Goal: Task Accomplishment & Management: Use online tool/utility

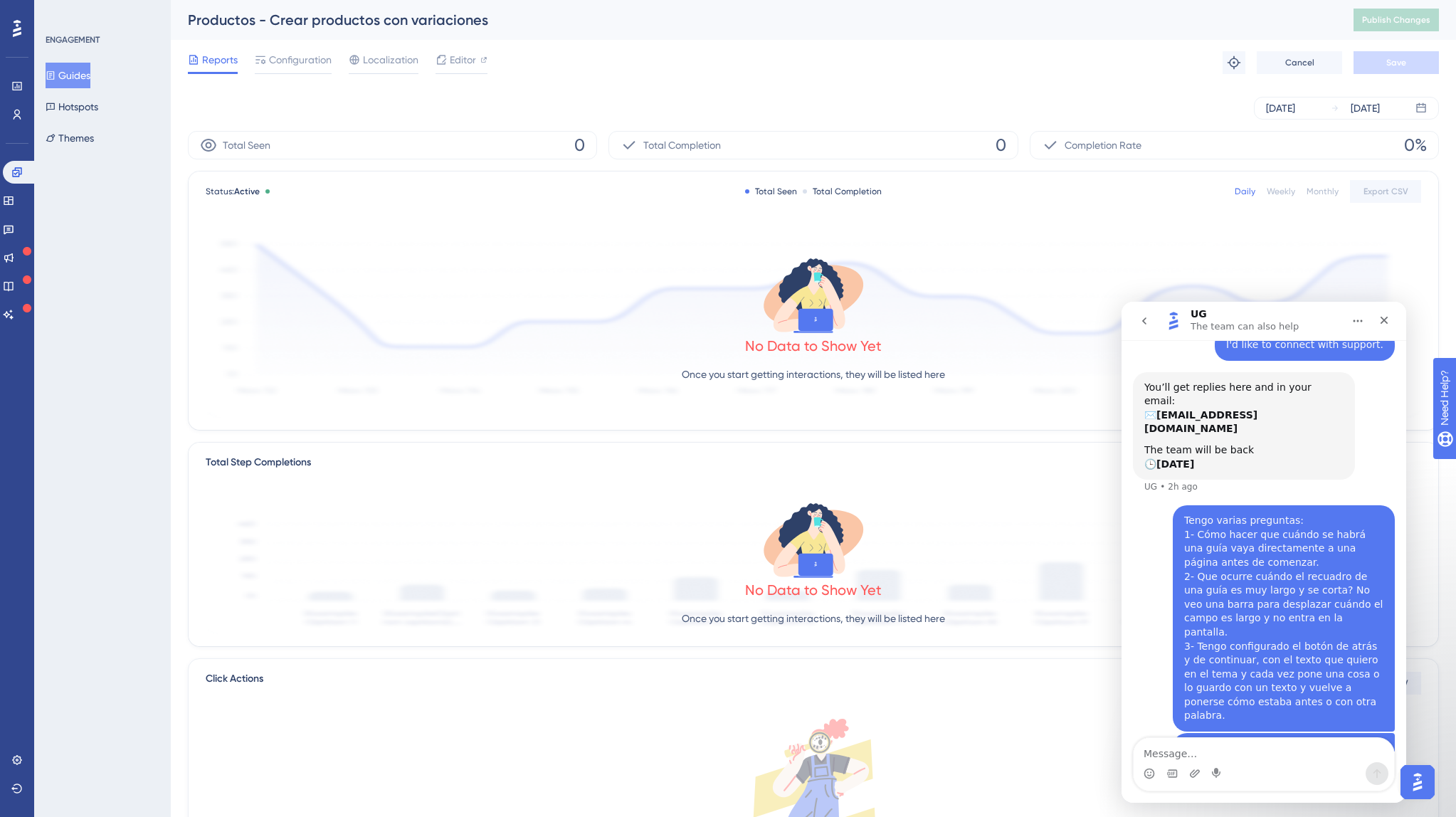
click at [88, 70] on button "Guides" at bounding box center [67, 76] width 45 height 26
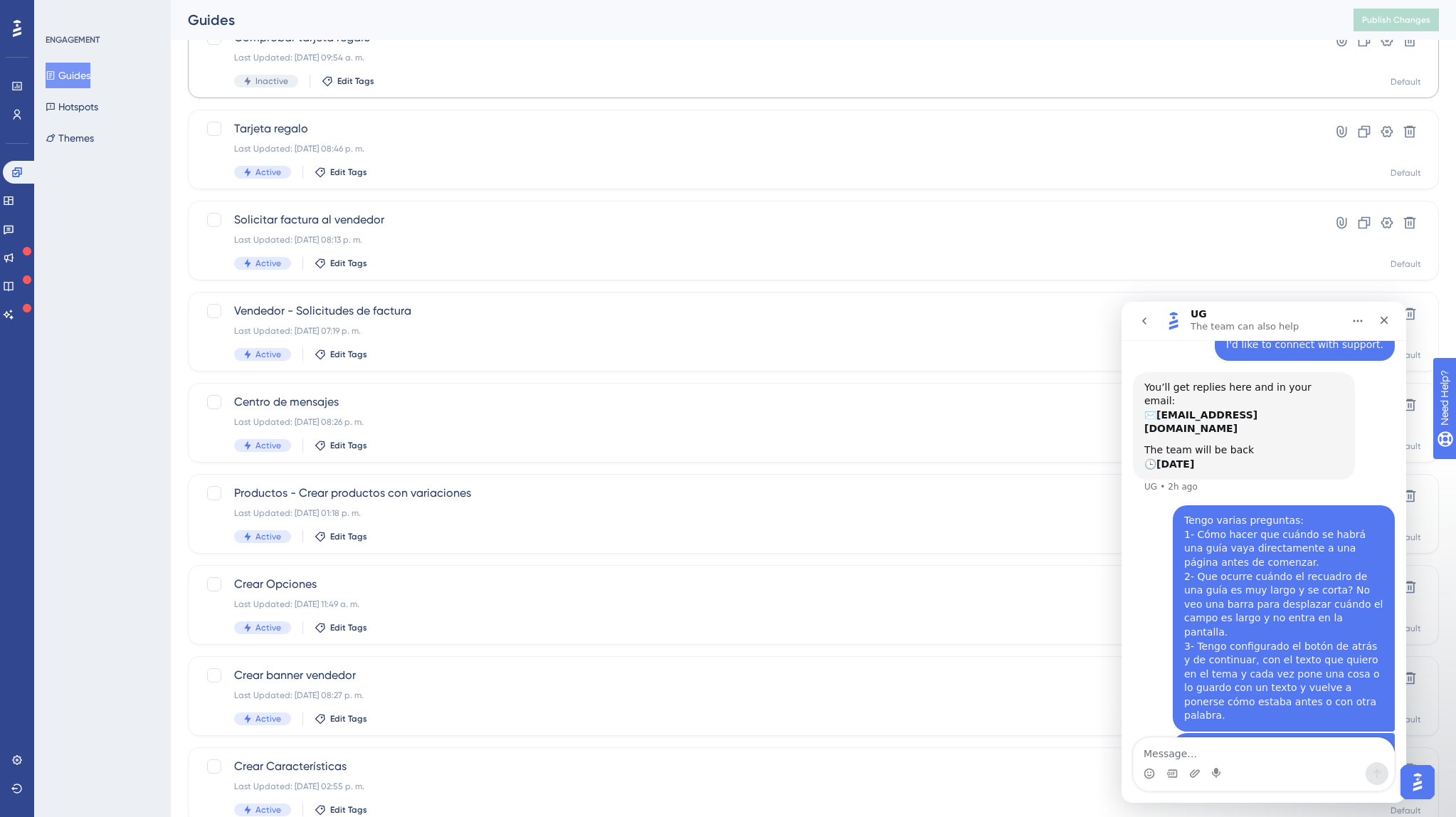
scroll to position [287, 0]
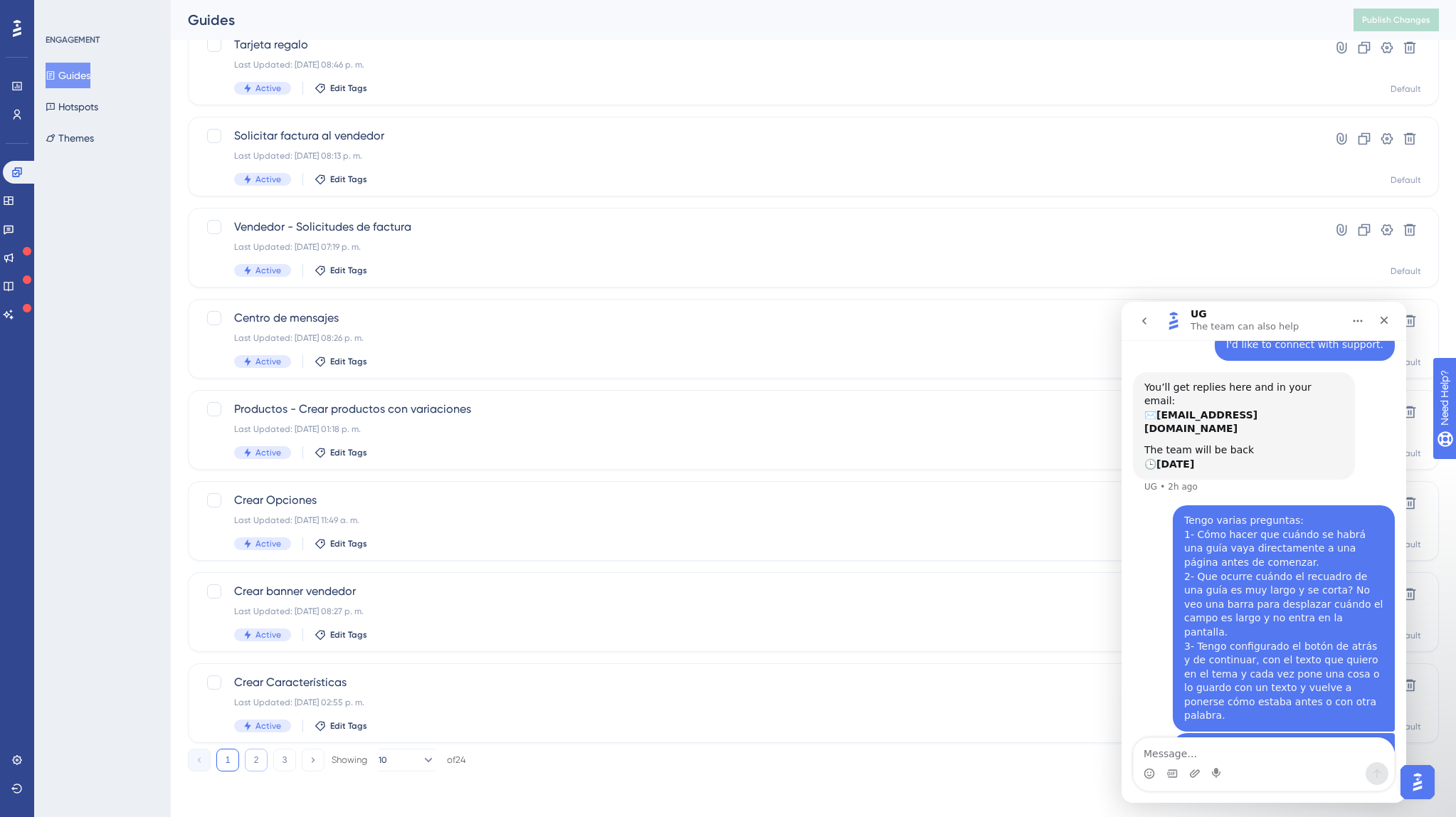
click at [248, 760] on button "2" at bounding box center [256, 760] width 23 height 23
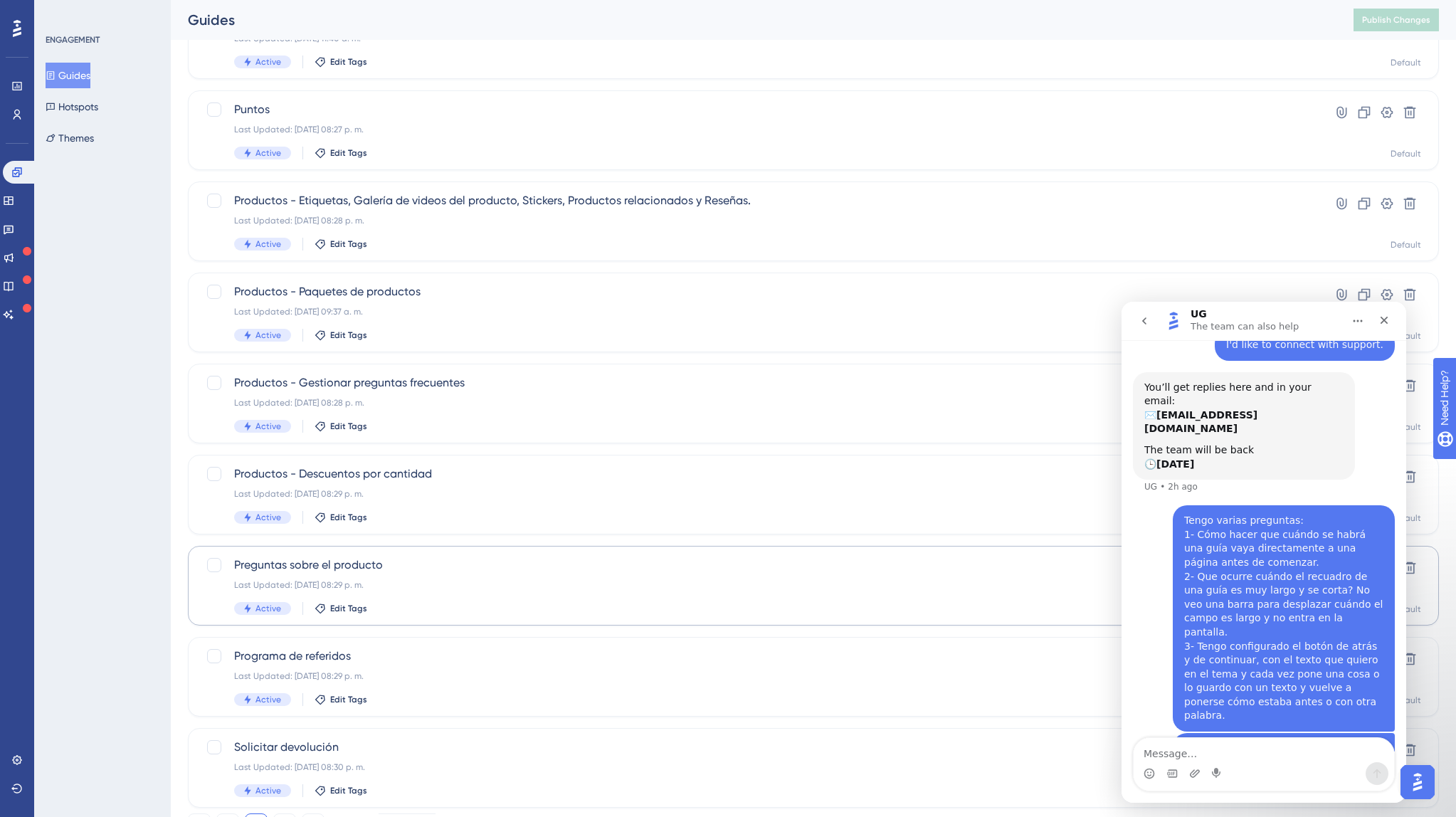
scroll to position [222, 0]
click at [396, 486] on div "Productos - Descuentos por cantidad Last Updated: 16 jun 2025 08:29 p. m. Activ…" at bounding box center [756, 495] width 1045 height 58
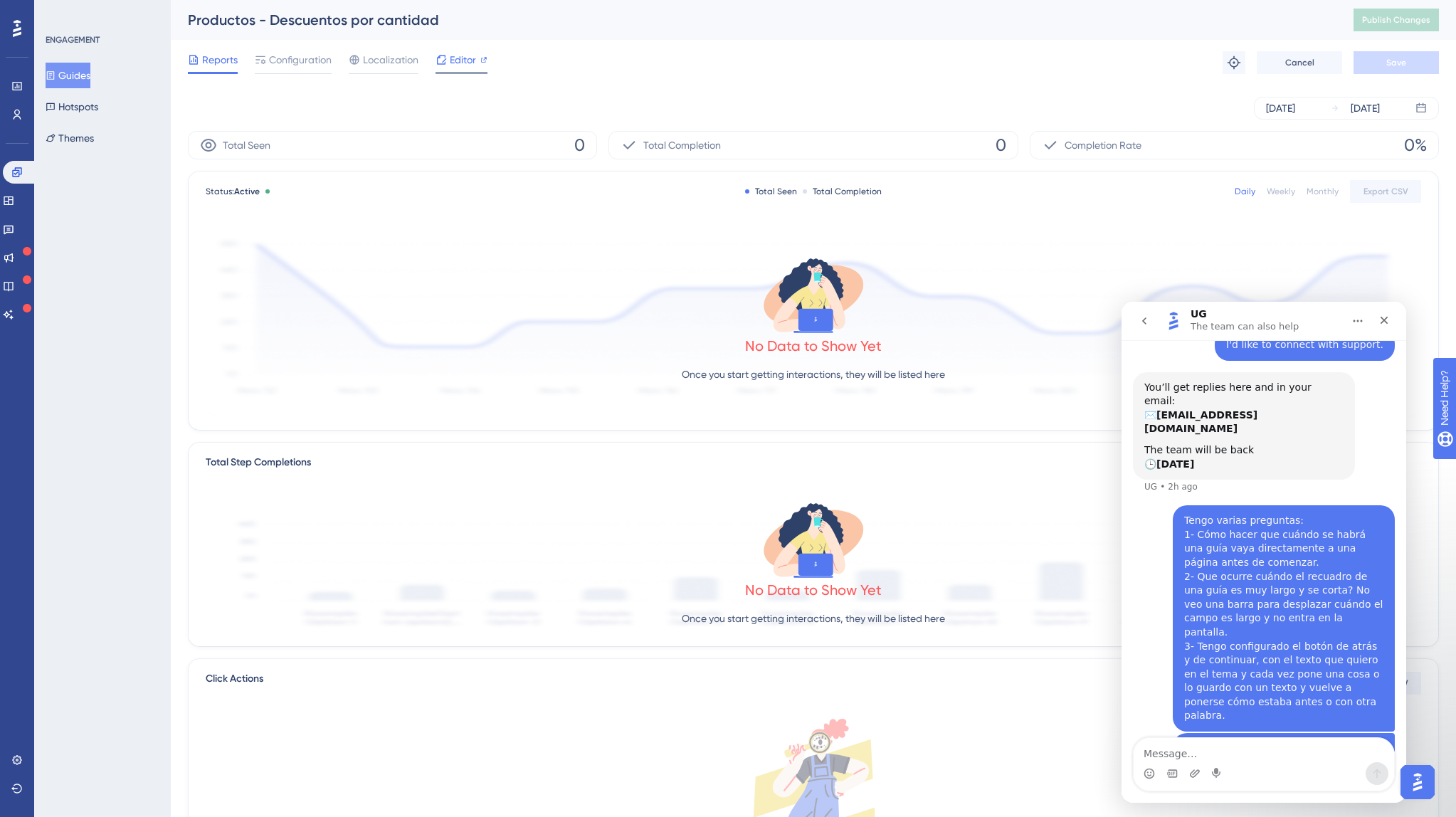
click at [462, 64] on span "Editor" at bounding box center [462, 60] width 26 height 17
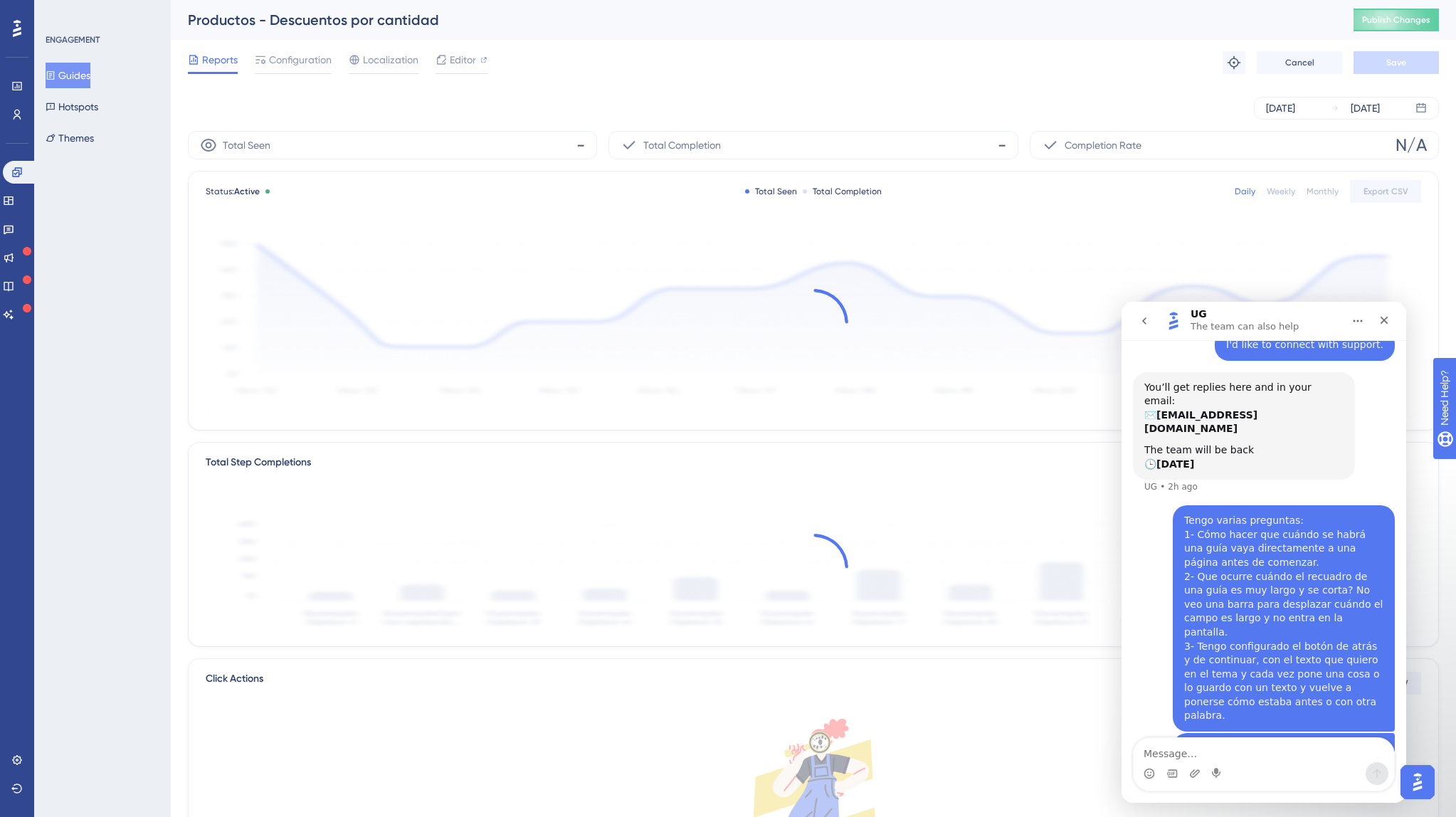
click at [68, 73] on button "Guides" at bounding box center [67, 76] width 45 height 26
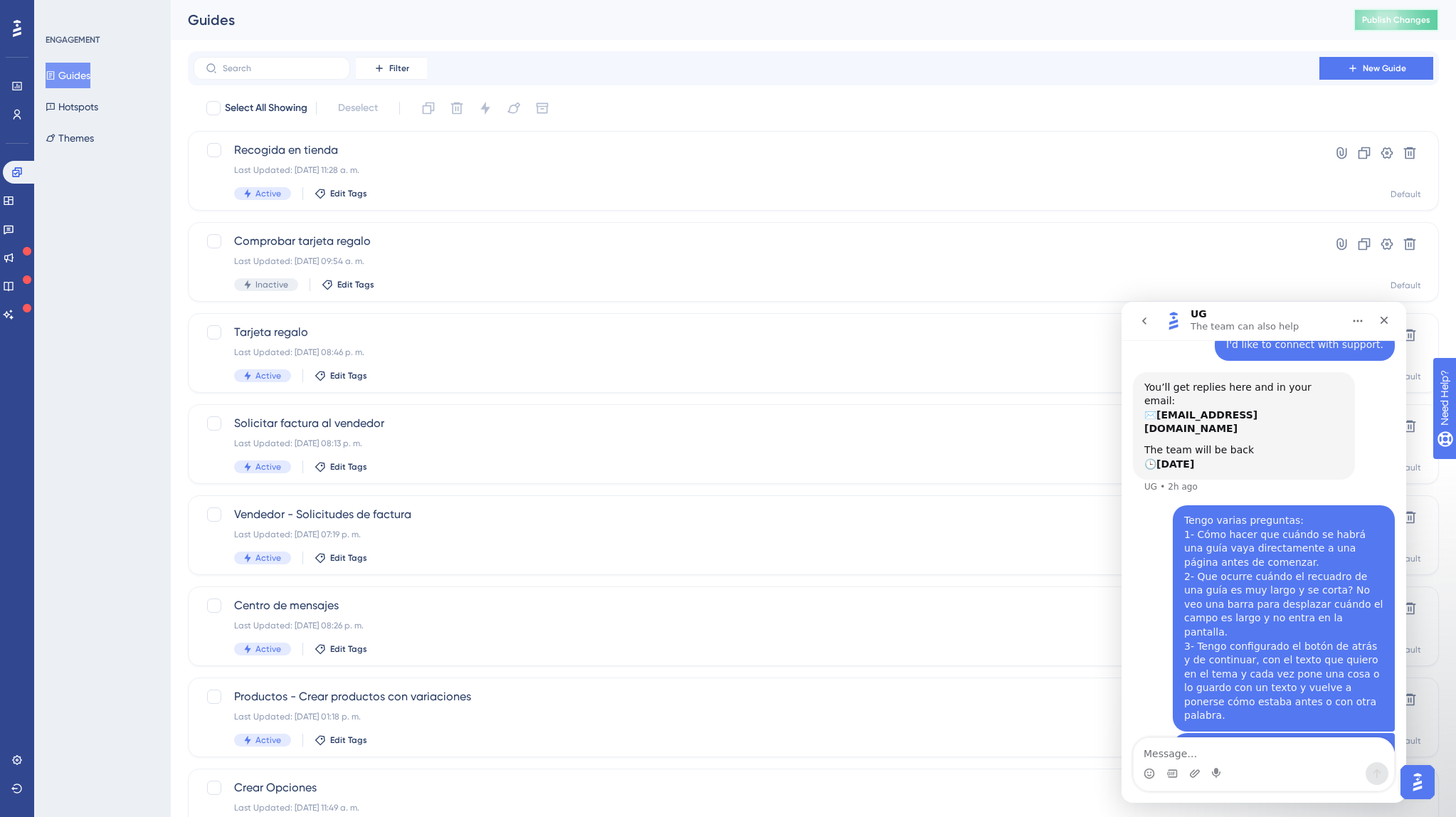
click at [1370, 21] on span "Publish Changes" at bounding box center [1395, 20] width 68 height 11
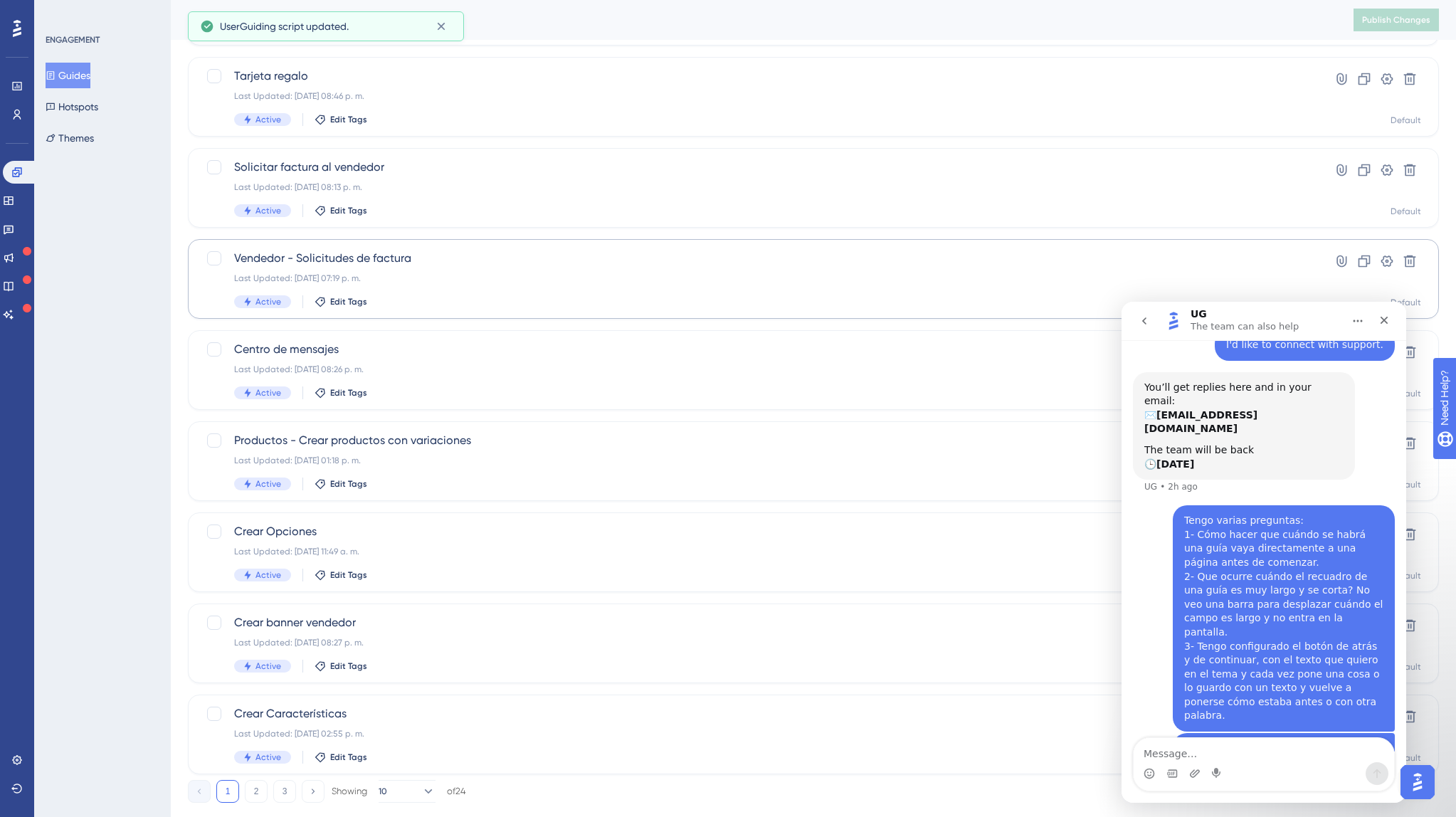
scroll to position [287, 0]
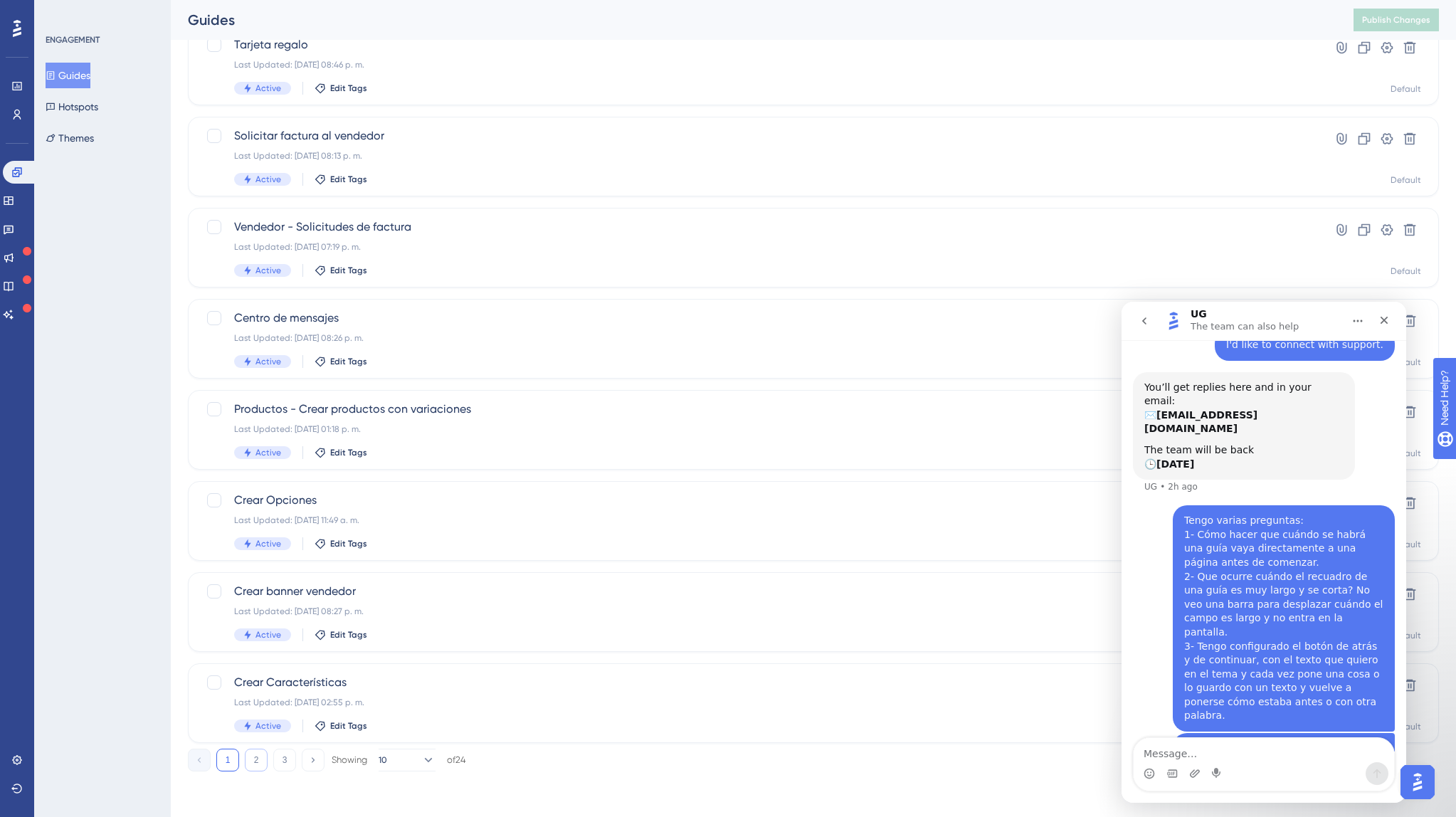
click at [252, 761] on button "2" at bounding box center [256, 760] width 23 height 23
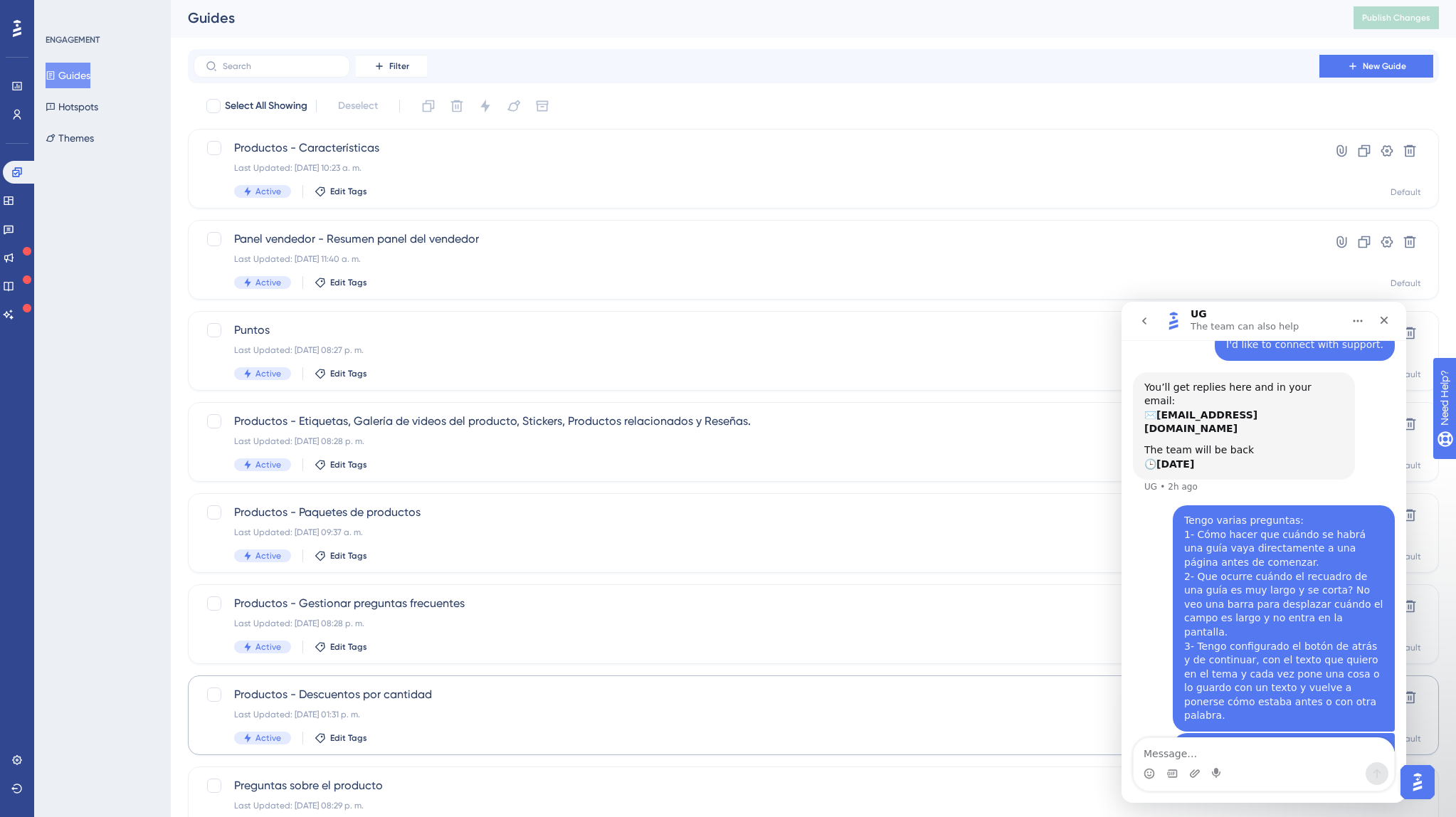
scroll to position [0, 0]
click at [409, 519] on span "Productos - Paquetes de productos" at bounding box center [756, 514] width 1045 height 17
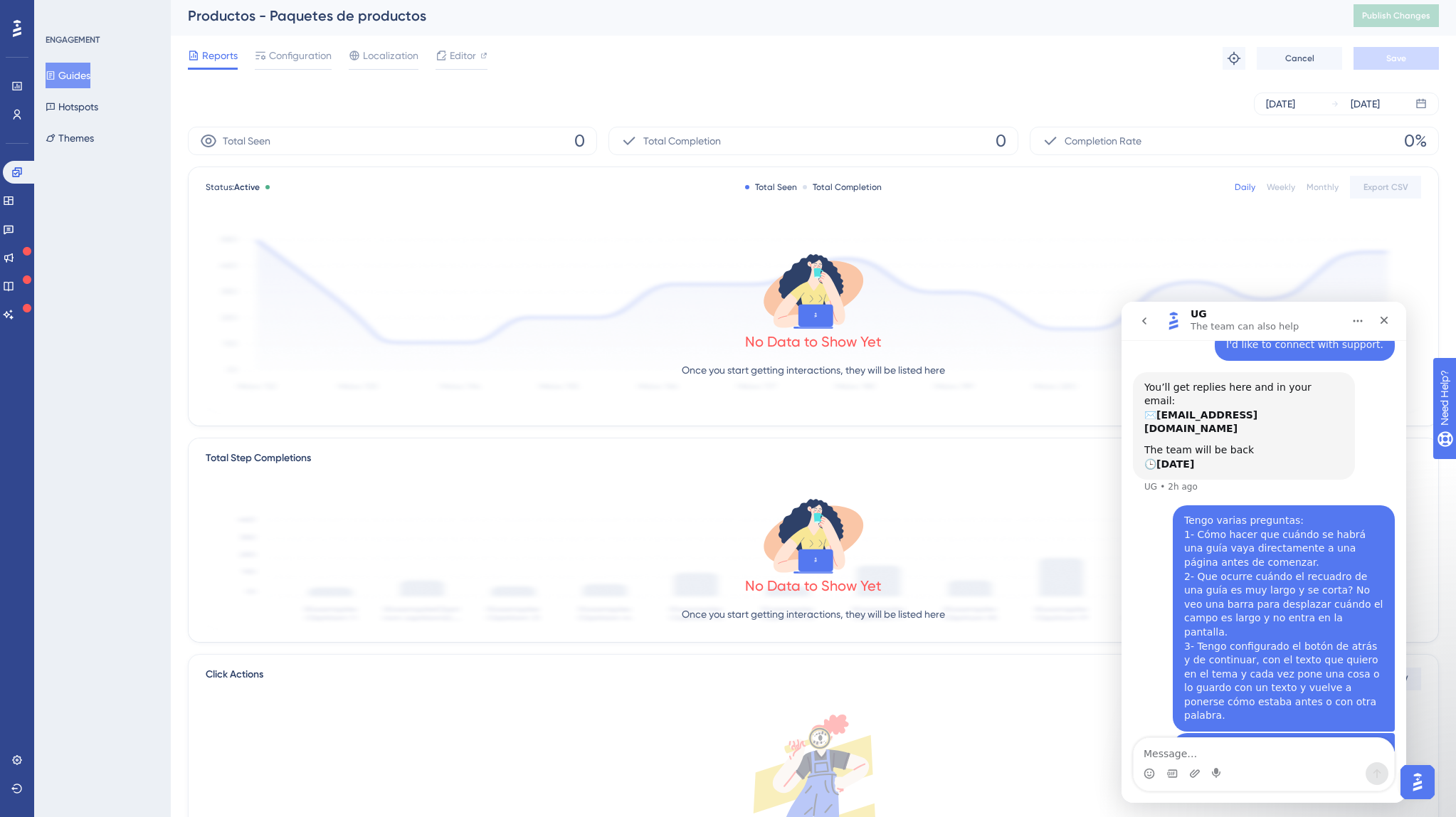
scroll to position [8, 0]
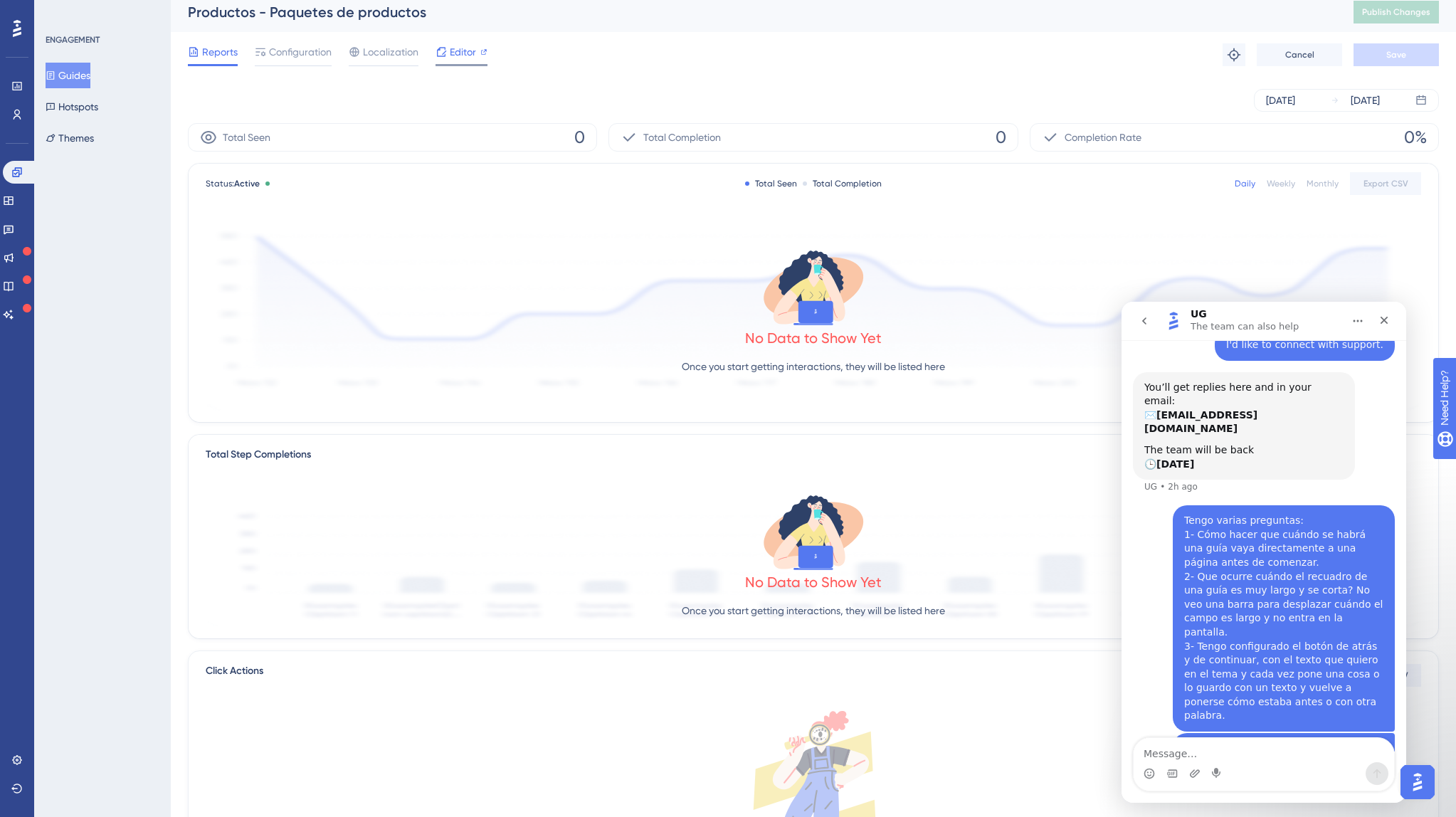
click at [467, 53] on span "Editor" at bounding box center [462, 51] width 26 height 17
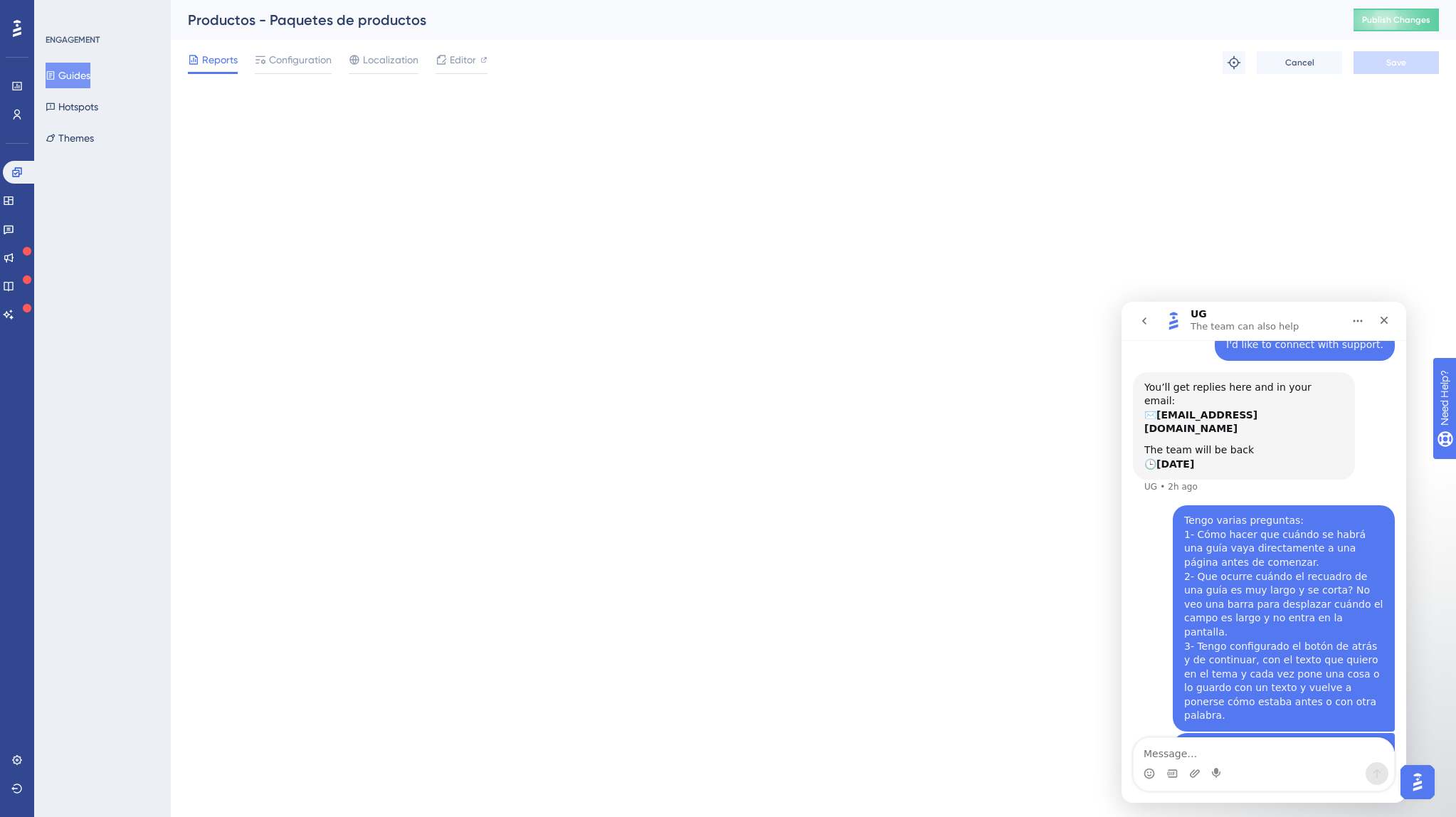
scroll to position [0, 0]
click at [1371, 20] on span "Publish Changes" at bounding box center [1395, 20] width 68 height 11
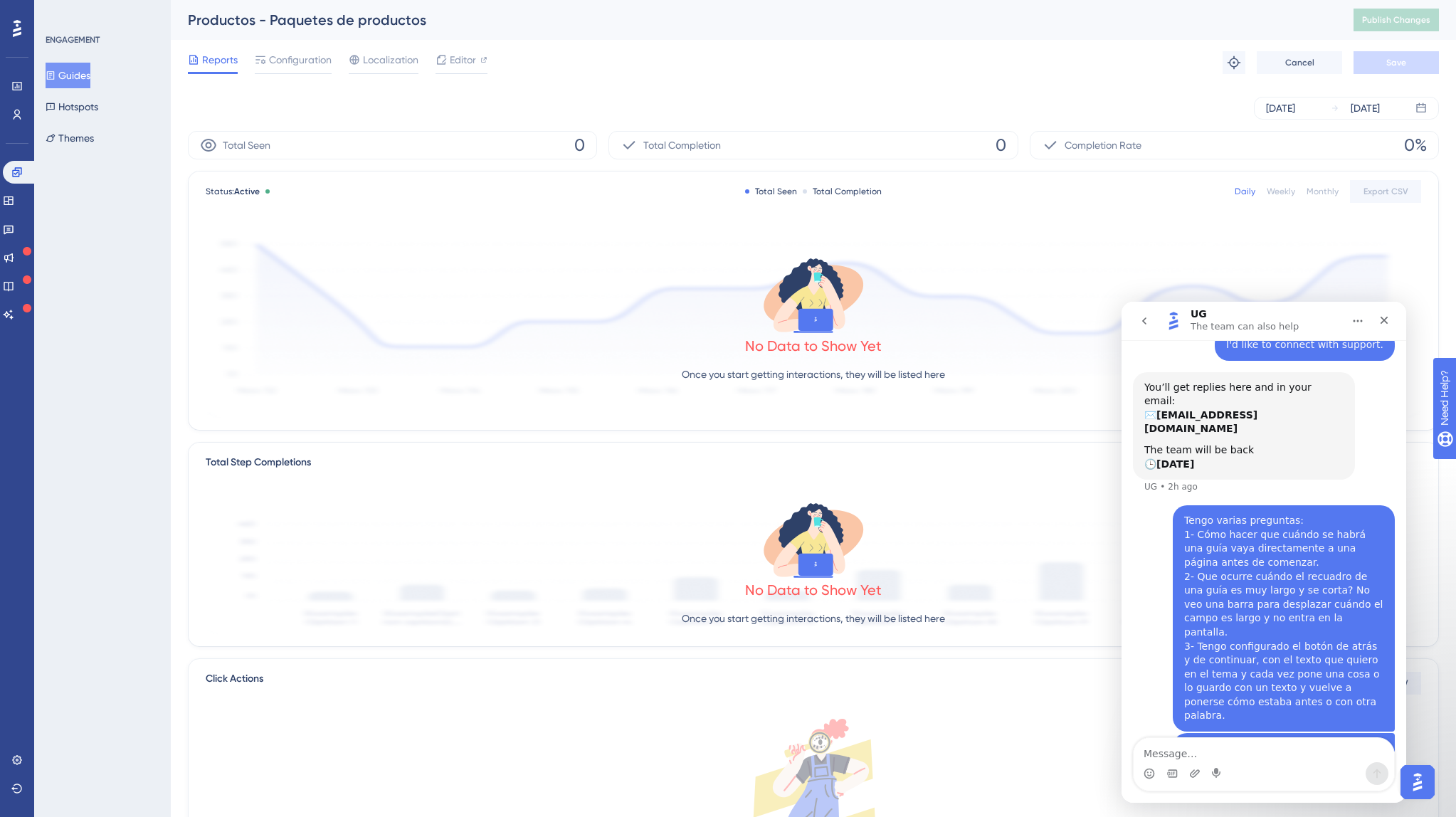
click at [82, 76] on button "Guides" at bounding box center [67, 76] width 45 height 26
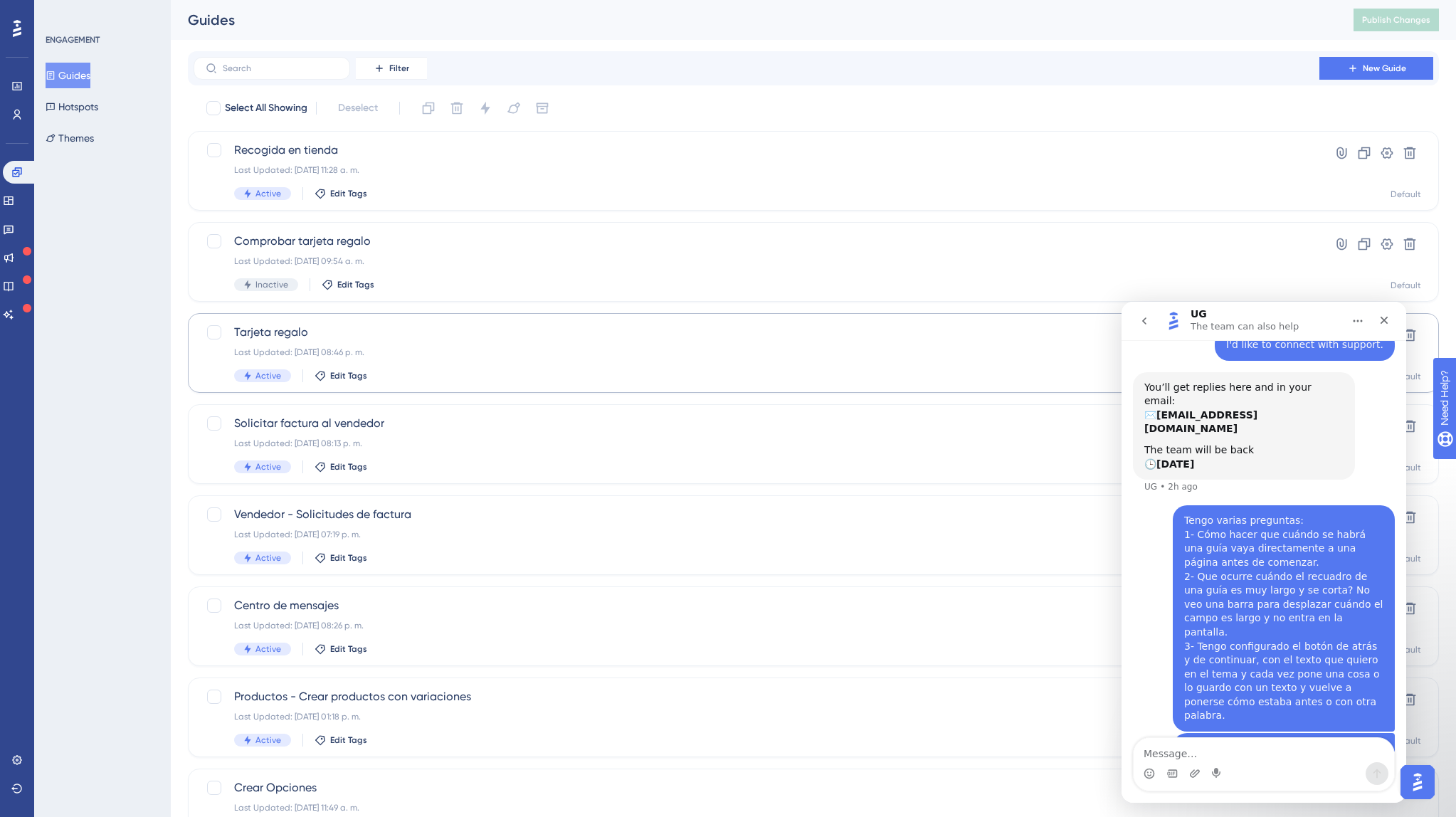
scroll to position [287, 0]
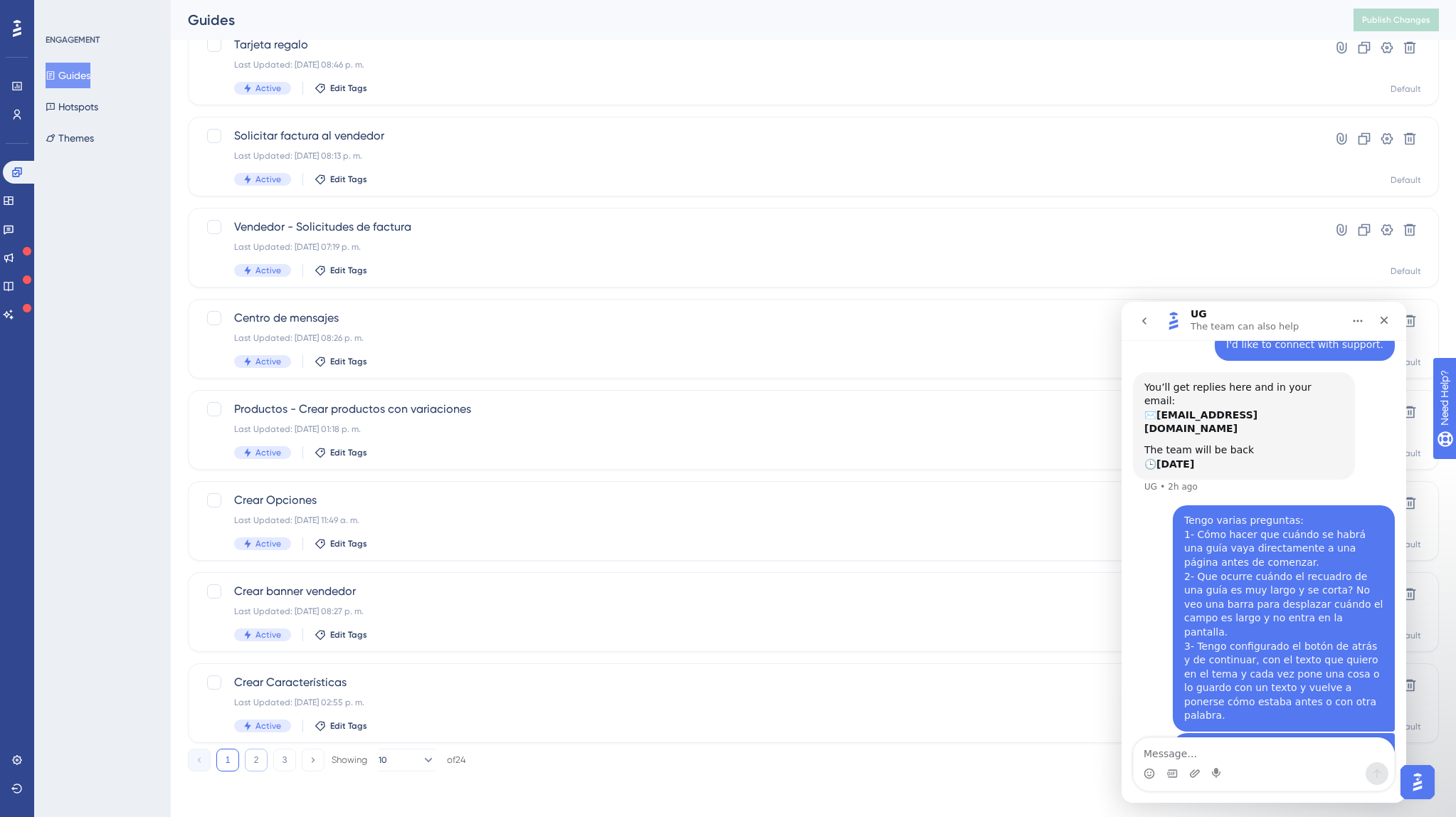
click at [262, 760] on button "2" at bounding box center [256, 760] width 23 height 23
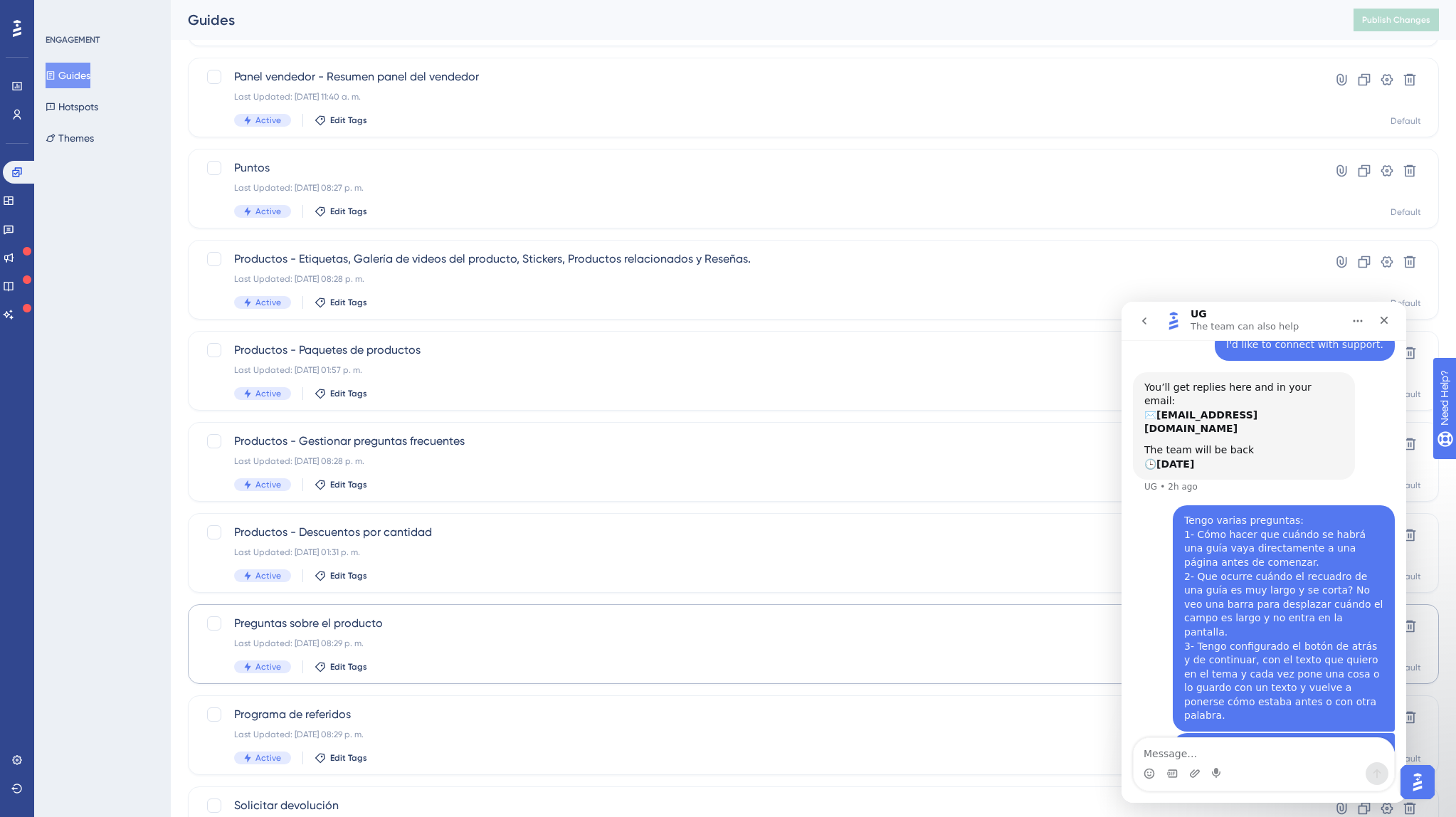
scroll to position [158, 0]
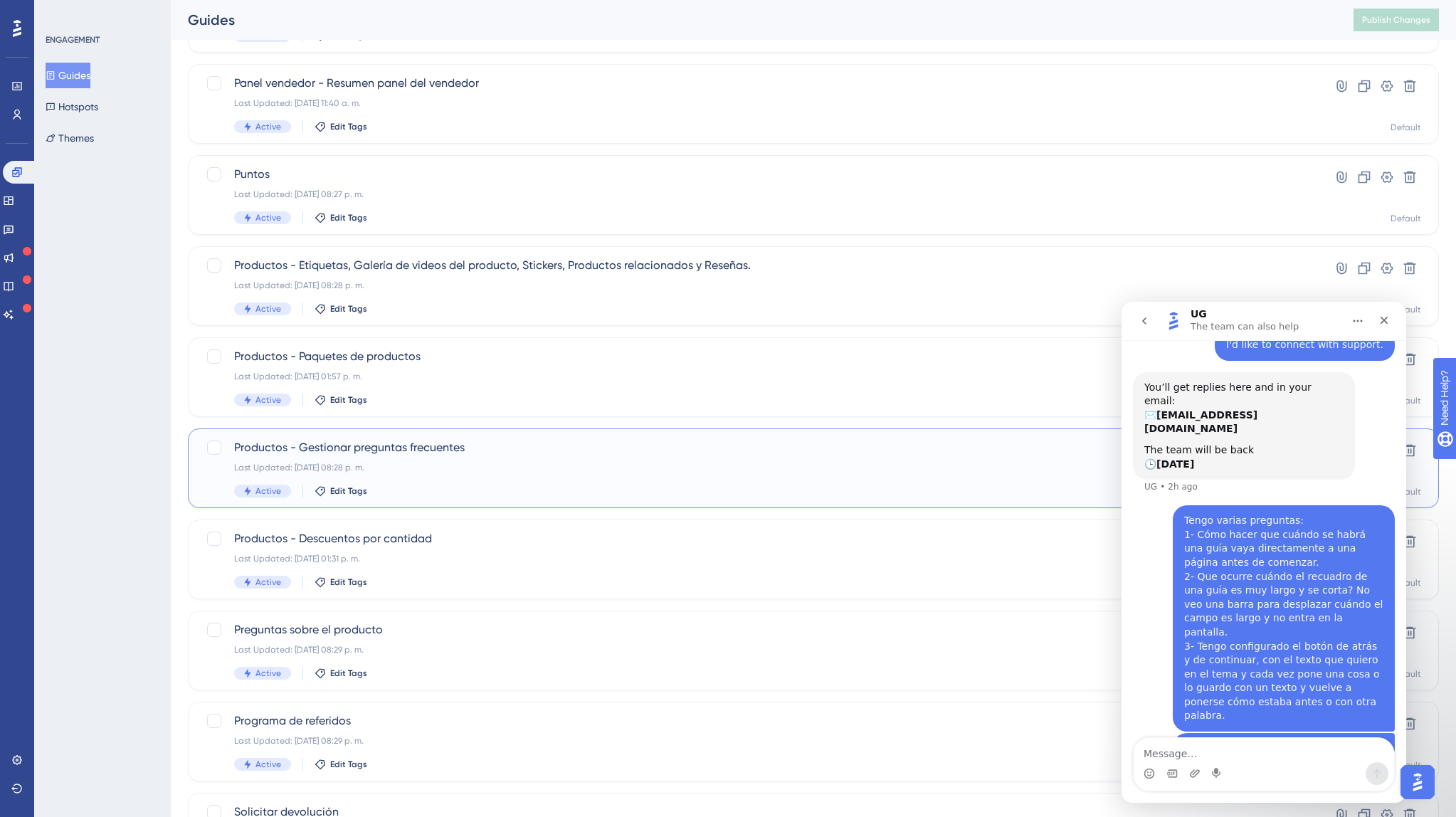
click at [421, 457] on div "Productos - Gestionar preguntas frecuentes Last Updated: 16 jun 2025 08:28 p. m…" at bounding box center [756, 468] width 1045 height 58
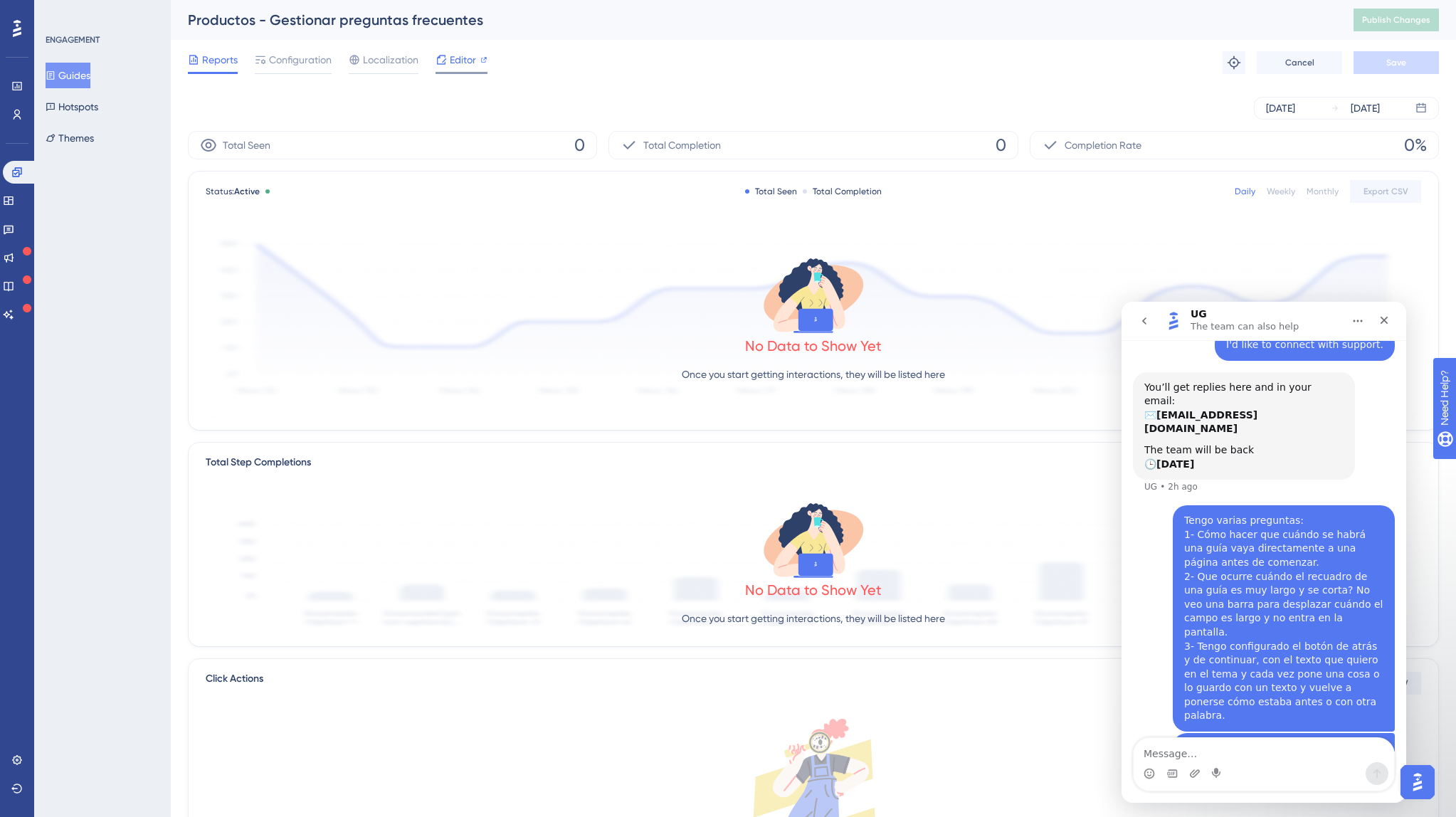
click at [463, 61] on span "Editor" at bounding box center [462, 60] width 26 height 17
click at [78, 73] on button "Guides" at bounding box center [67, 76] width 45 height 26
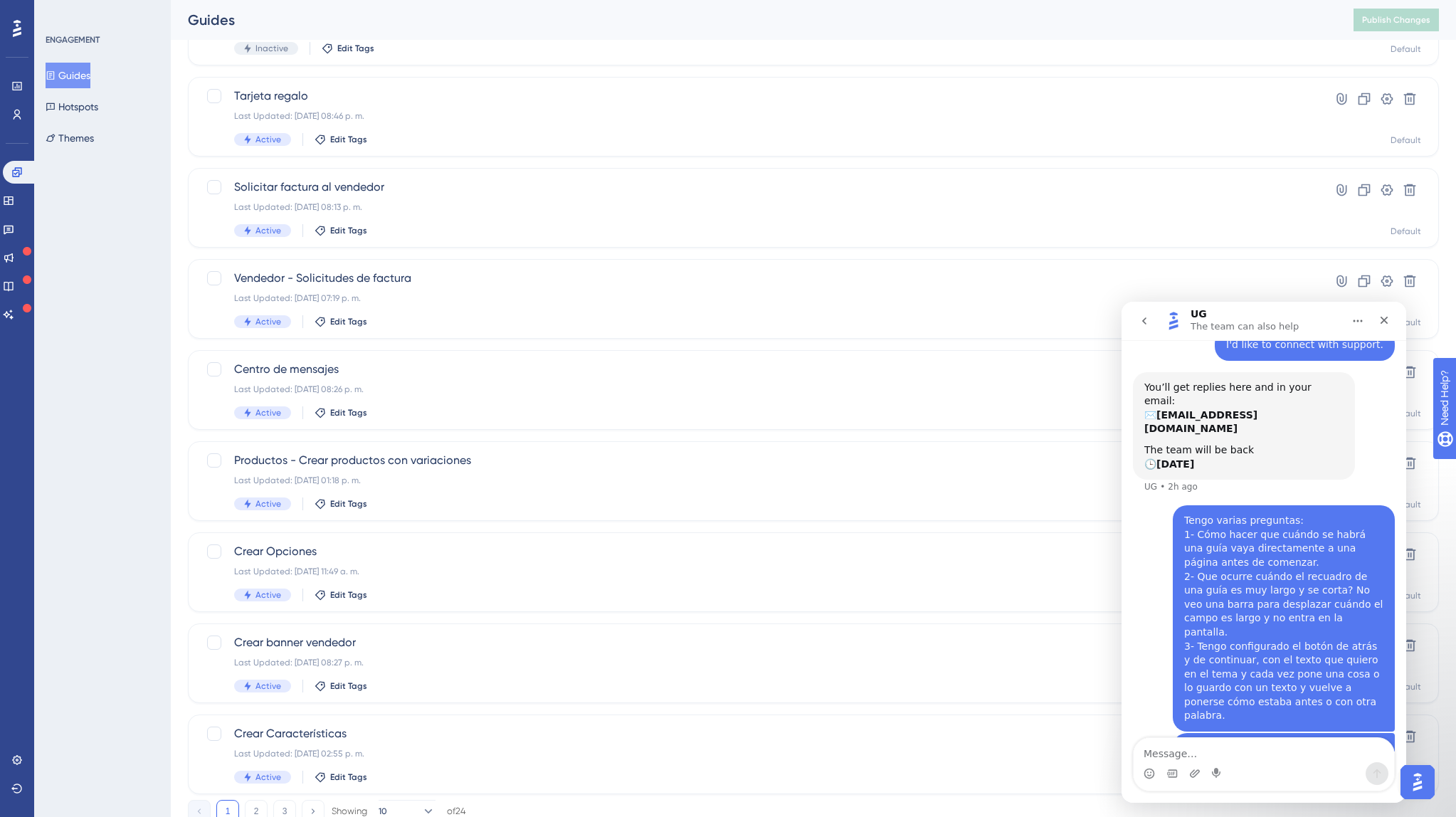
scroll to position [287, 0]
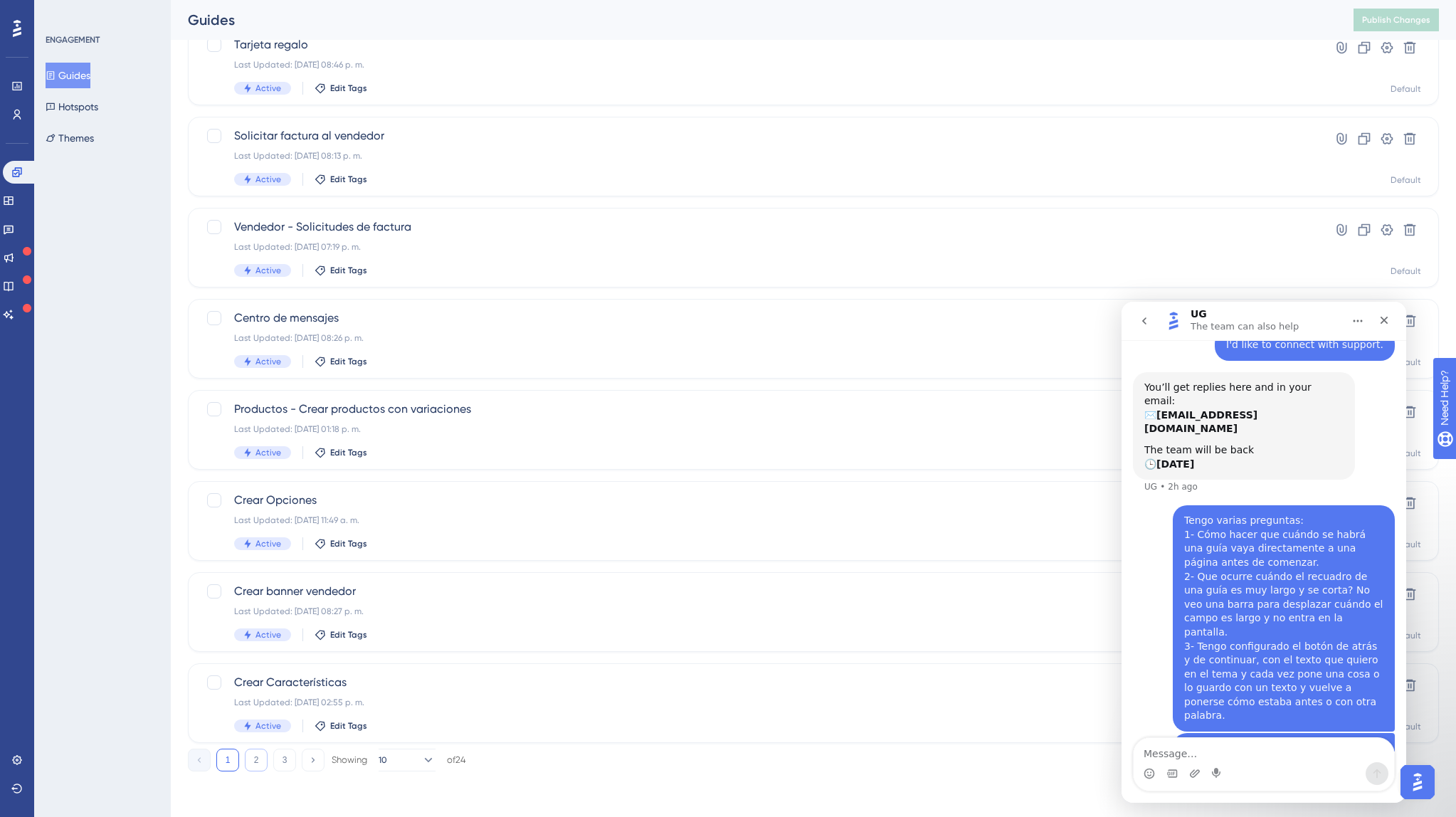
click at [263, 757] on button "2" at bounding box center [256, 760] width 23 height 23
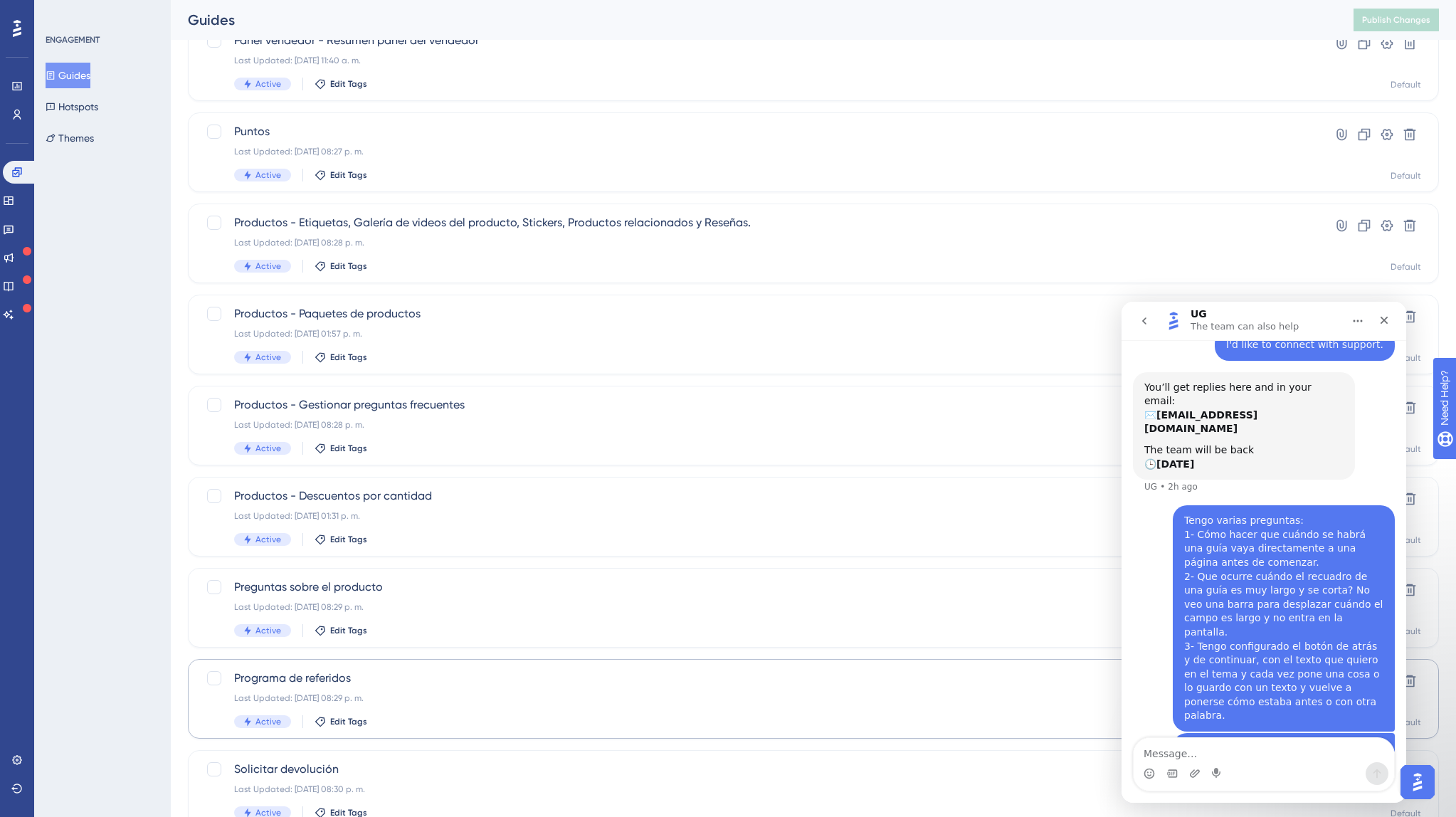
scroll to position [194, 0]
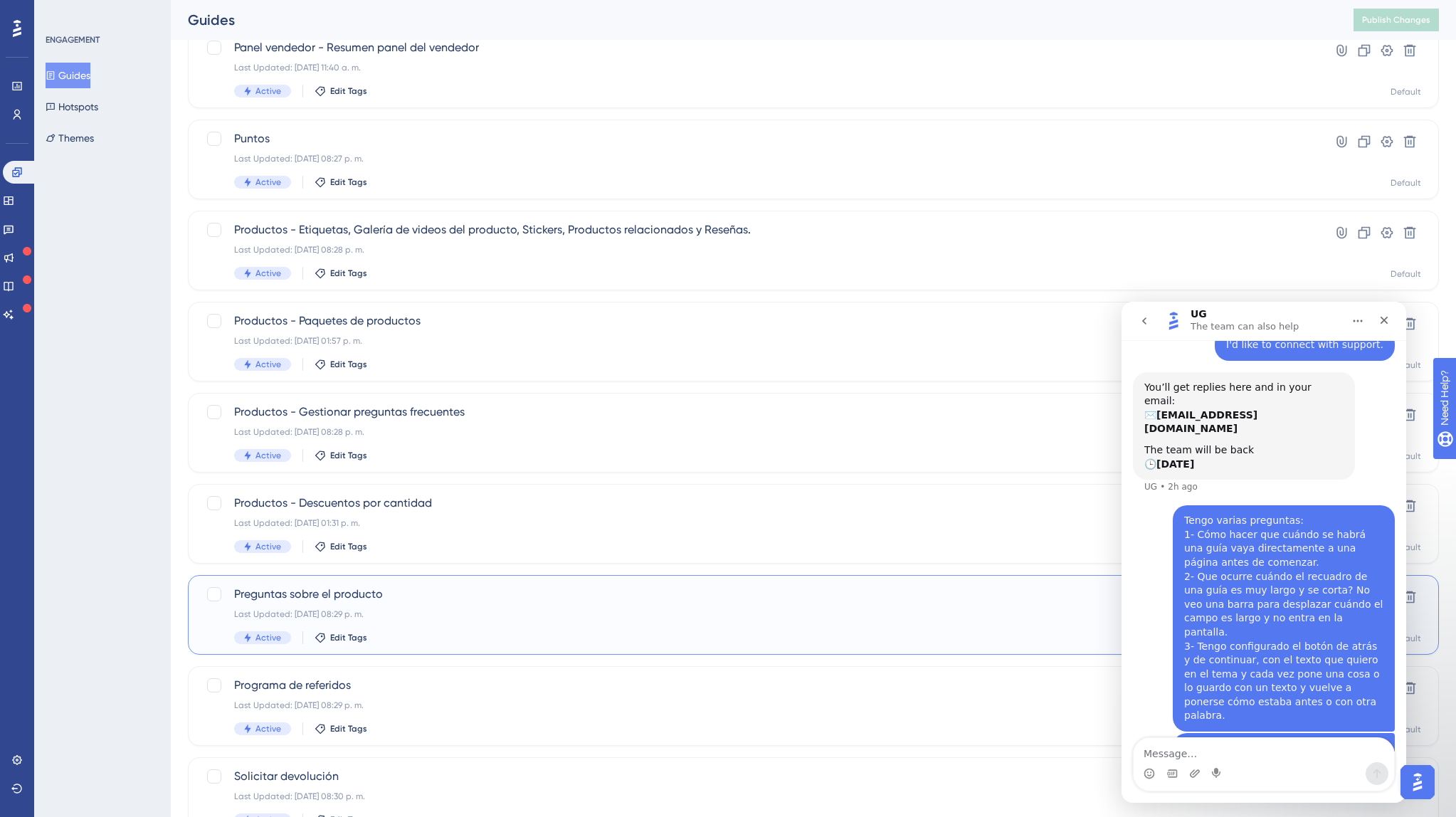
click at [352, 605] on div "Preguntas sobre el producto Last Updated: 16 jun 2025 08:29 p. m. Active Edit T…" at bounding box center [756, 614] width 1045 height 58
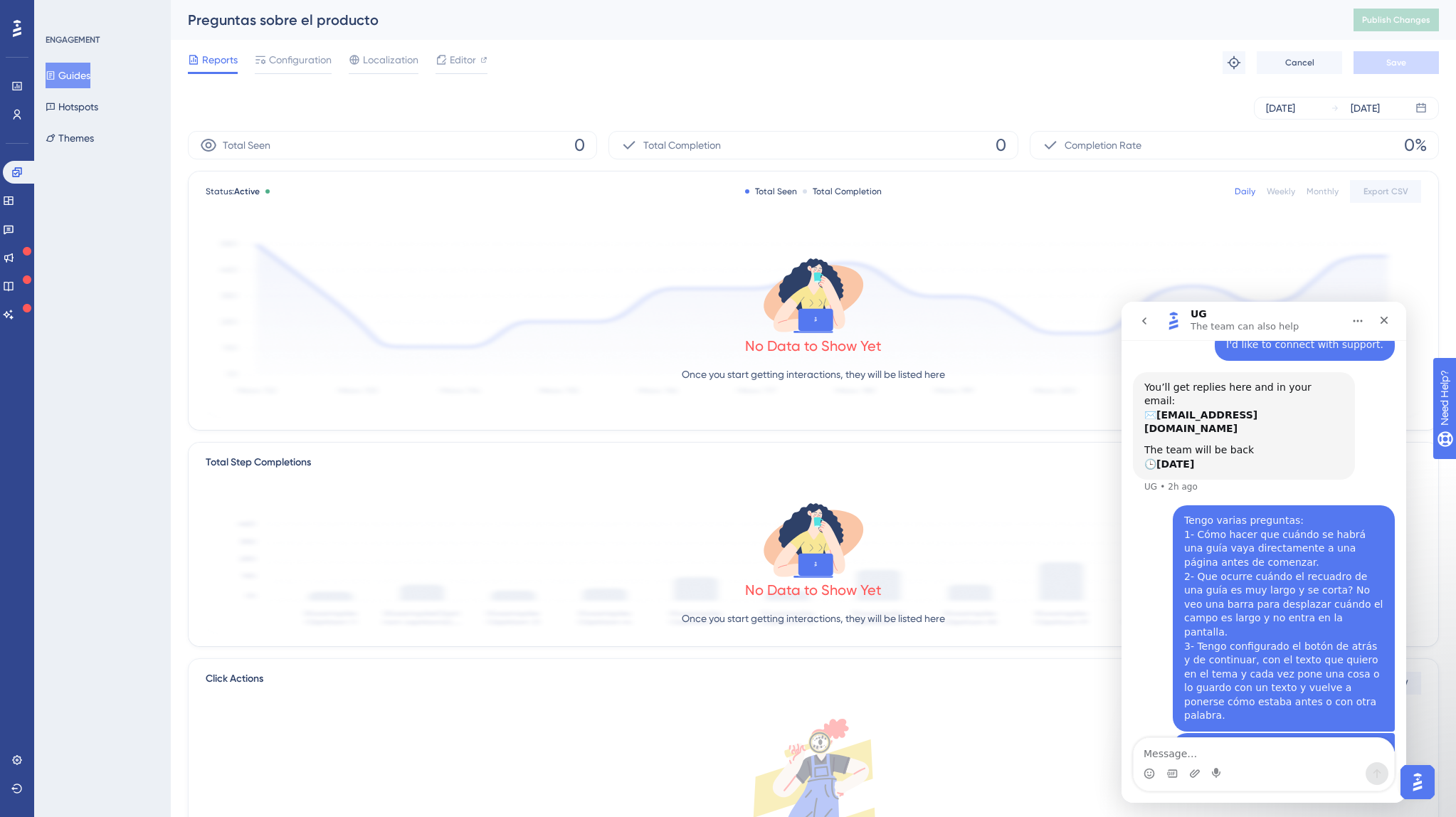
scroll to position [9, 0]
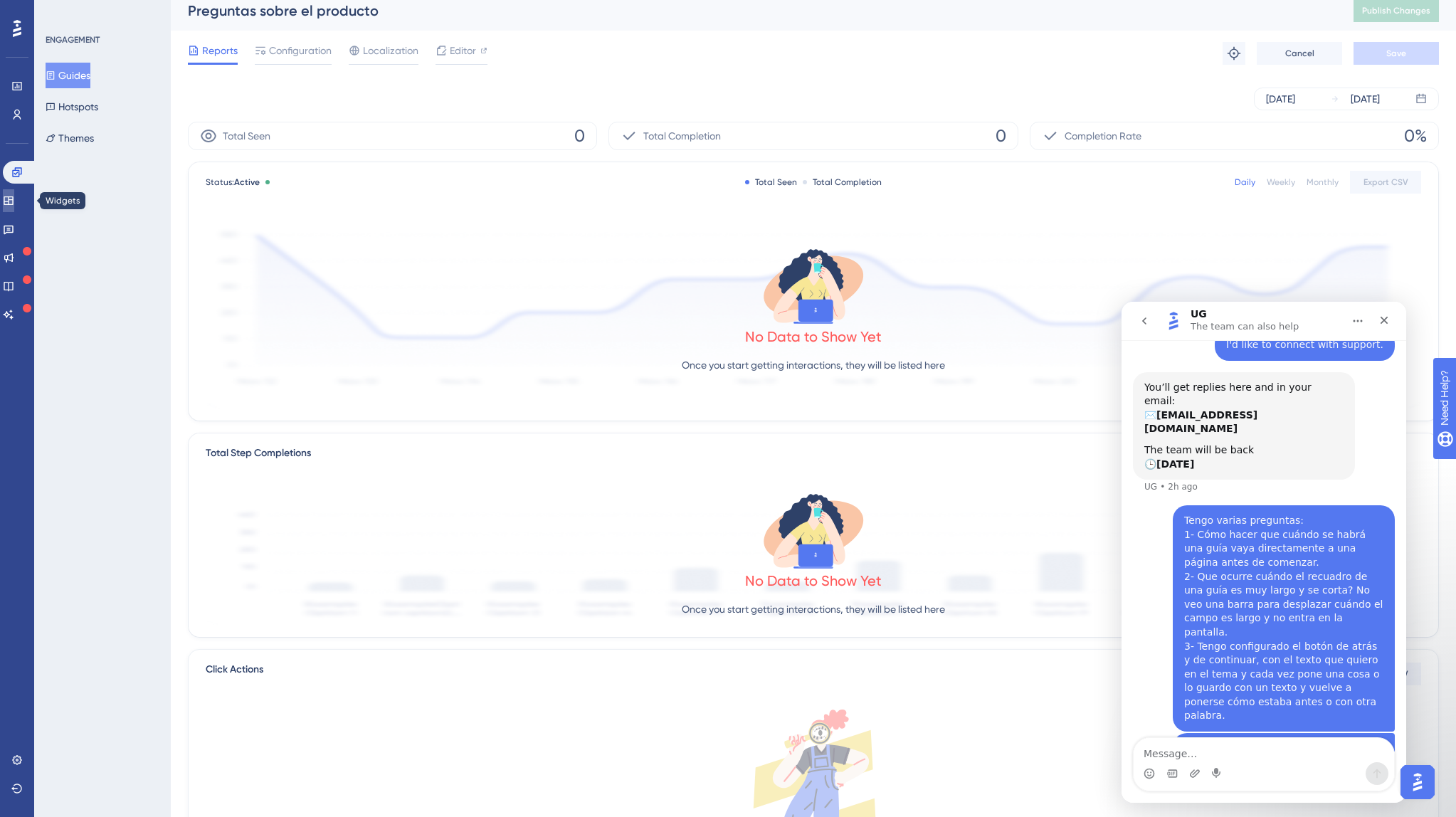
click at [14, 192] on link at bounding box center [8, 200] width 11 height 23
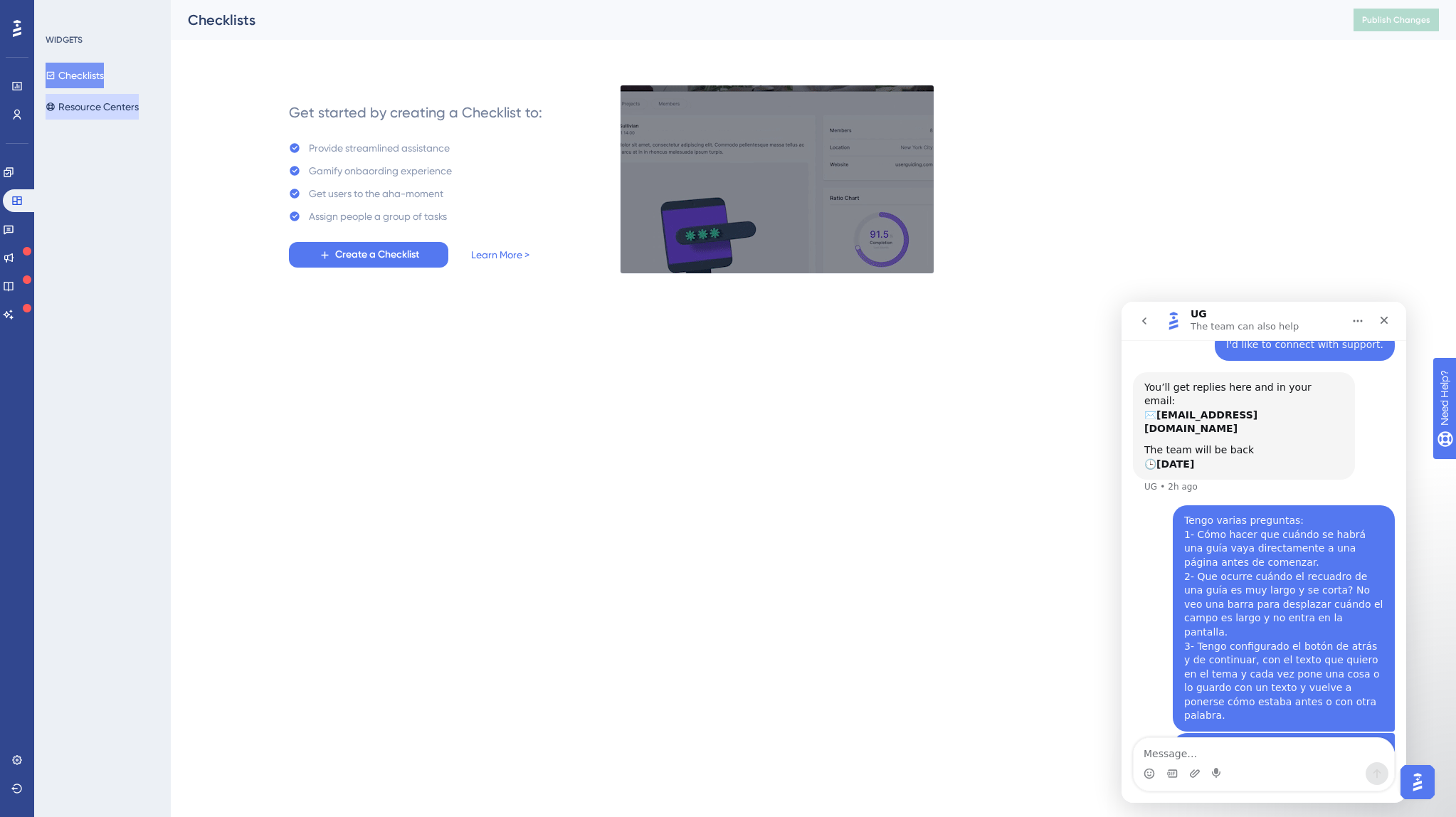
click at [94, 112] on button "Resource Centers" at bounding box center [92, 107] width 93 height 26
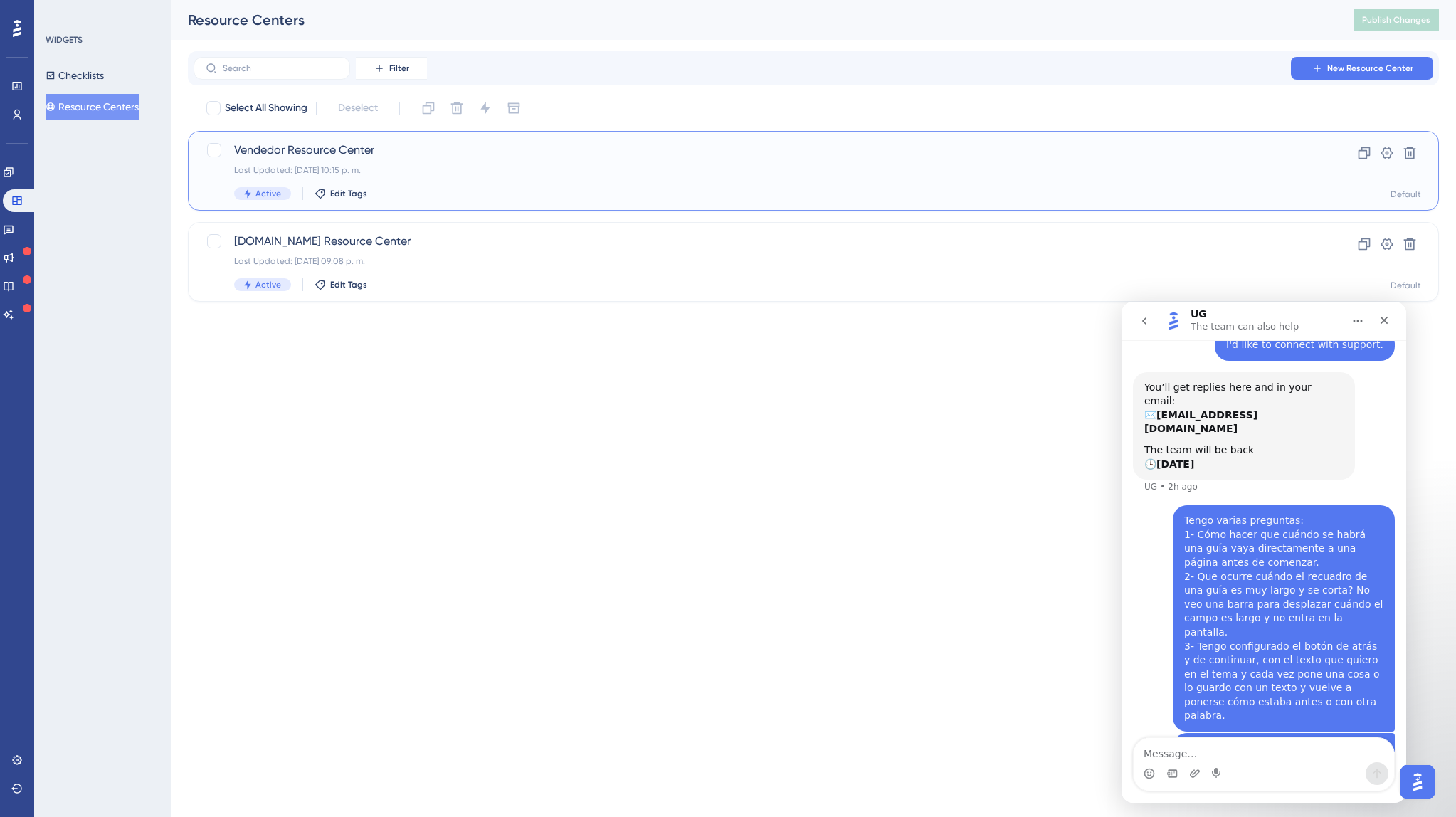
click at [303, 158] on span "Vendedor Resource Center" at bounding box center [756, 150] width 1045 height 17
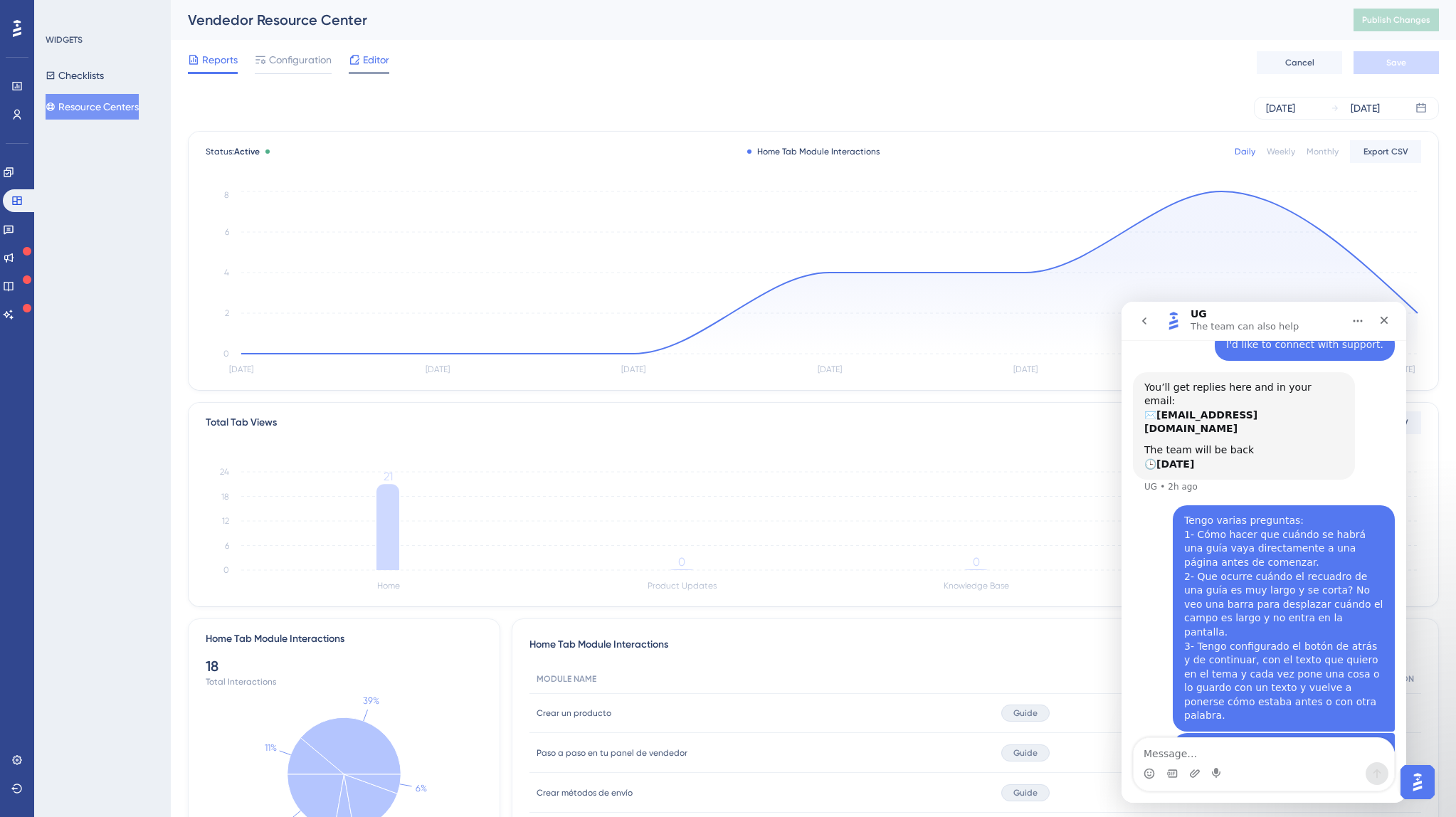
click at [383, 56] on span "Editor" at bounding box center [376, 60] width 26 height 17
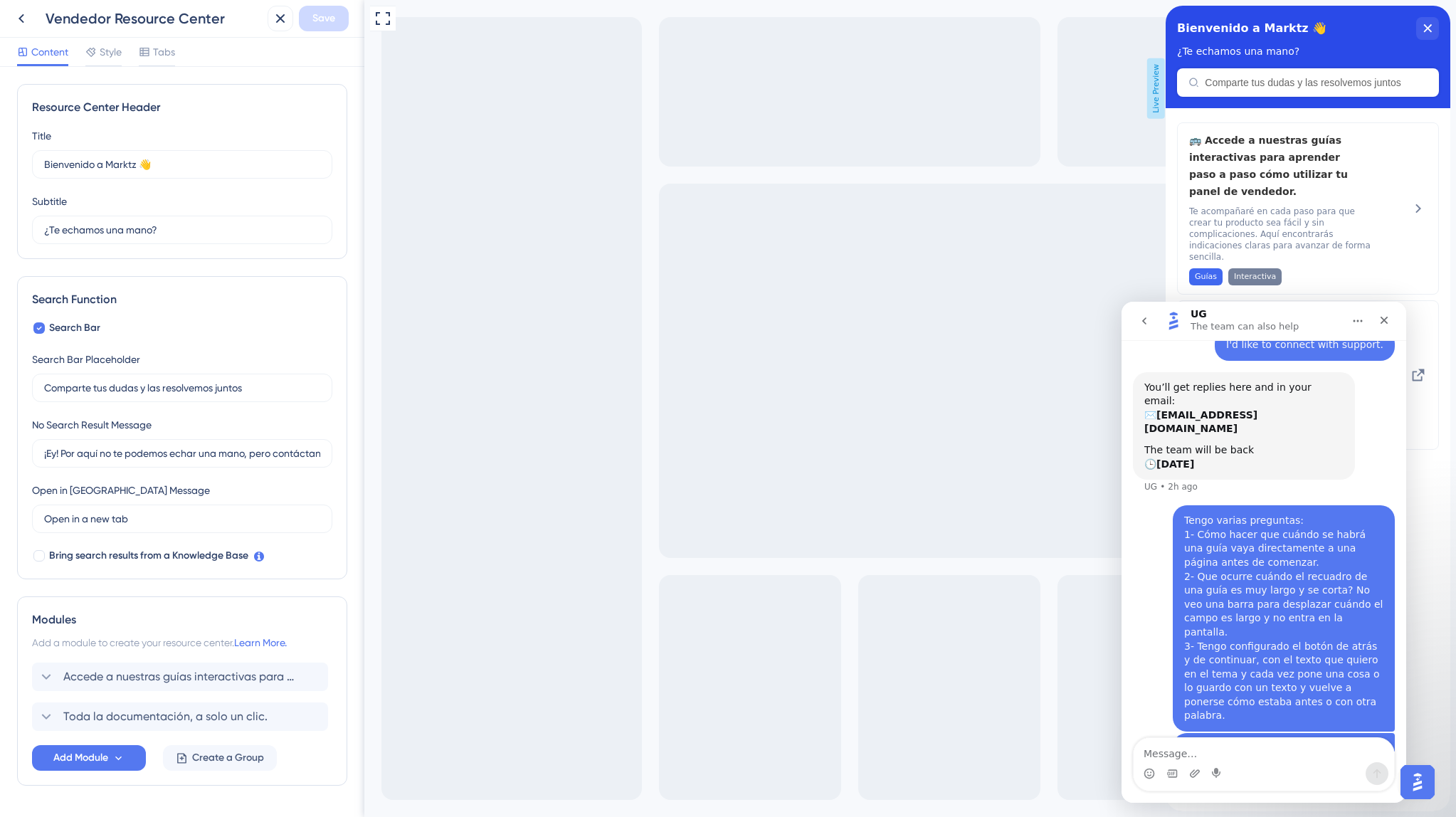
scroll to position [42, 0]
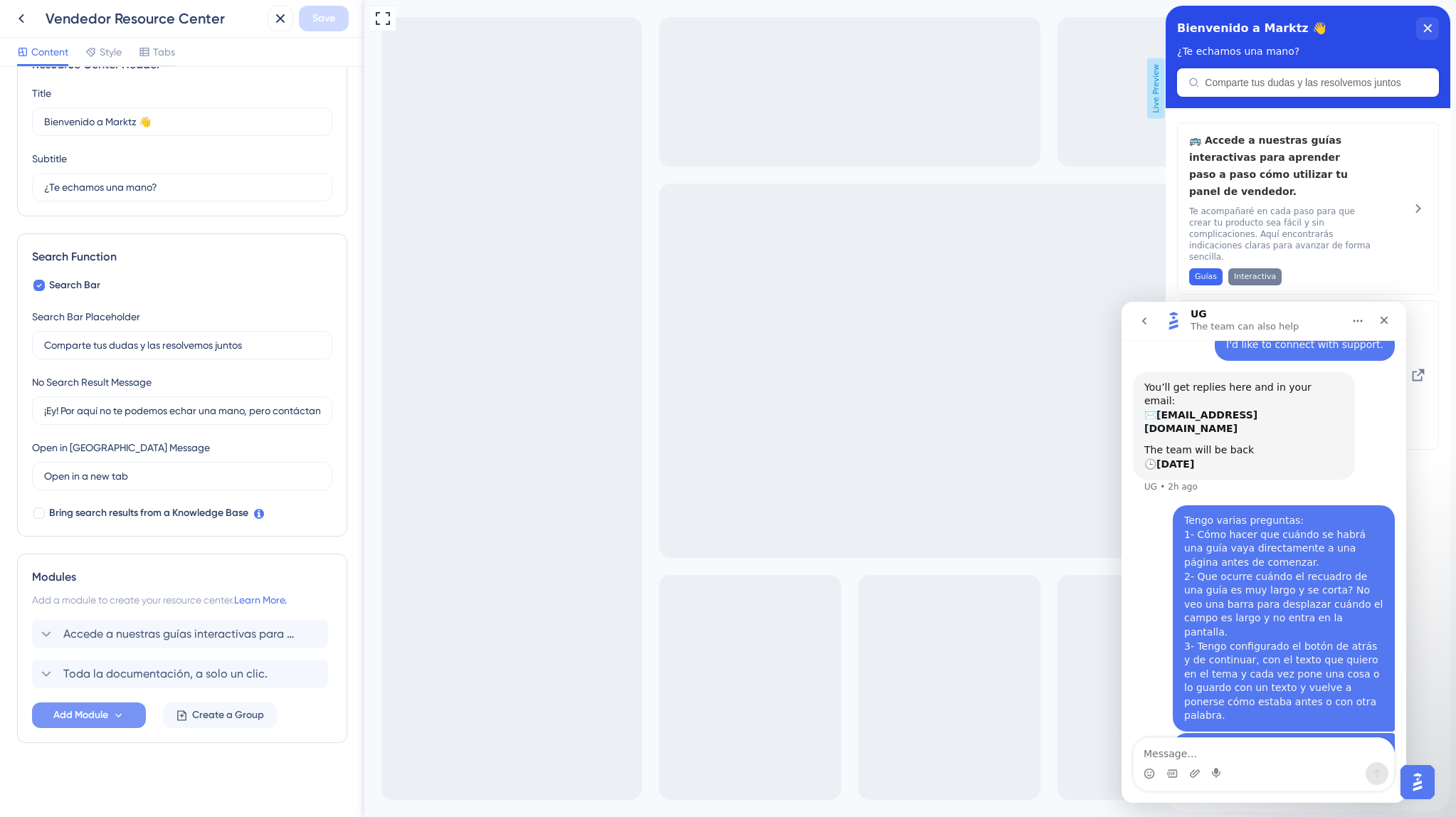
click at [104, 709] on span "Add Module" at bounding box center [81, 715] width 54 height 17
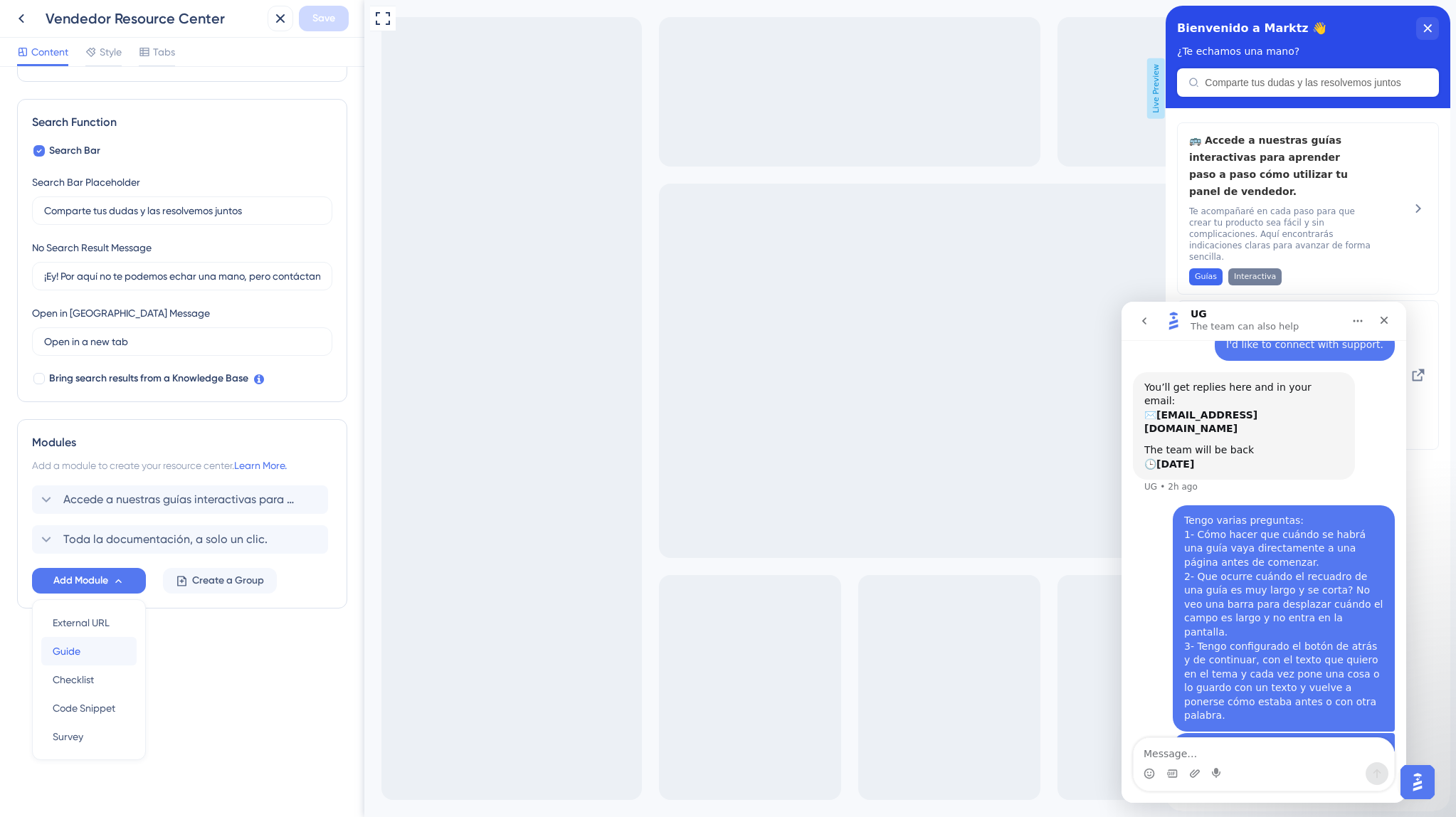
click at [99, 645] on div "Guide Guide" at bounding box center [89, 651] width 73 height 29
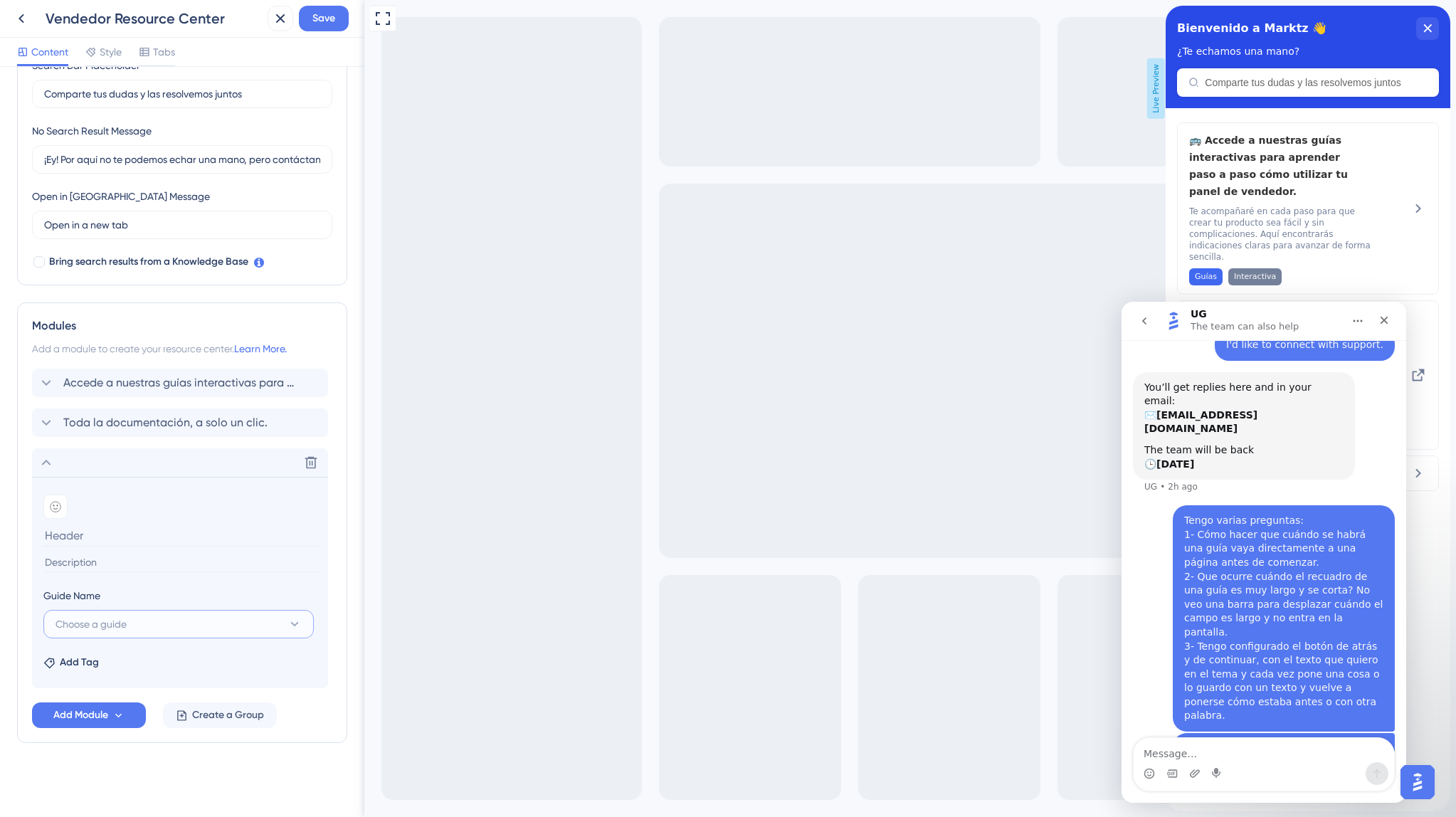
click at [178, 620] on button "Choose a guide" at bounding box center [178, 624] width 270 height 29
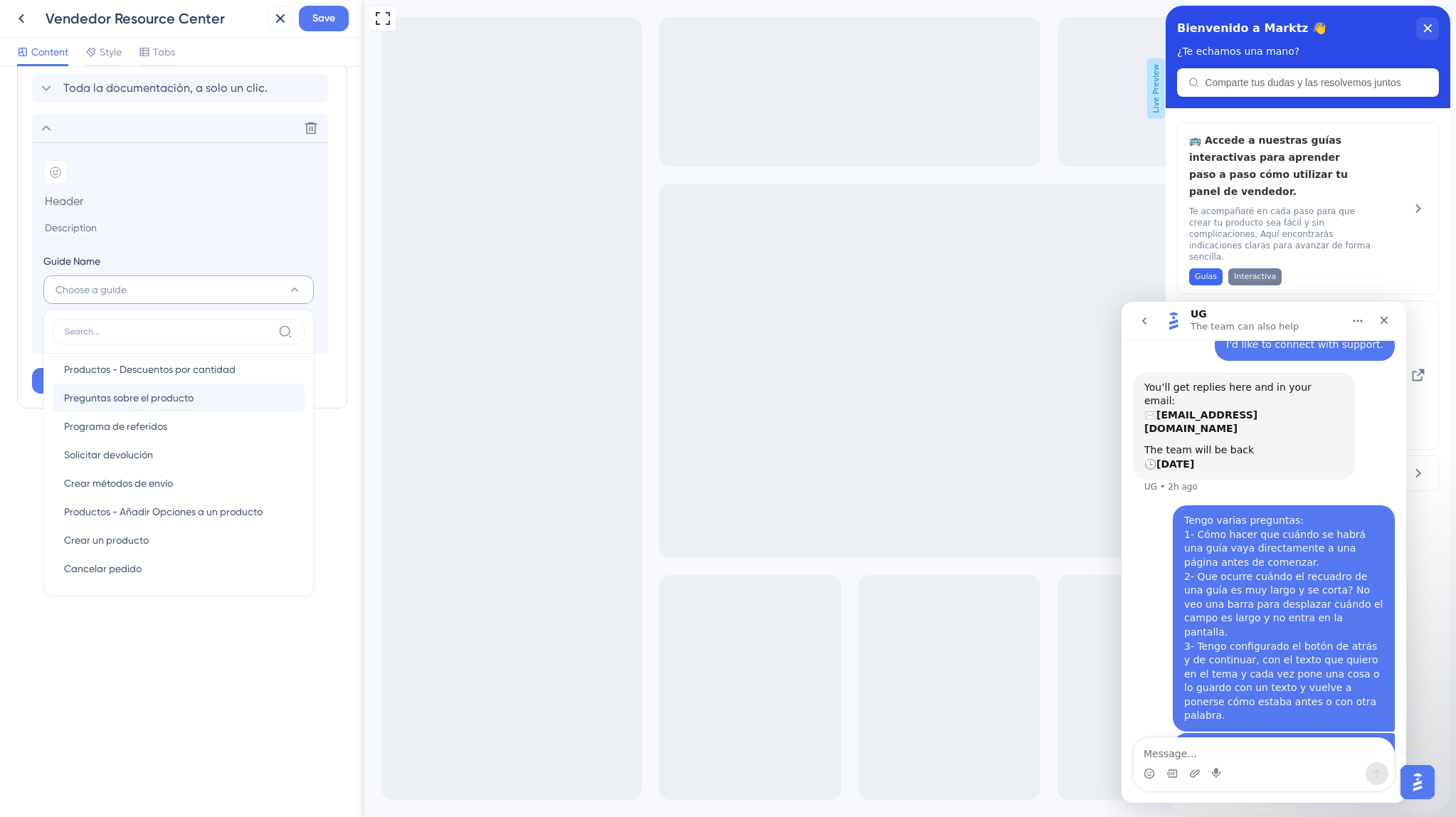
scroll to position [468, 0]
click at [21, 12] on icon at bounding box center [21, 18] width 17 height 17
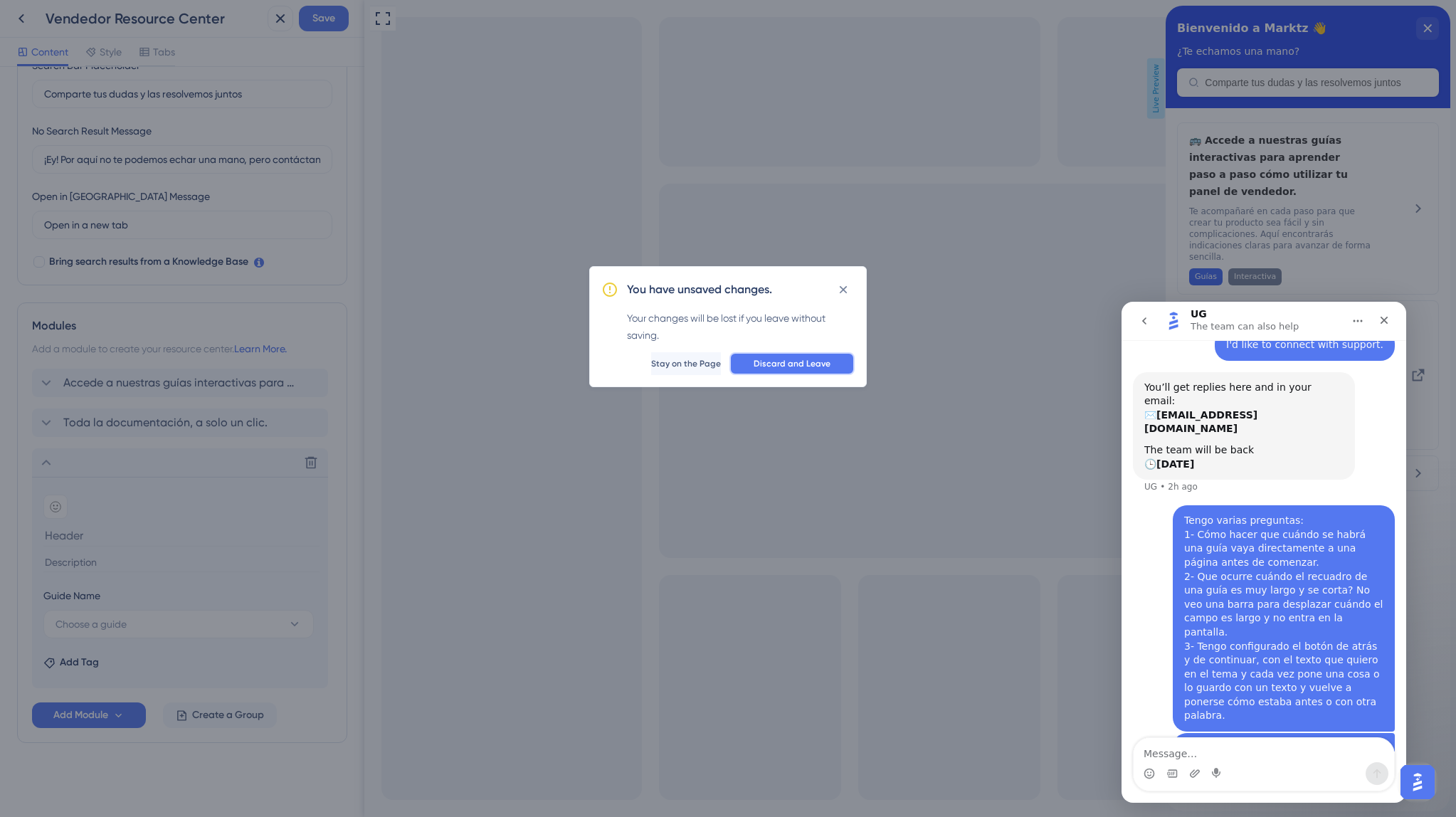
click at [762, 364] on span "Discard and Leave" at bounding box center [792, 363] width 77 height 11
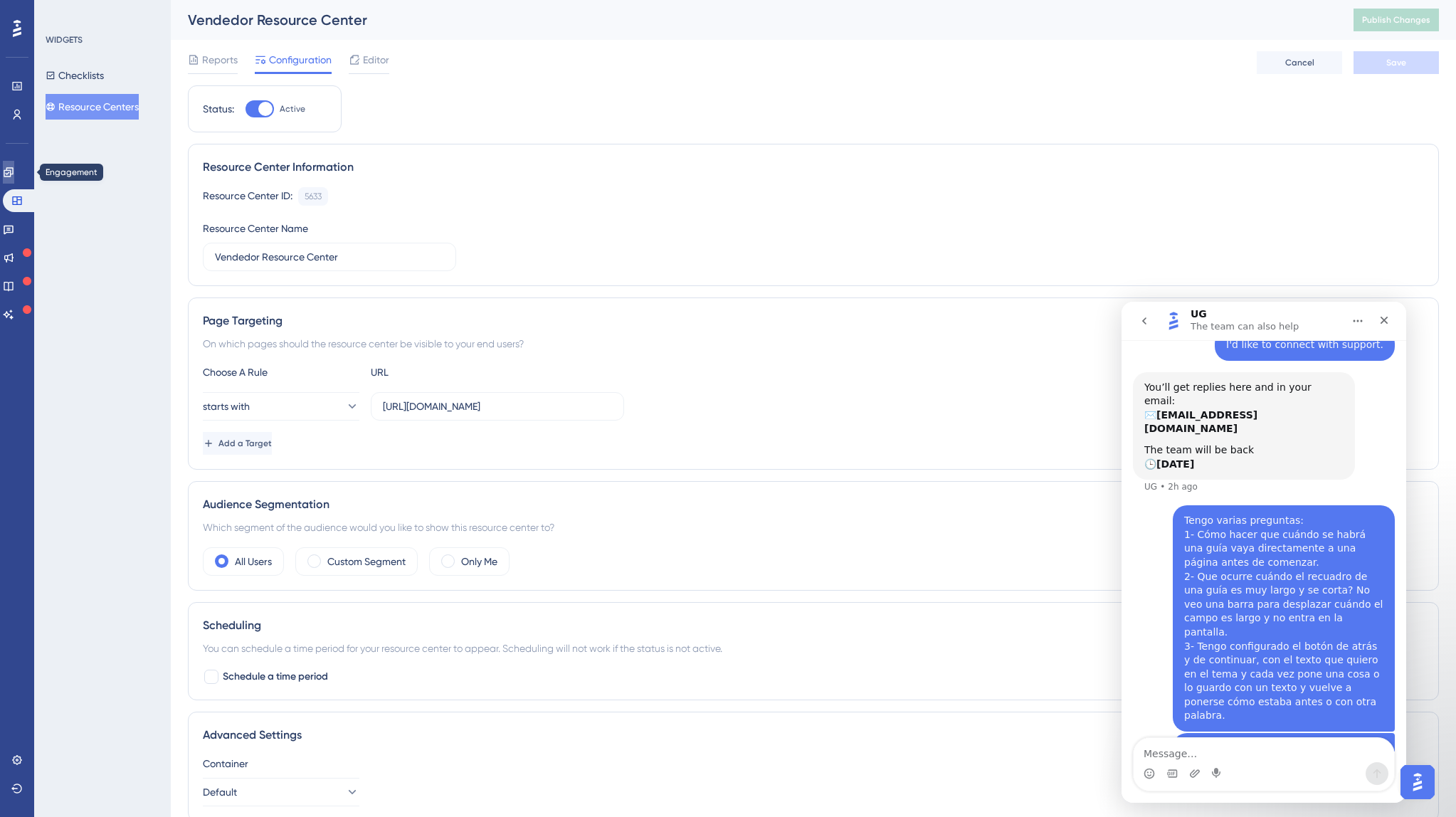
click at [13, 174] on icon at bounding box center [8, 172] width 9 height 9
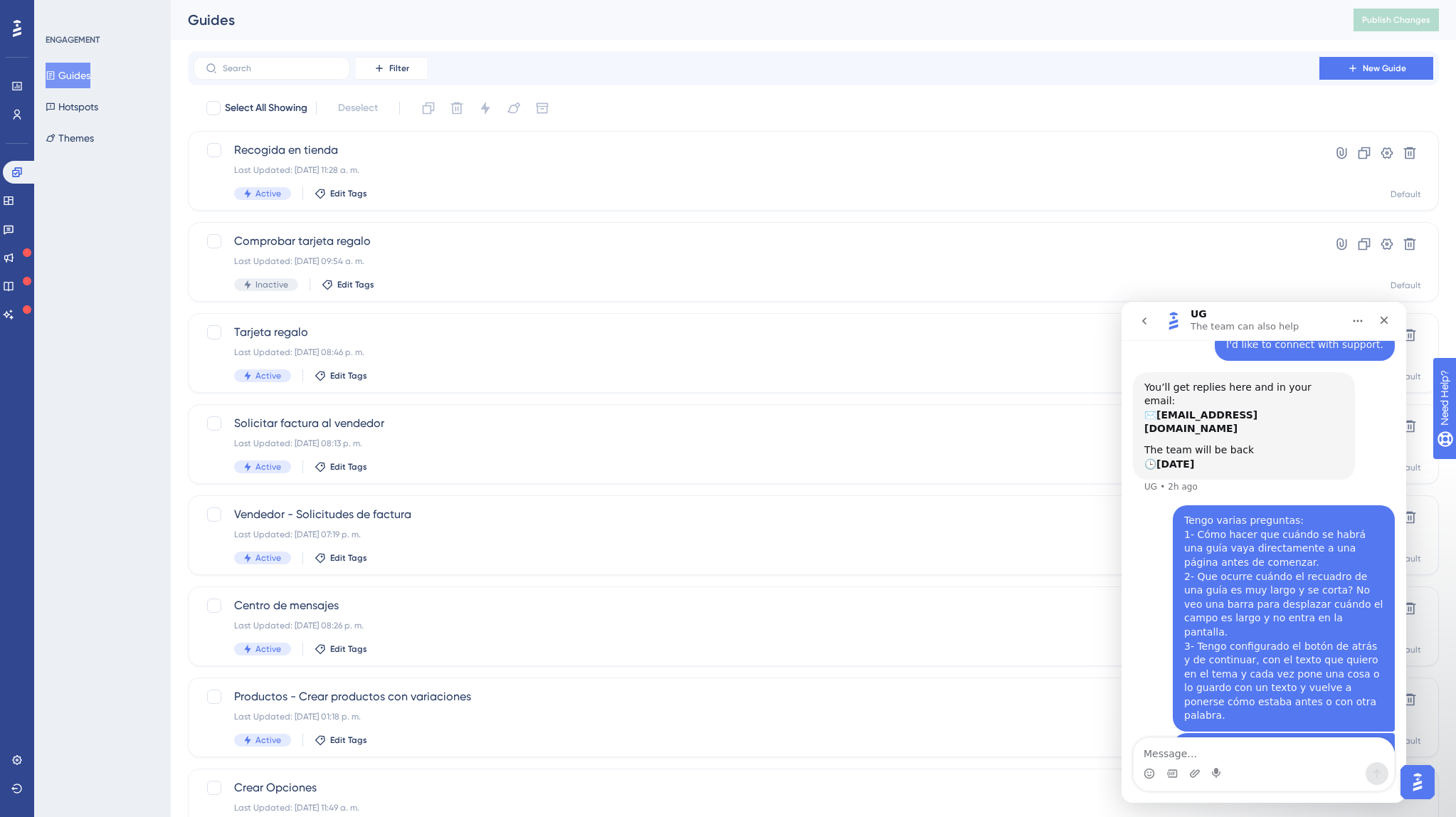
click at [80, 68] on button "Guides" at bounding box center [67, 76] width 45 height 26
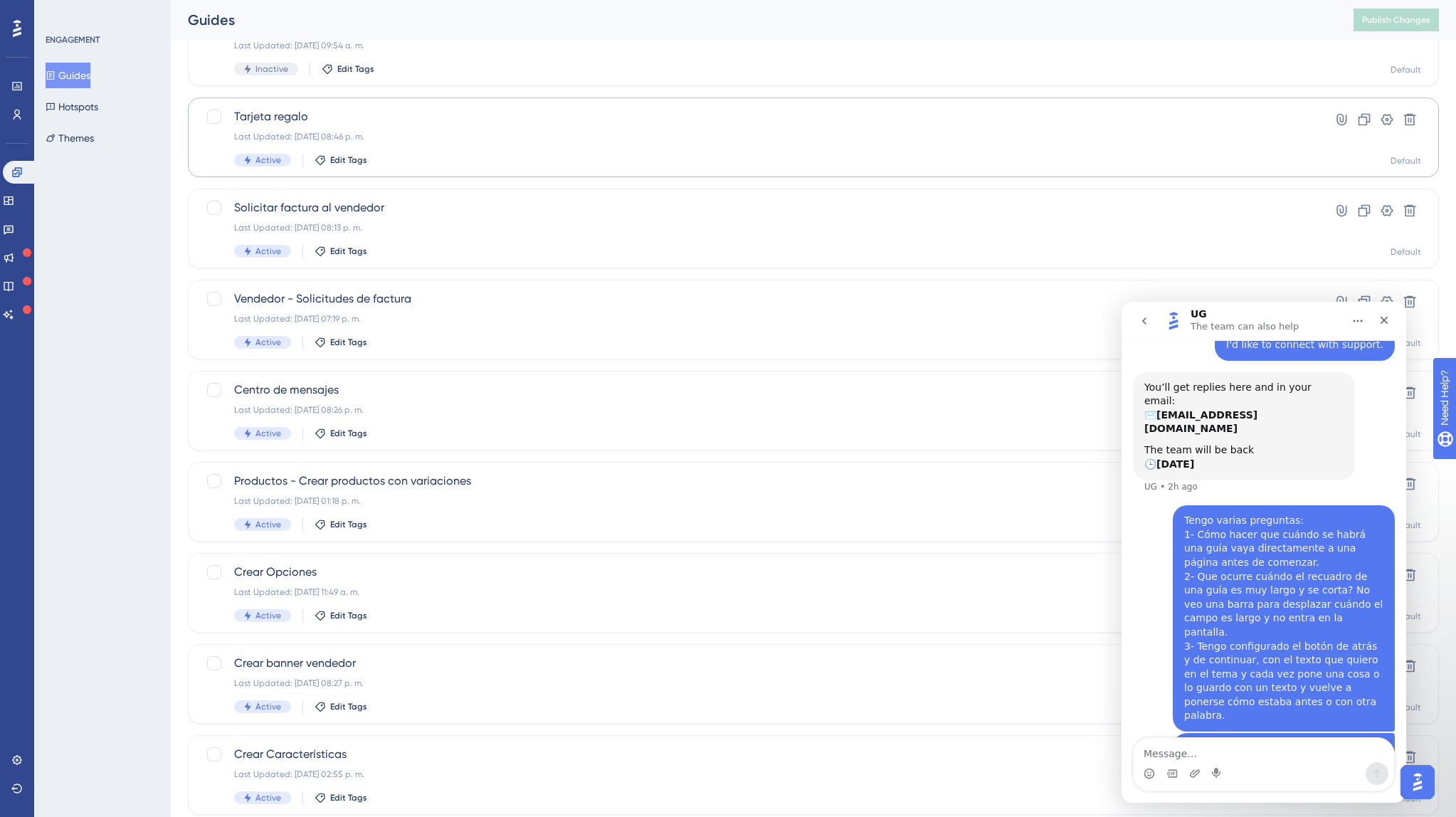
scroll to position [287, 0]
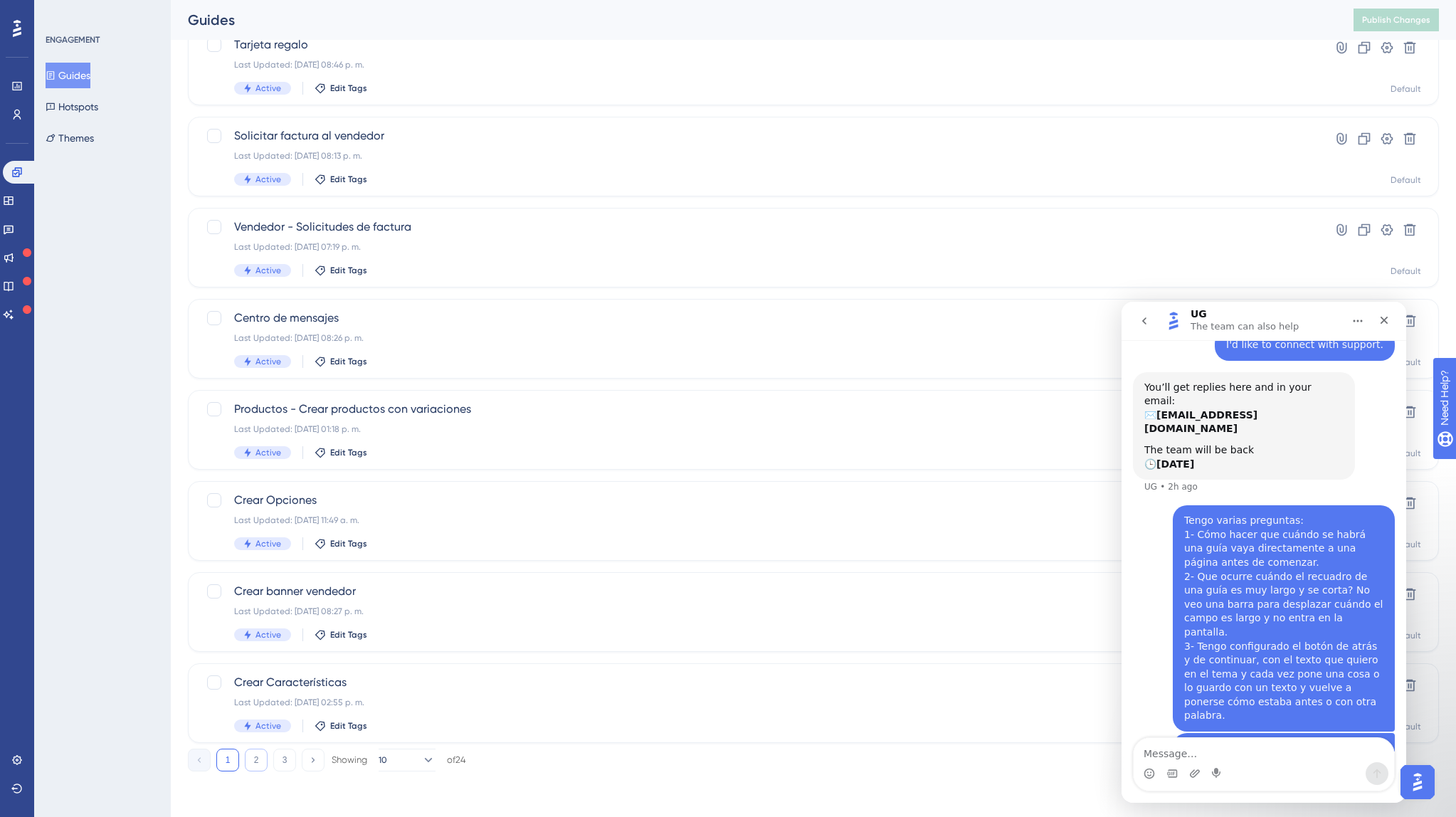
click at [259, 761] on button "2" at bounding box center [256, 760] width 23 height 23
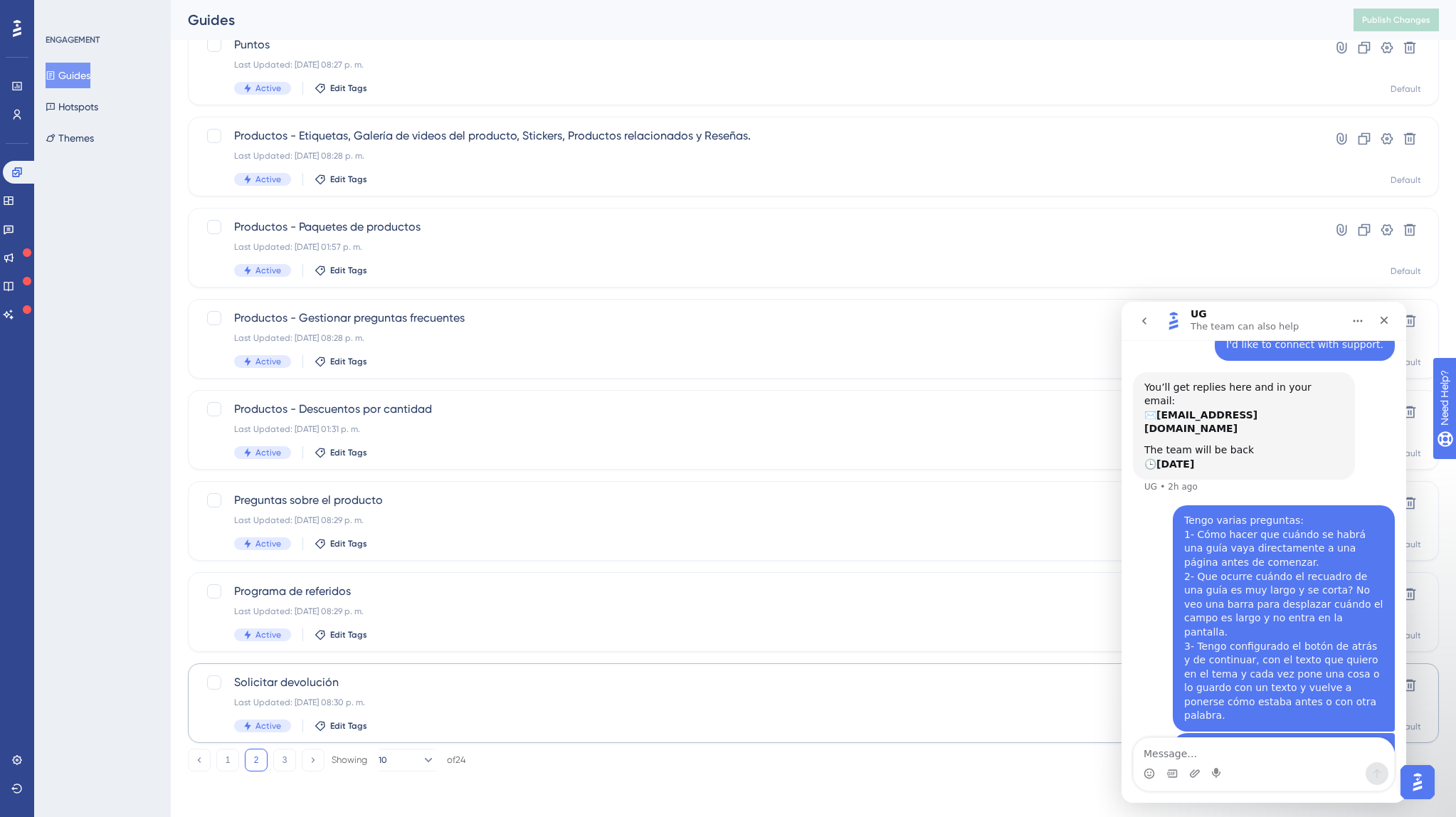
scroll to position [273, 0]
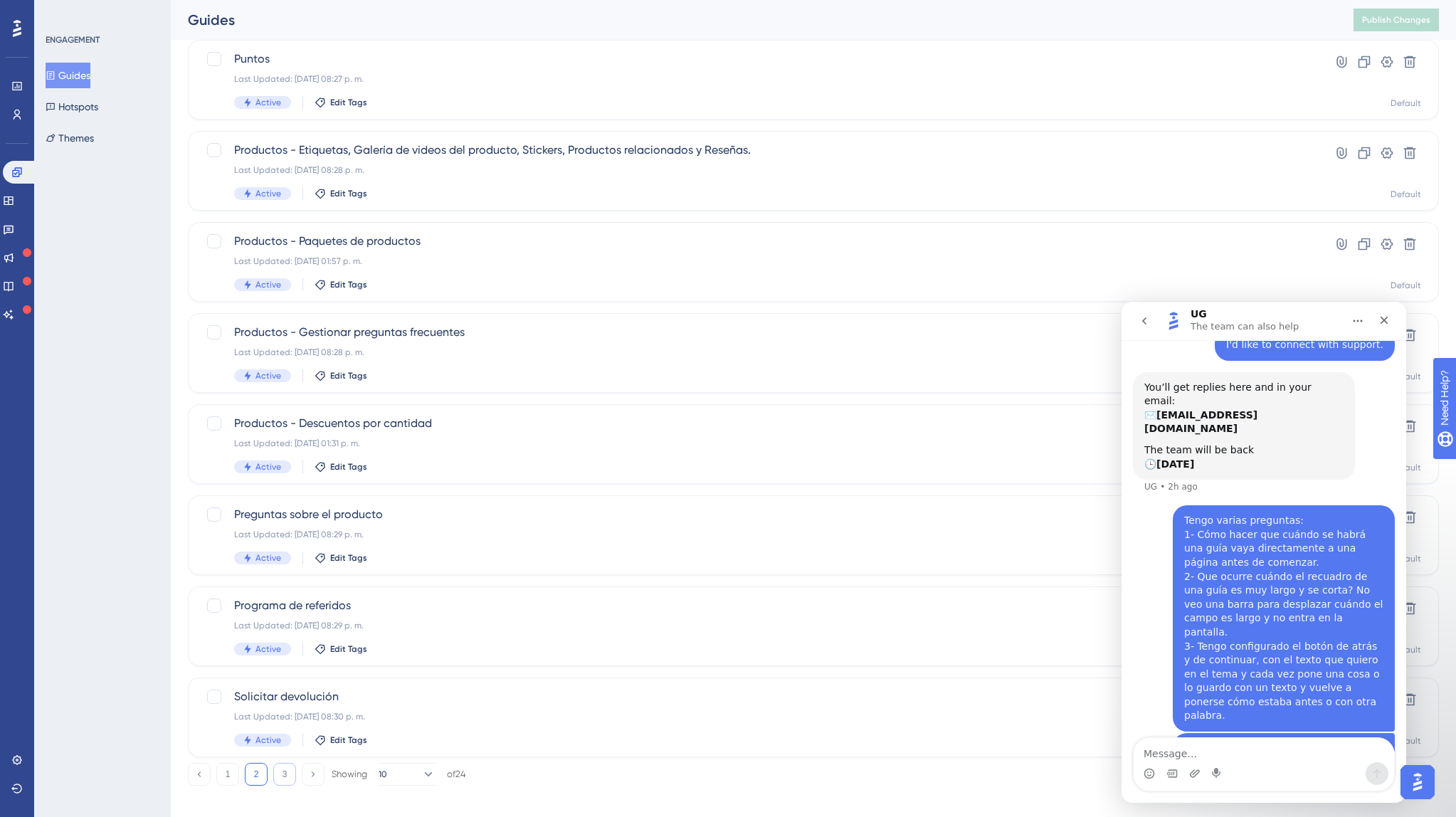
click at [285, 772] on button "3" at bounding box center [284, 774] width 23 height 23
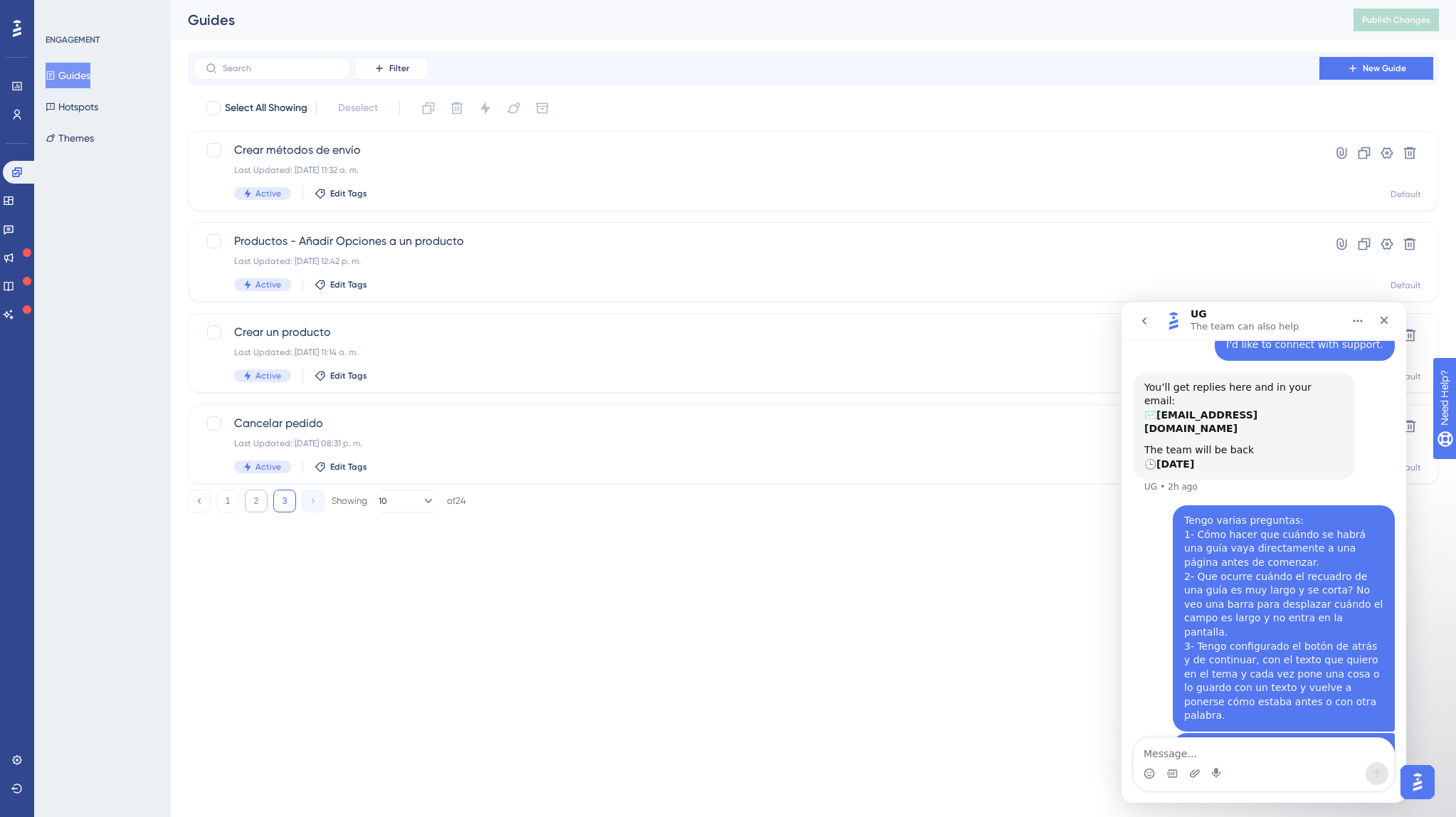
click at [262, 508] on button "2" at bounding box center [256, 501] width 23 height 23
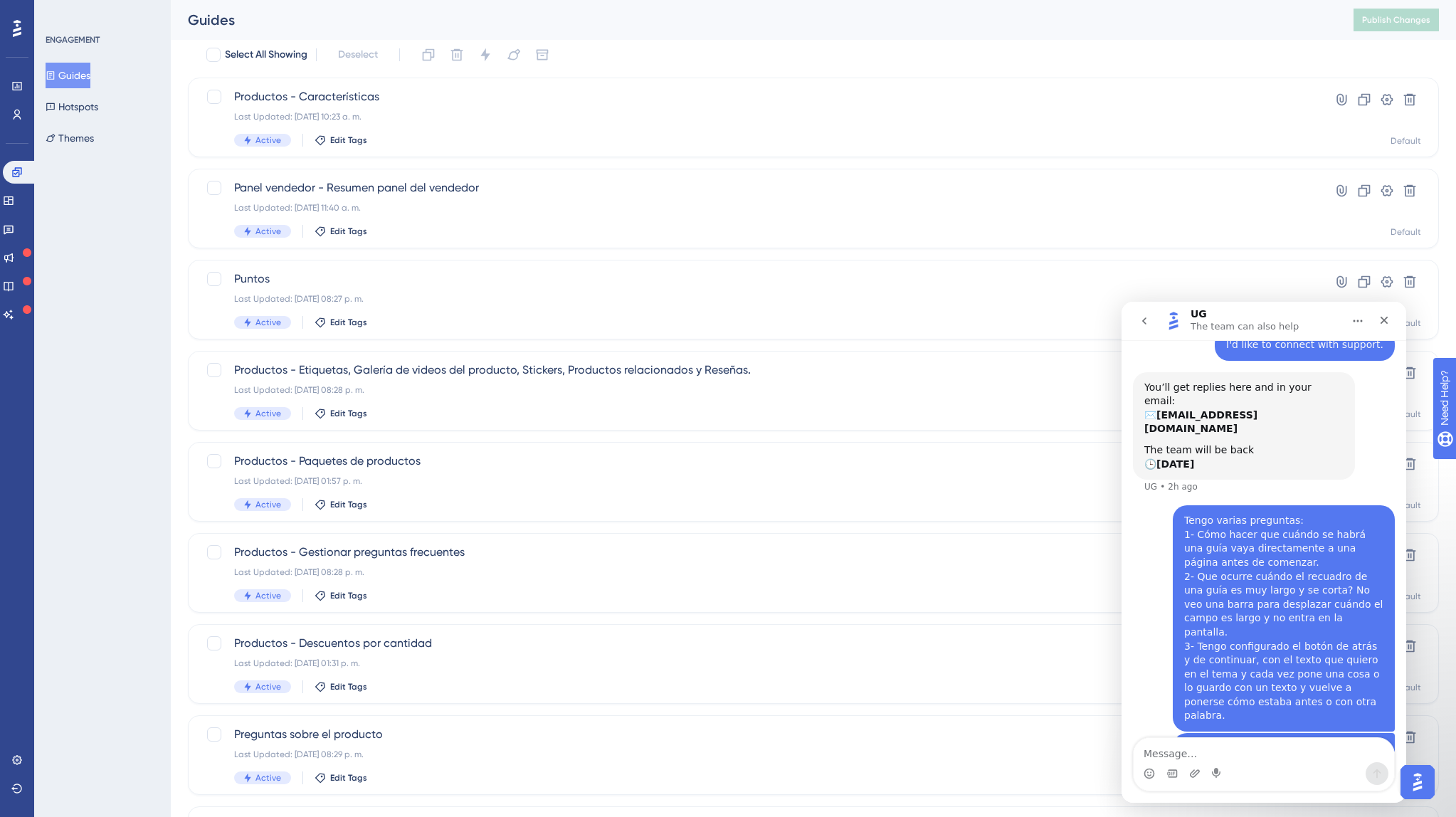
scroll to position [59, 0]
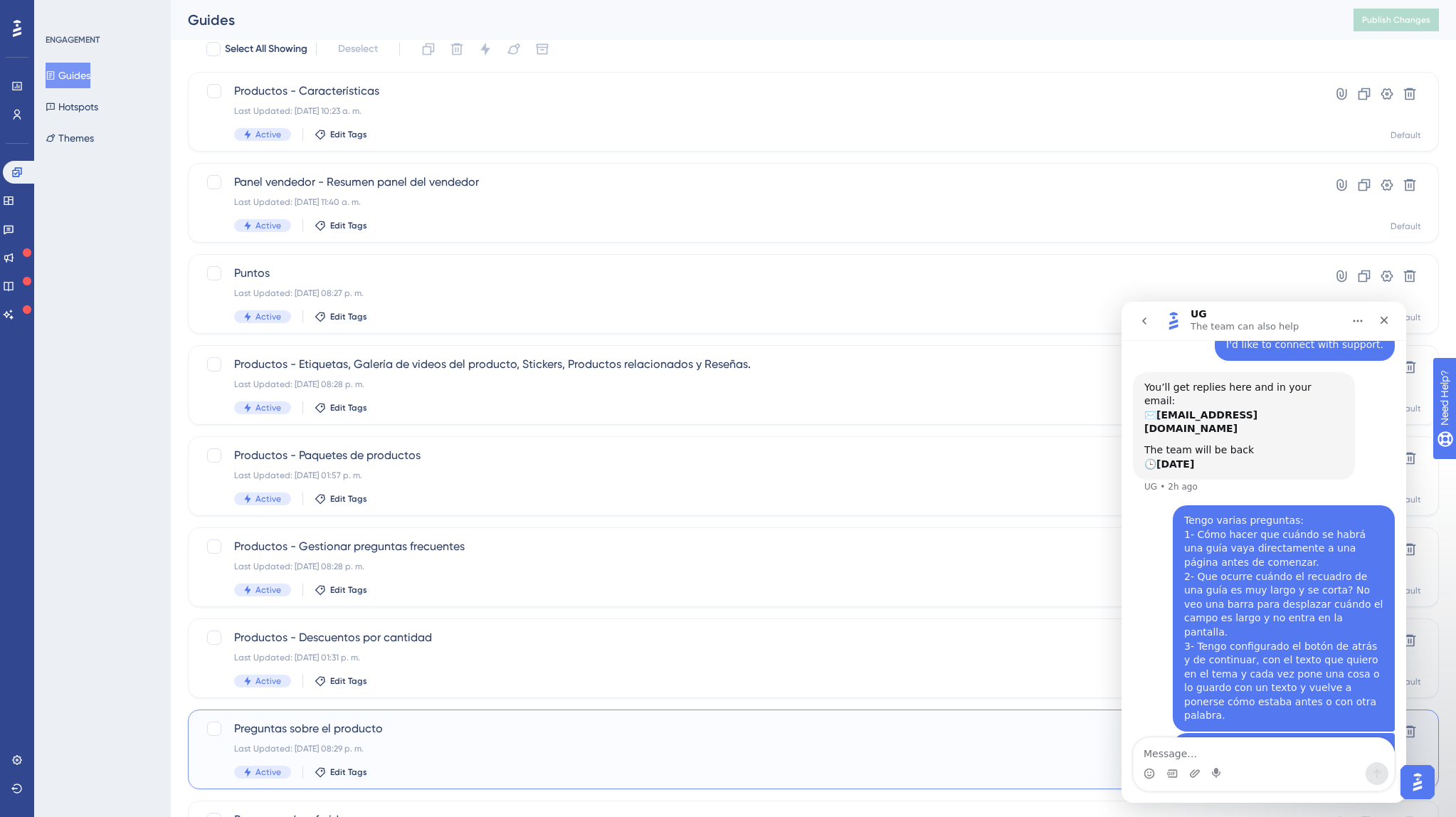
click at [337, 727] on span "Preguntas sobre el producto" at bounding box center [756, 728] width 1045 height 17
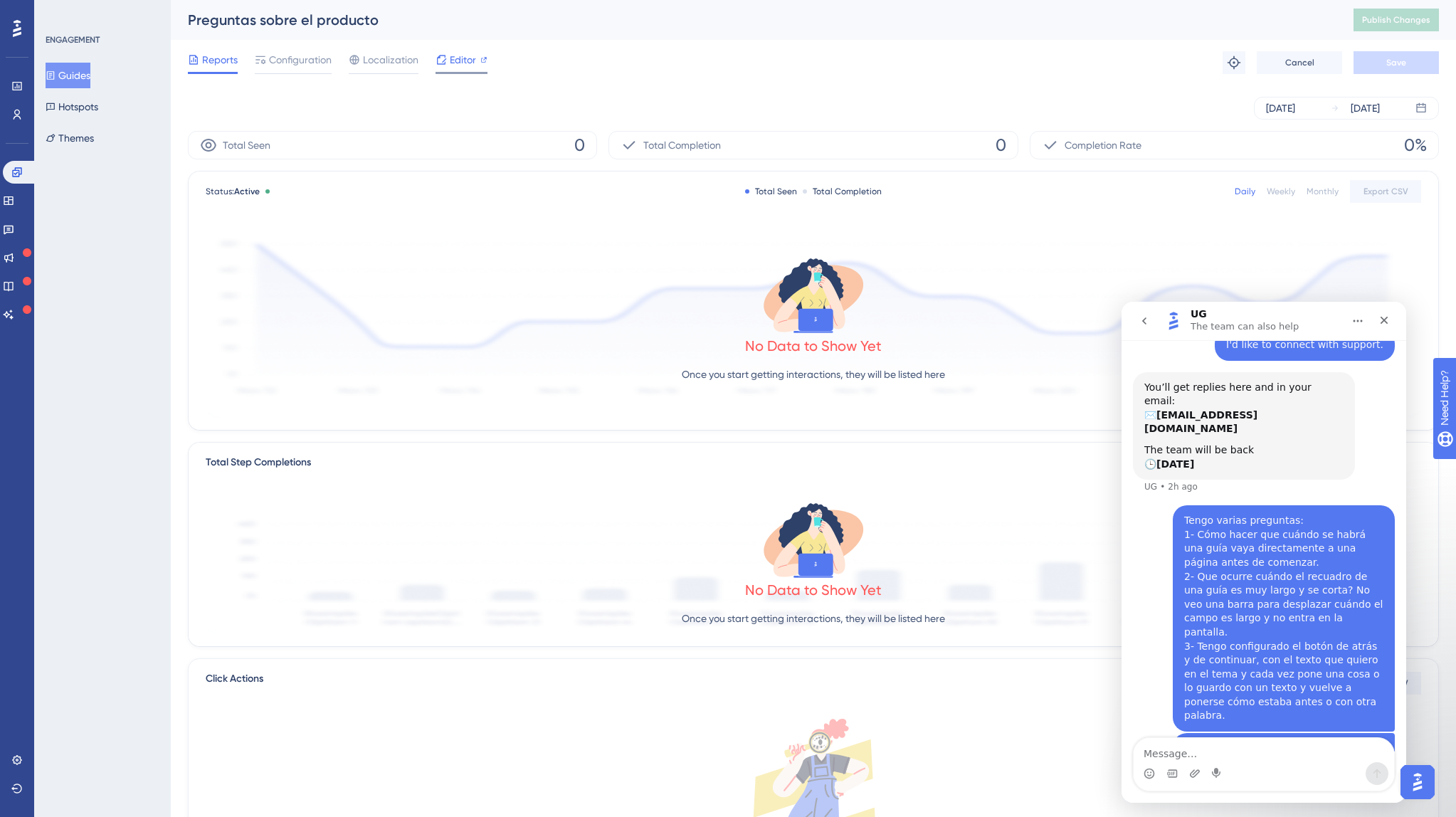
click at [457, 64] on span "Editor" at bounding box center [462, 60] width 26 height 17
click at [65, 70] on button "Guides" at bounding box center [67, 76] width 45 height 26
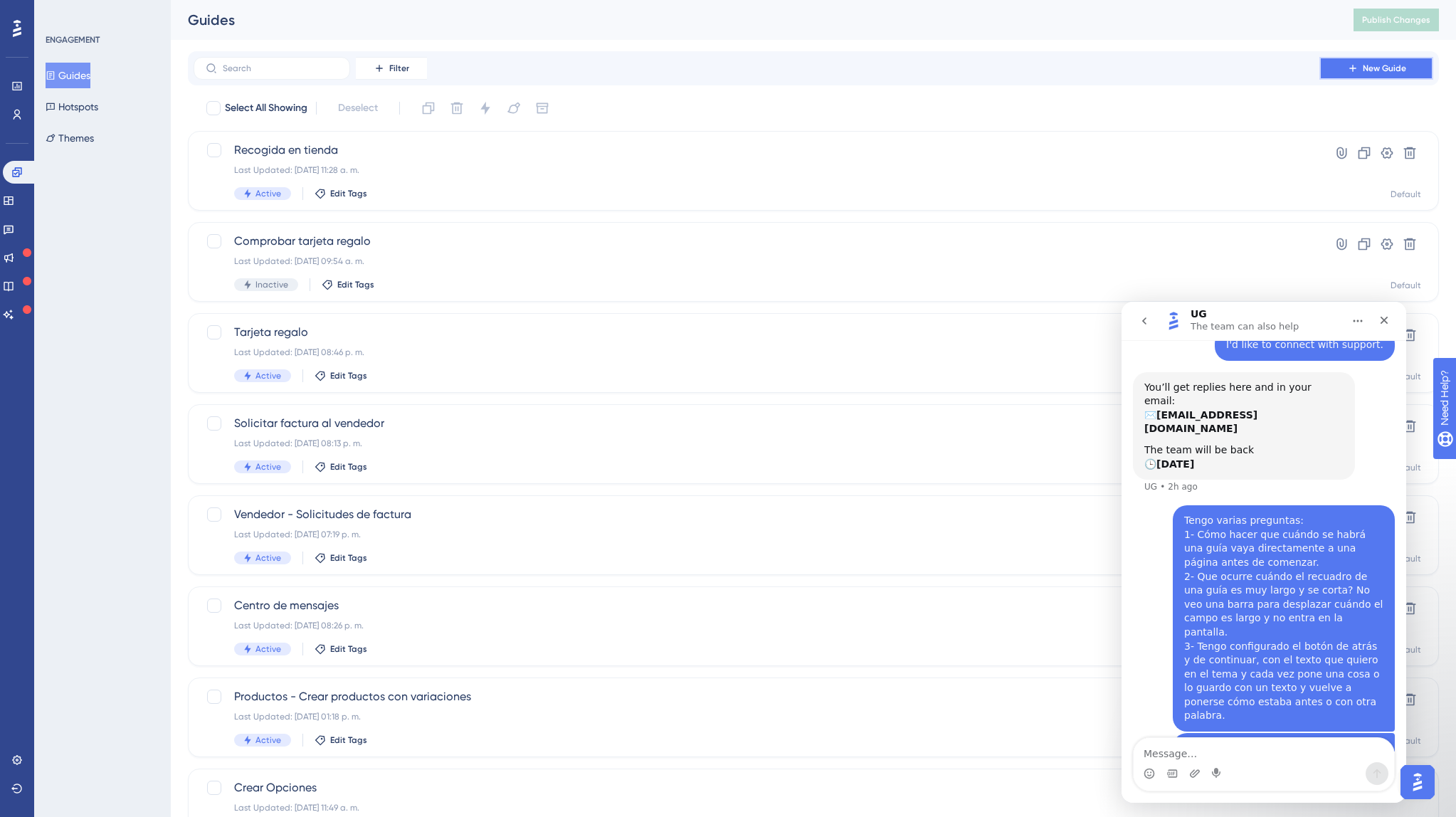
click at [1364, 66] on span "New Guide" at bounding box center [1383, 68] width 43 height 11
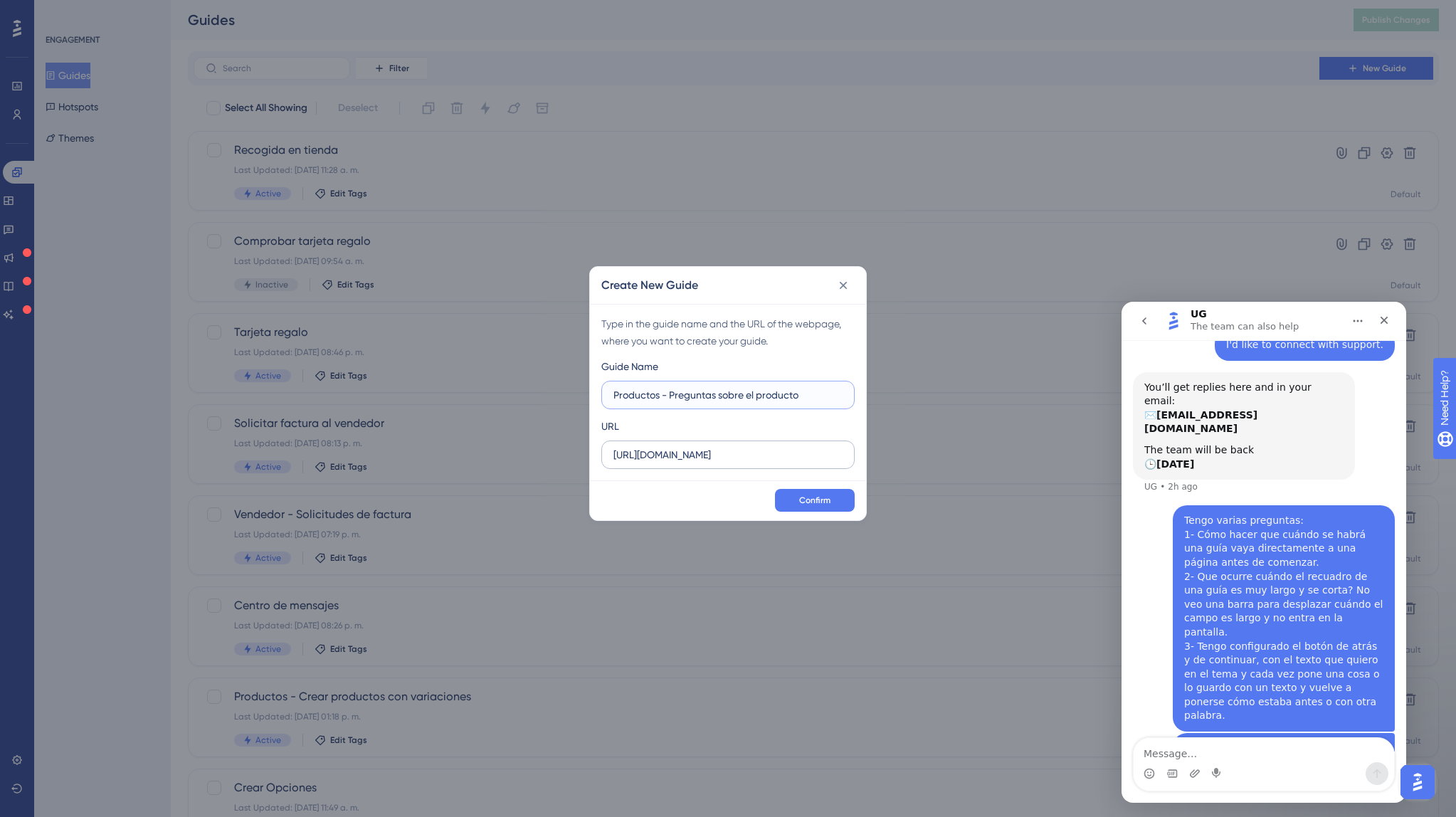
type input "Productos - Preguntas sobre el producto"
click at [756, 449] on input "https://marktz.es" at bounding box center [728, 455] width 229 height 16
click at [753, 450] on input "https://marktz.es" at bounding box center [728, 455] width 229 height 16
type input "https://marktz.es/vendor.php?"
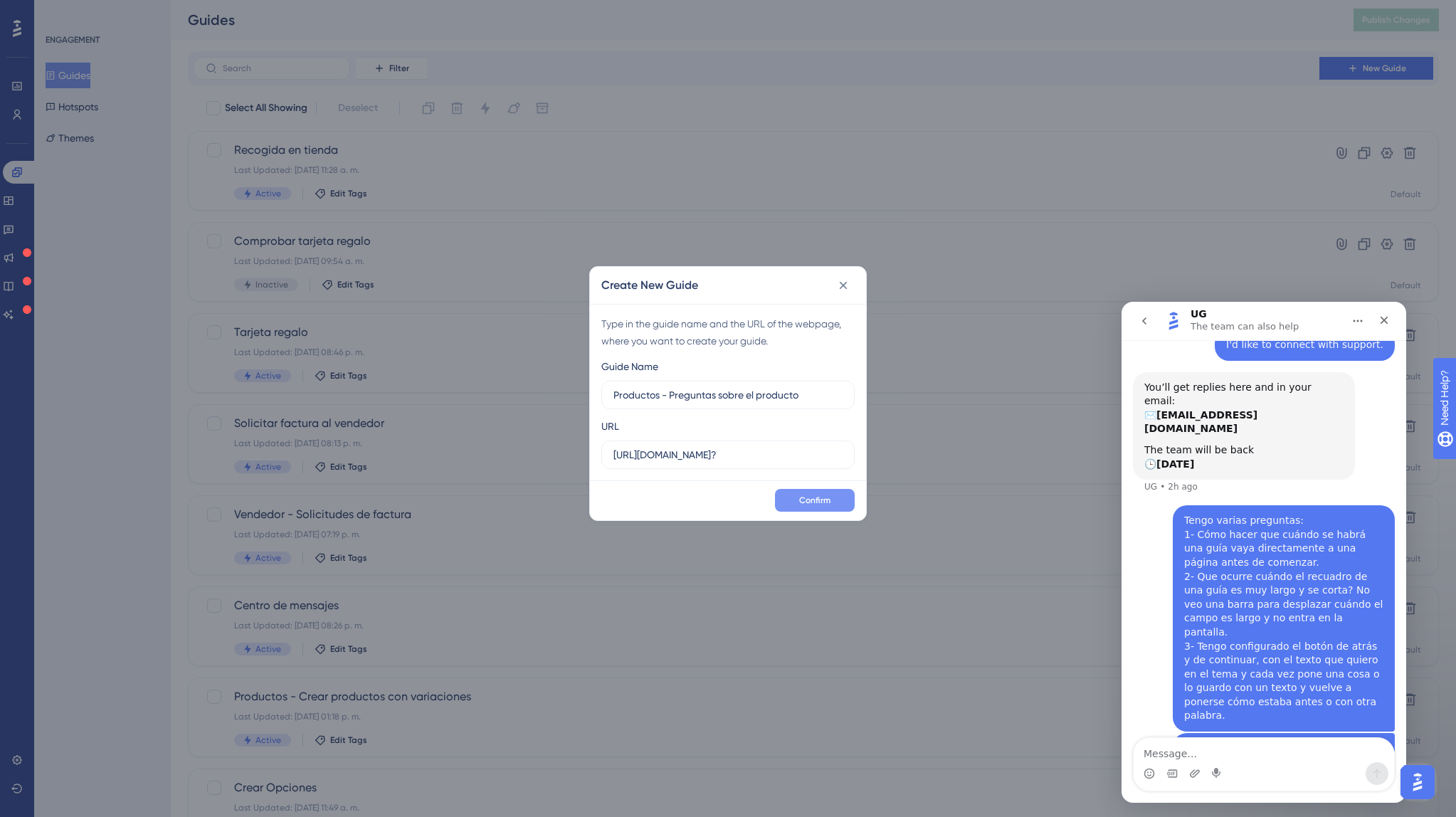
click at [821, 502] on span "Confirm" at bounding box center [814, 500] width 31 height 11
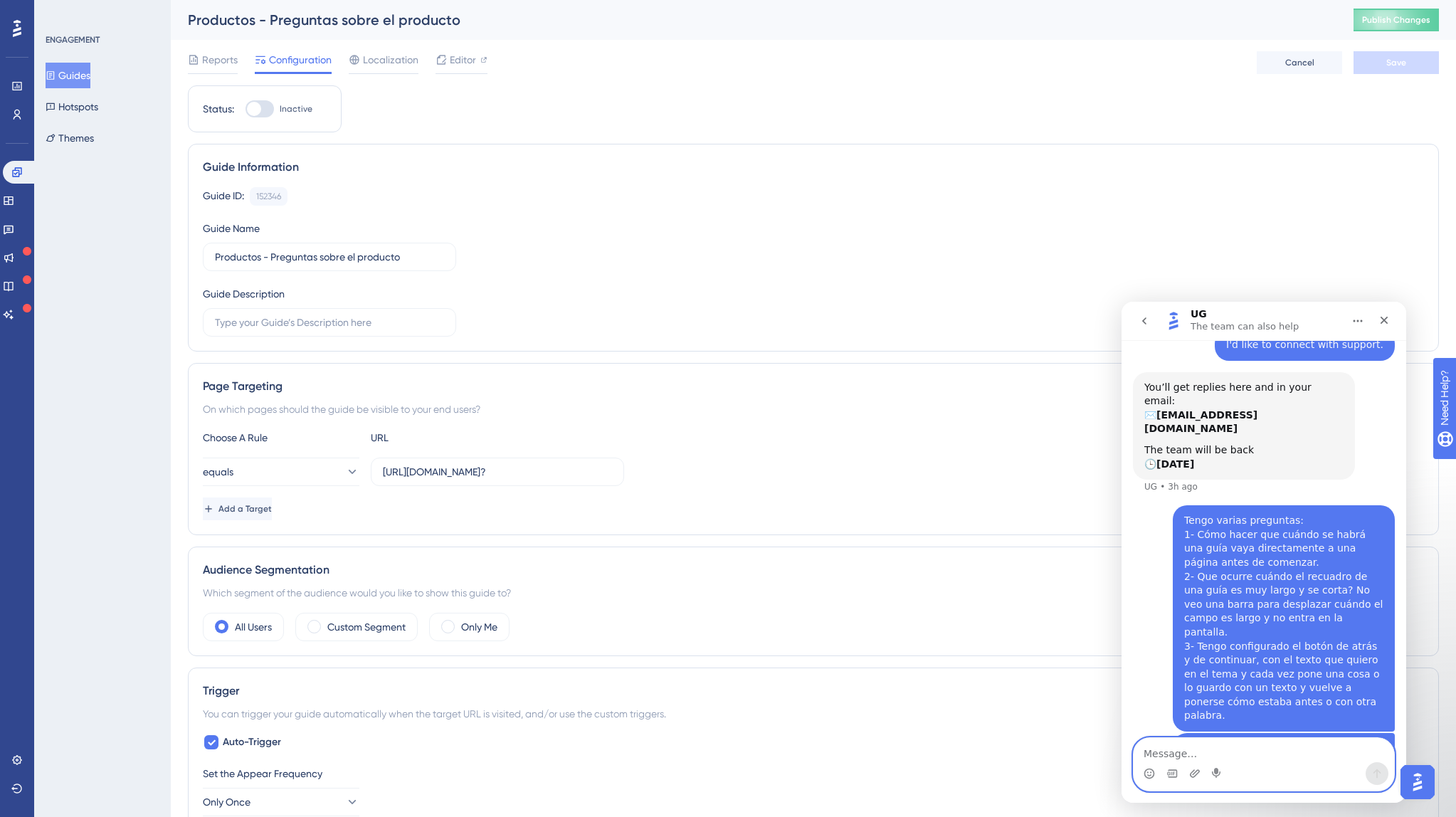
click at [1225, 748] on textarea "Message…" at bounding box center [1263, 750] width 260 height 24
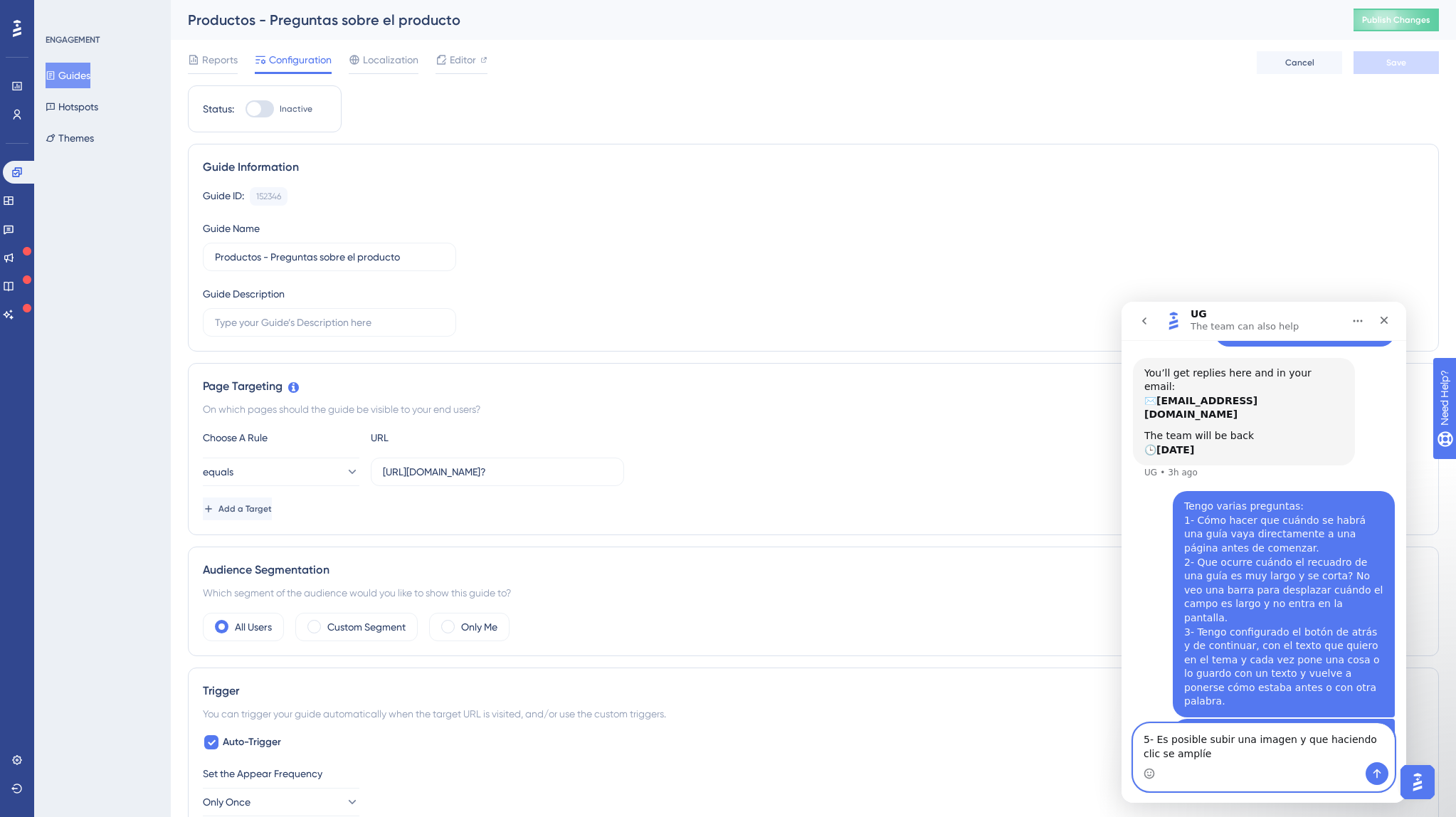
type textarea "5- Es posible subir una imagen y que haciendo clic se amplíe?"
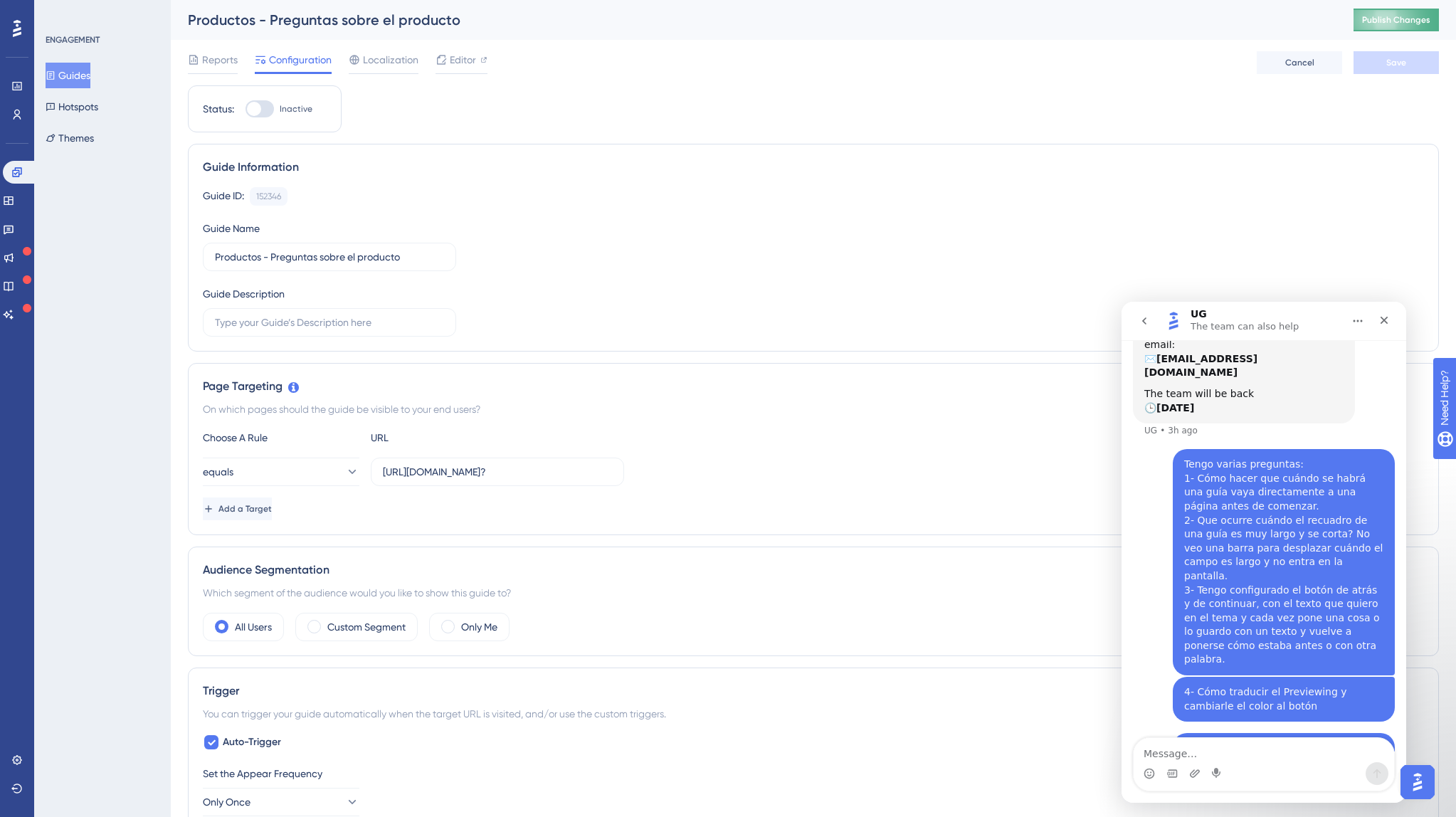
click at [1411, 18] on span "Publish Changes" at bounding box center [1395, 20] width 68 height 11
click at [14, 203] on icon at bounding box center [8, 200] width 11 height 11
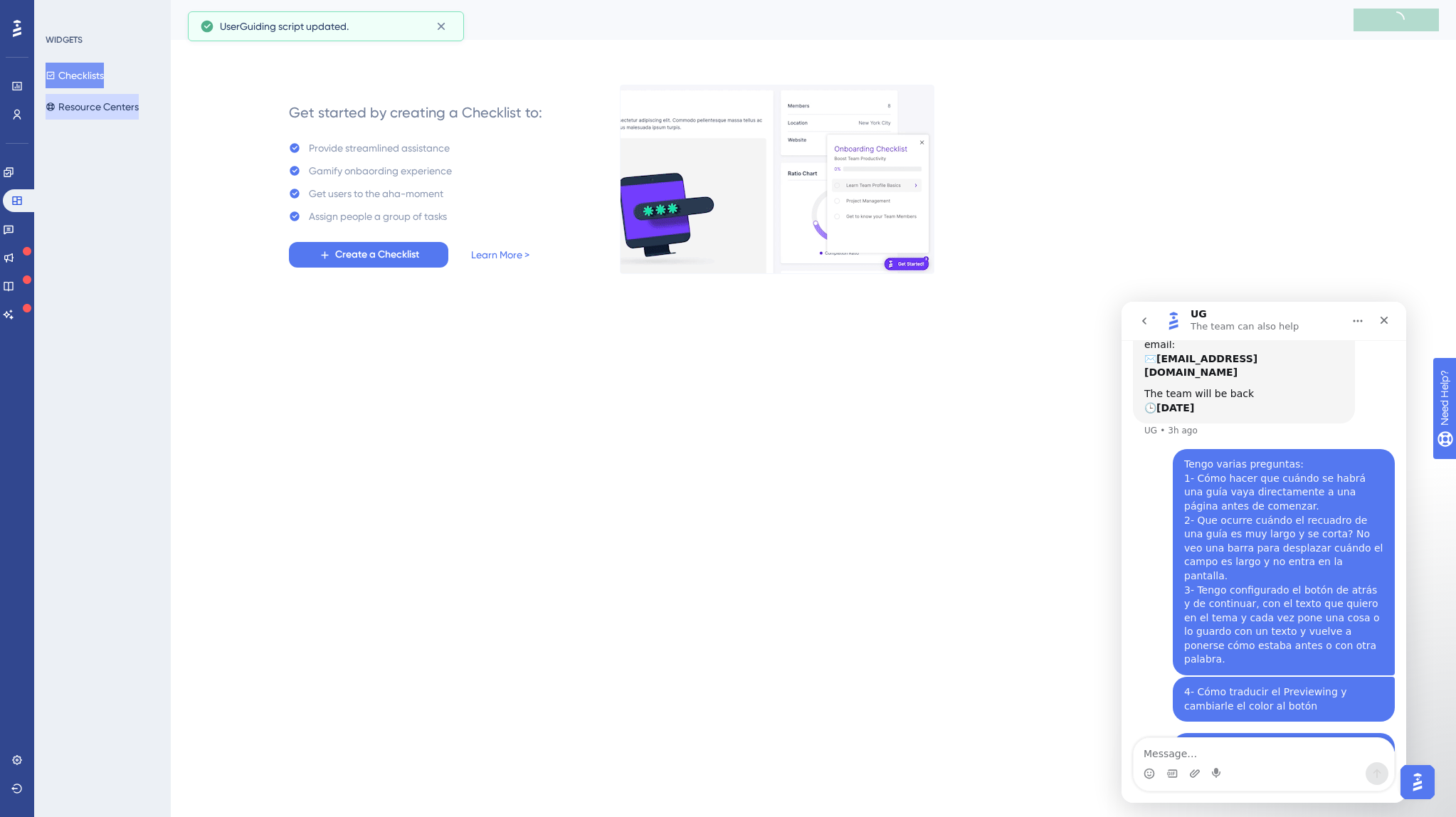
click at [110, 106] on button "Resource Centers" at bounding box center [92, 107] width 93 height 26
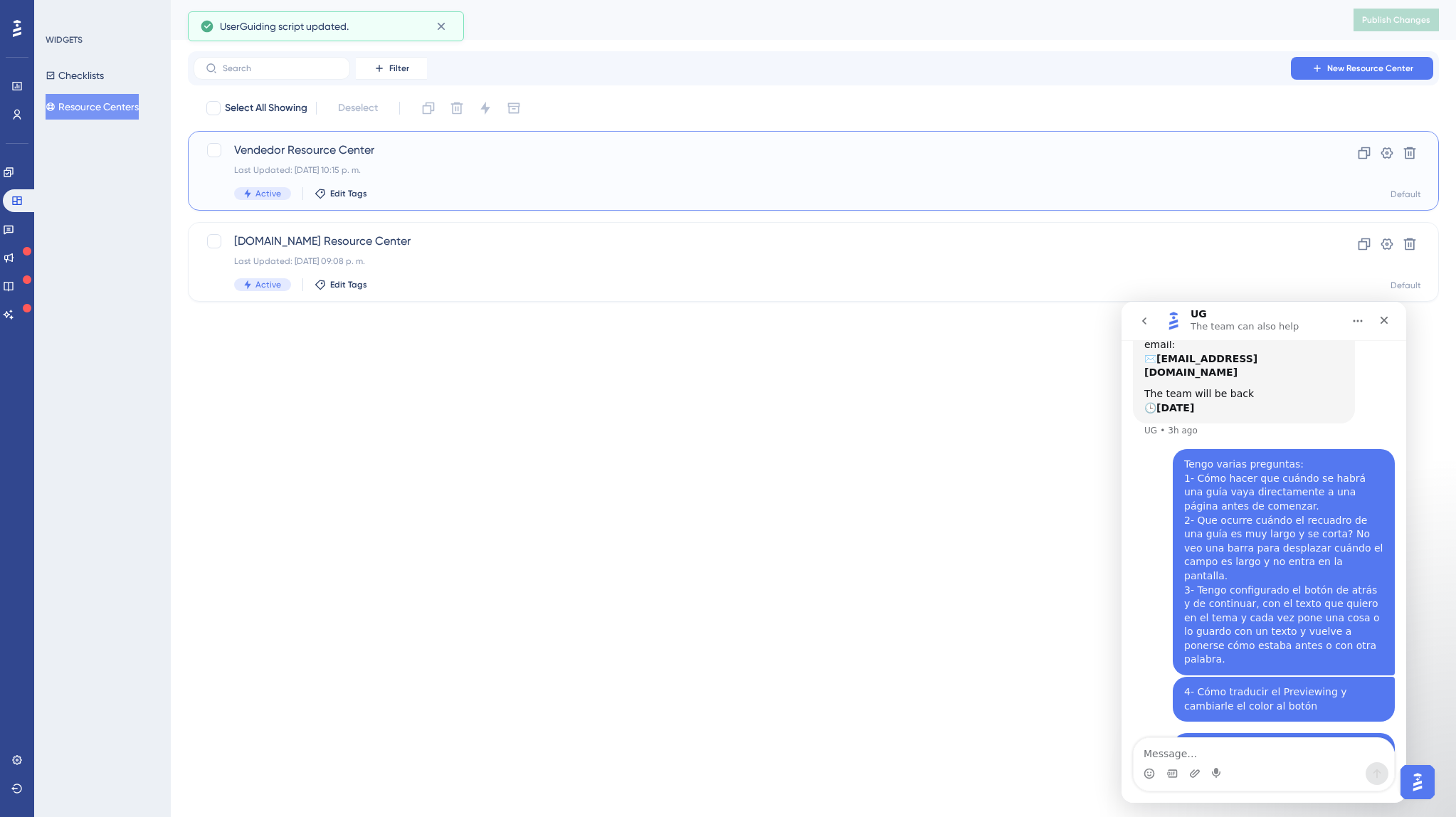
click at [368, 160] on div "Vendedor Resource Center Last Updated: 18 sept 2025 10:15 p. m. Active Edit Tags" at bounding box center [756, 170] width 1045 height 58
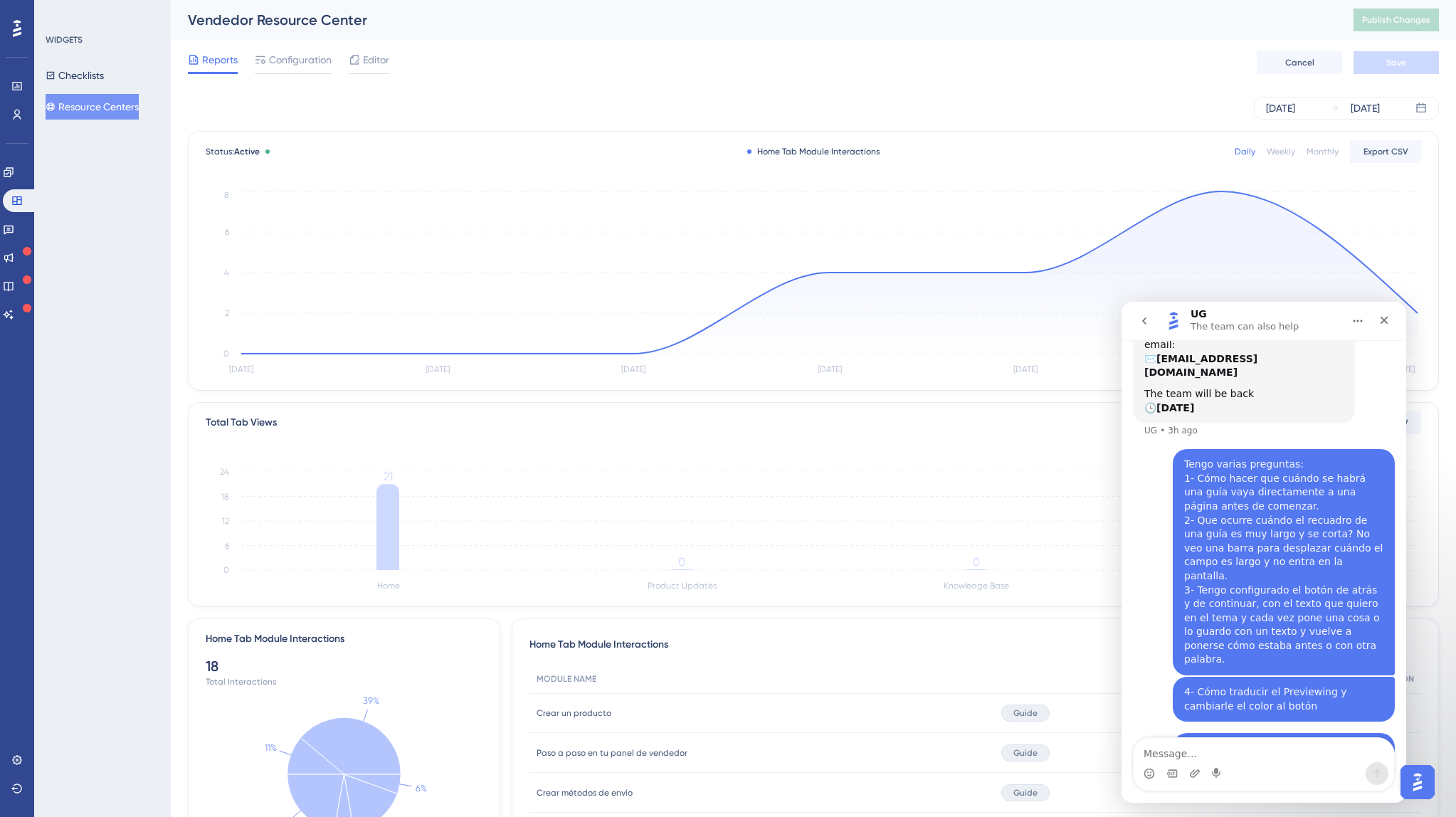
click at [390, 62] on div "Reports Configuration Editor Cancel Save" at bounding box center [813, 63] width 1251 height 45
click at [365, 64] on span "Editor" at bounding box center [376, 60] width 26 height 17
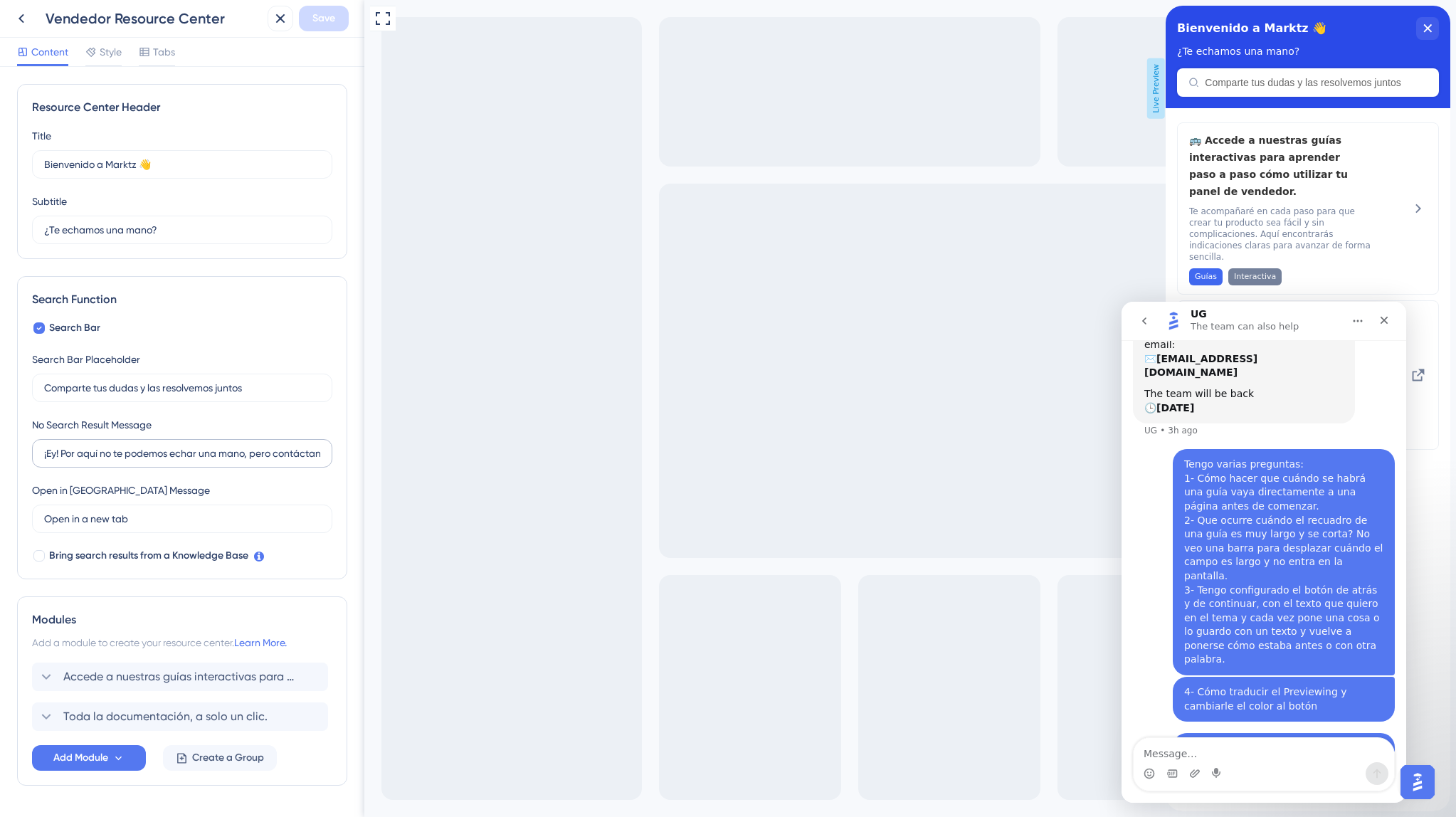
scroll to position [42, 0]
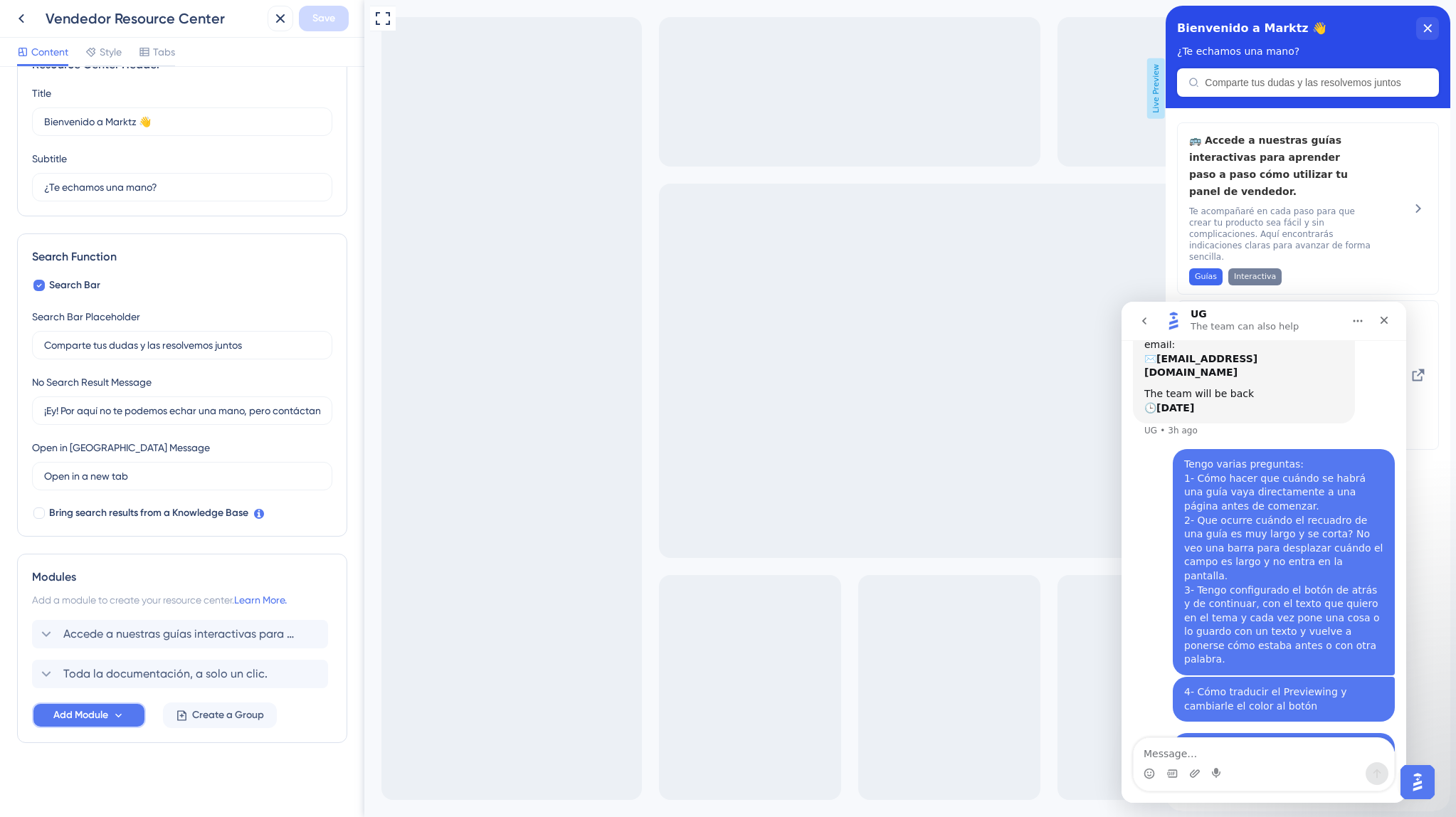
click at [78, 712] on span "Add Module" at bounding box center [81, 715] width 54 height 17
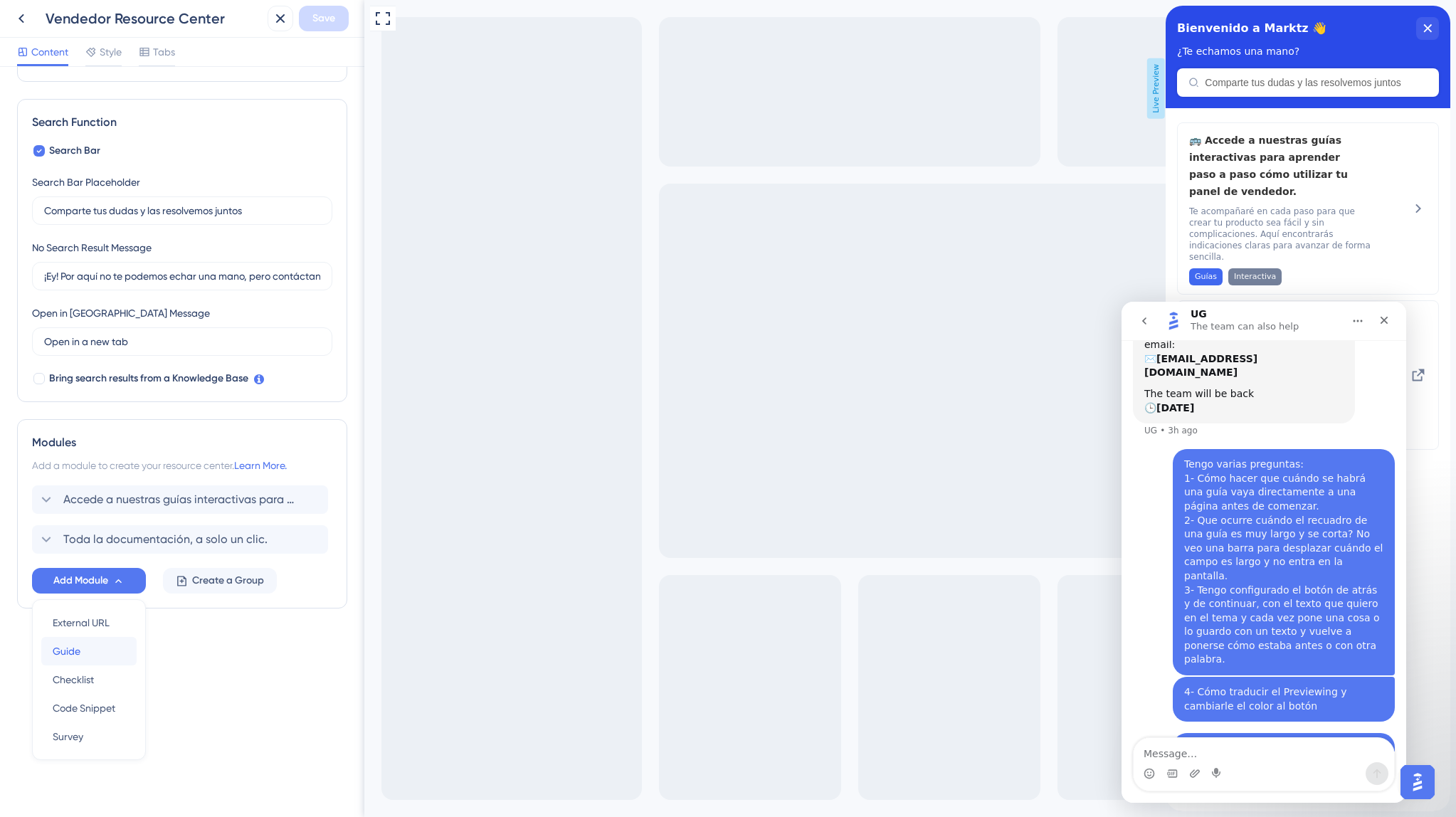
click at [79, 658] on span "Guide" at bounding box center [67, 651] width 28 height 17
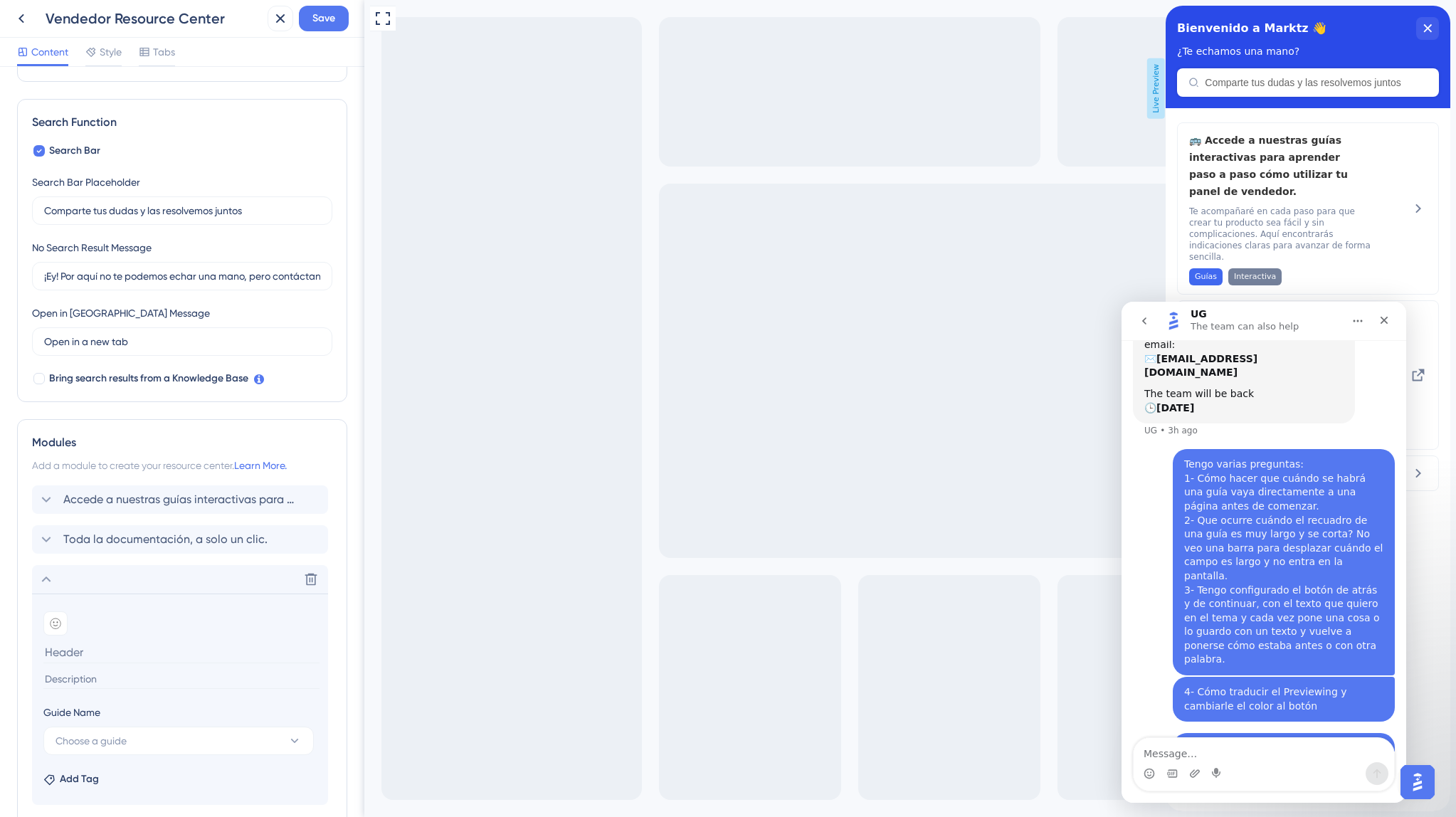
scroll to position [294, 0]
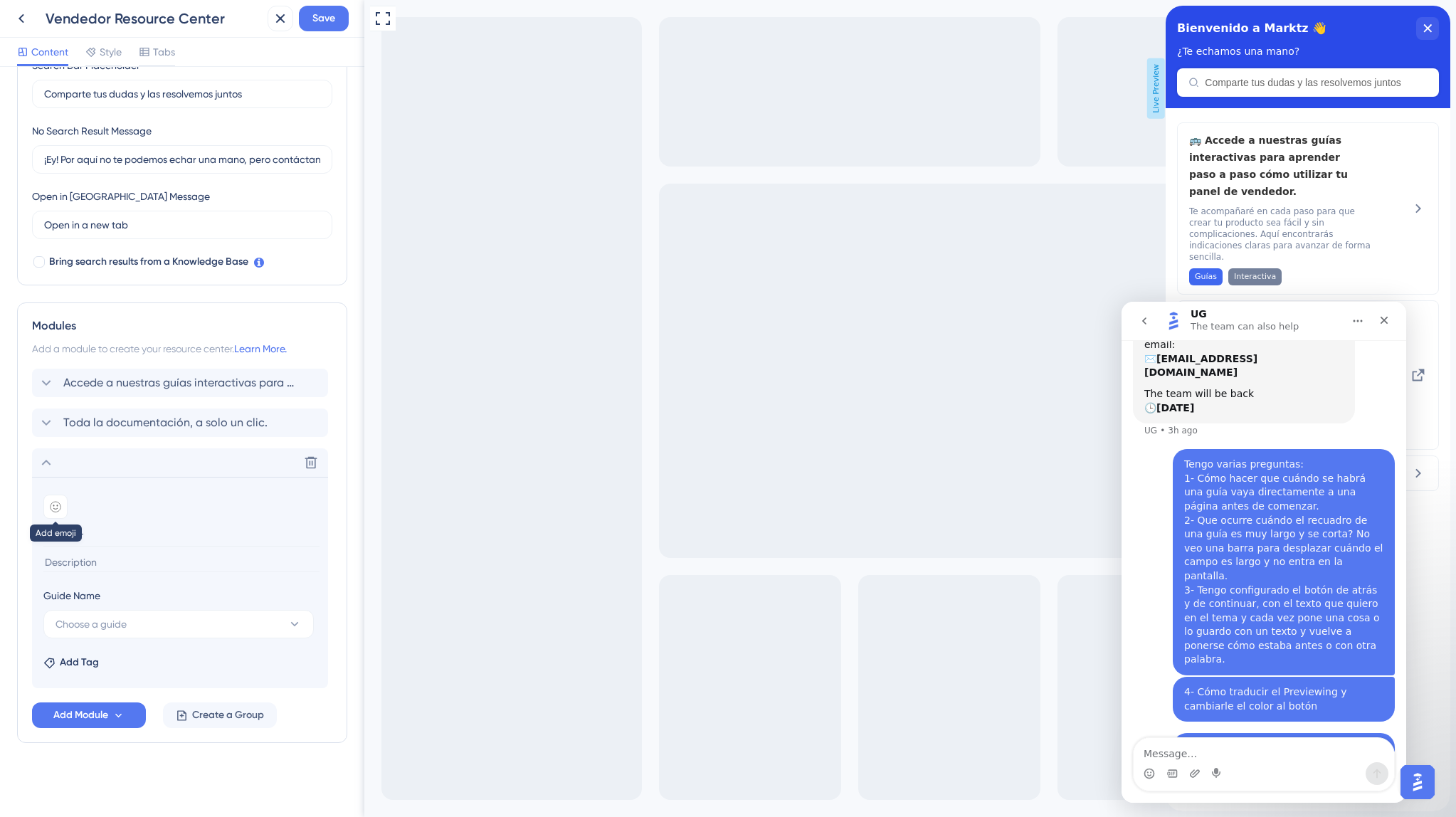
click at [45, 501] on div at bounding box center [55, 507] width 24 height 24
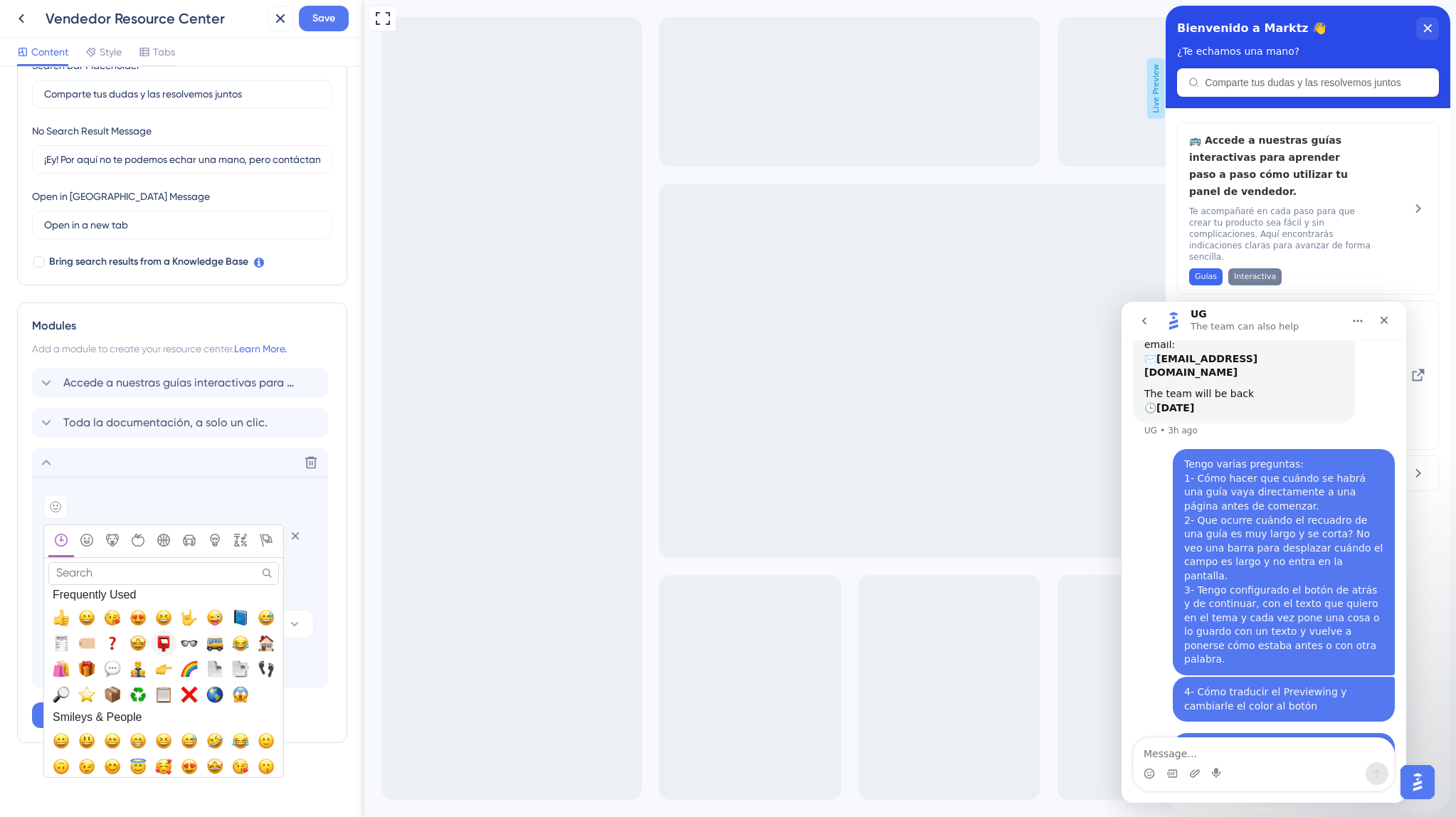
click at [162, 644] on span "📮, postbox" at bounding box center [163, 643] width 17 height 17
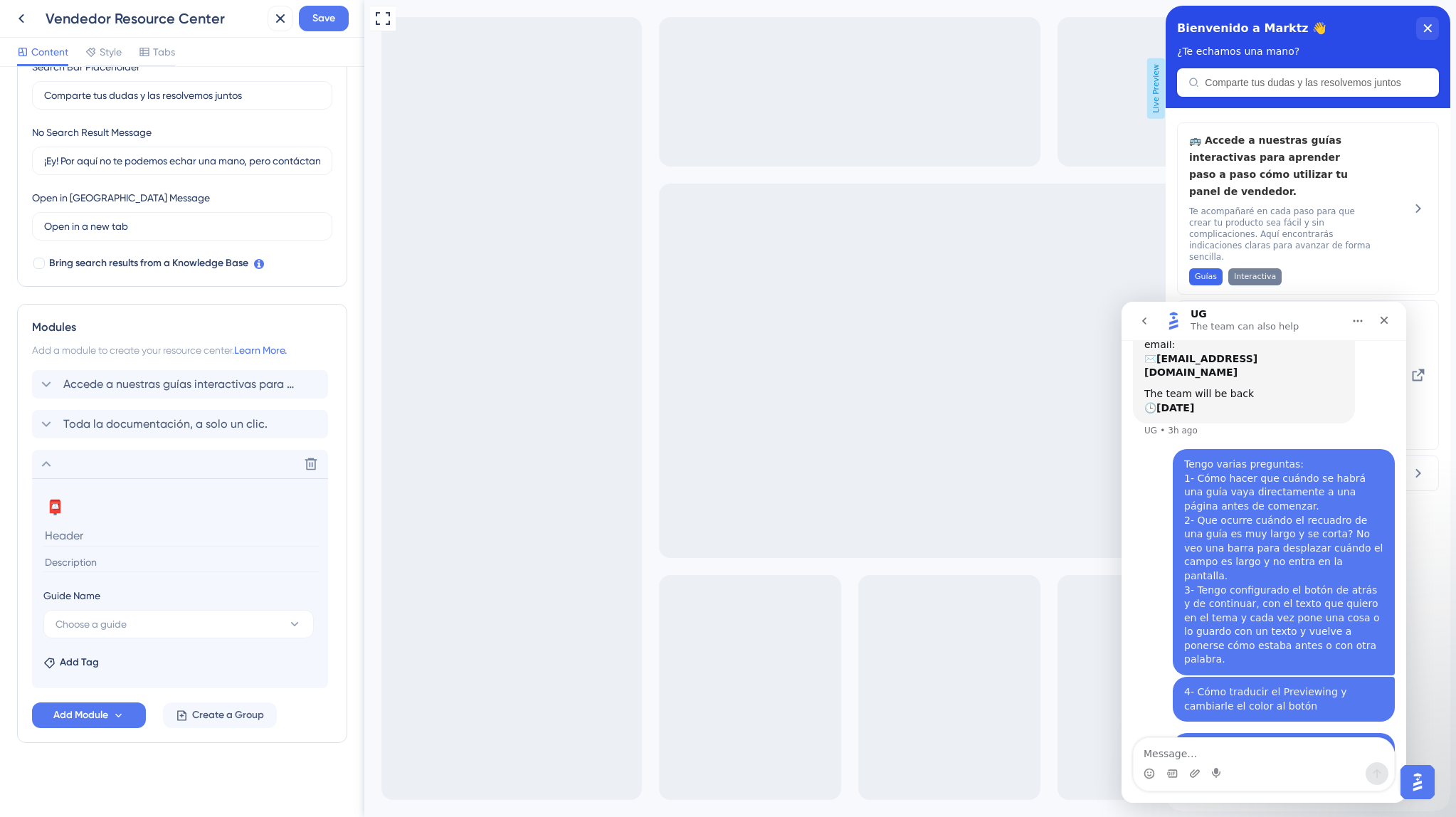
scroll to position [293, 0]
click at [44, 504] on button "📮" at bounding box center [54, 508] width 23 height 23
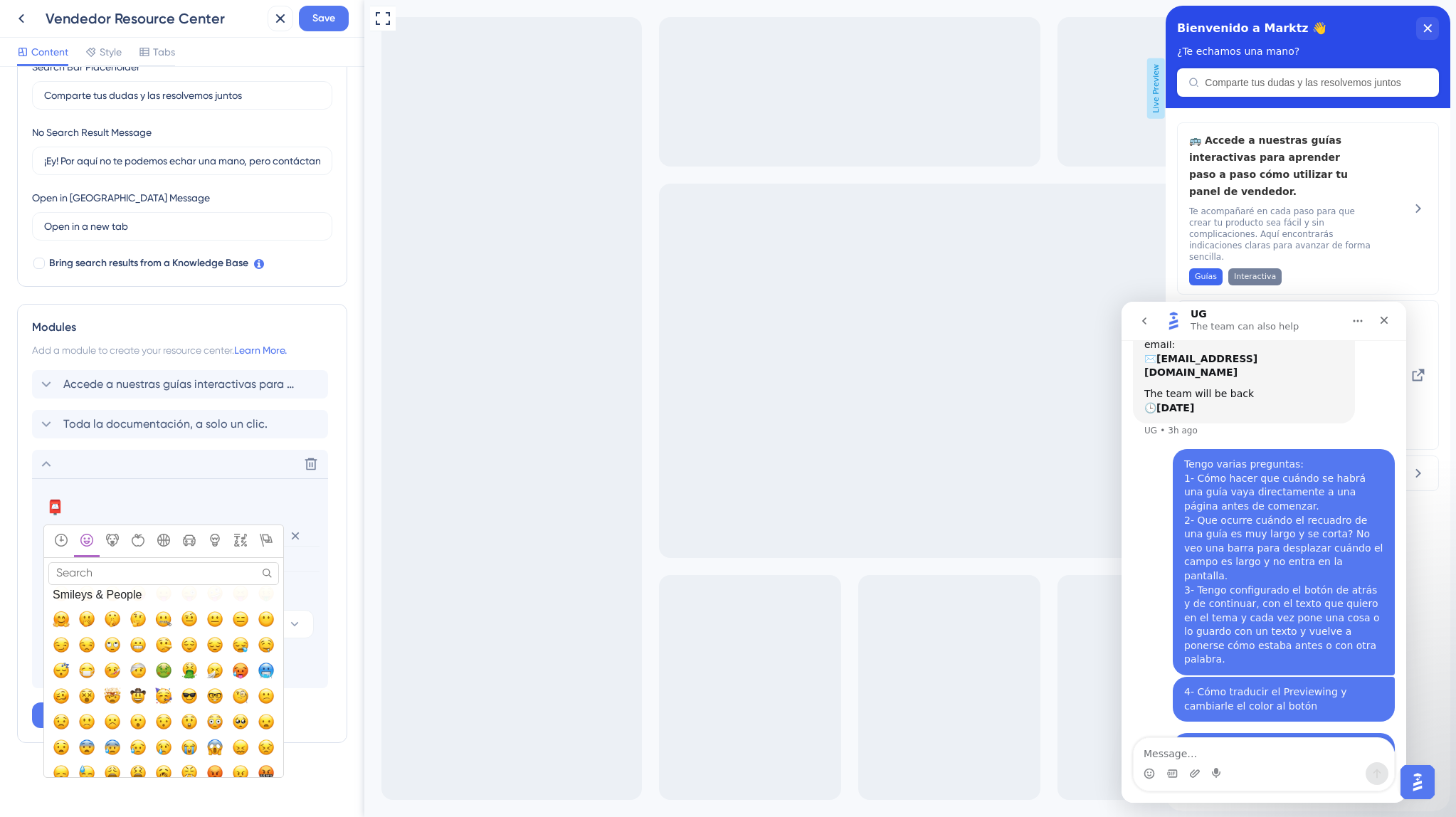
scroll to position [199, 0]
click at [243, 691] on span "🧐, face_with_monocle" at bounding box center [241, 694] width 17 height 17
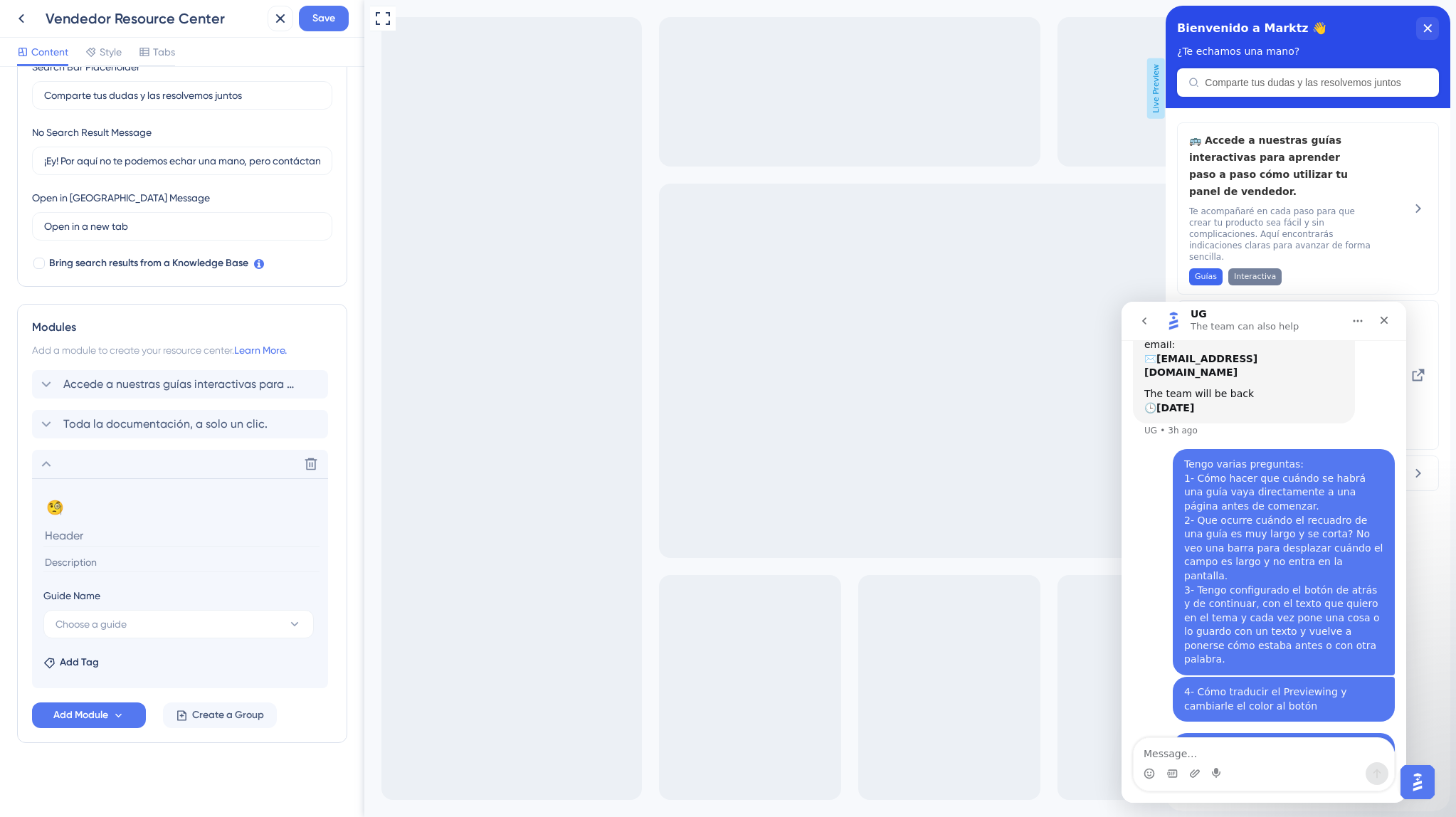
click at [107, 535] on input at bounding box center [181, 535] width 276 height 22
click at [1378, 320] on icon "Close" at bounding box center [1383, 320] width 11 height 11
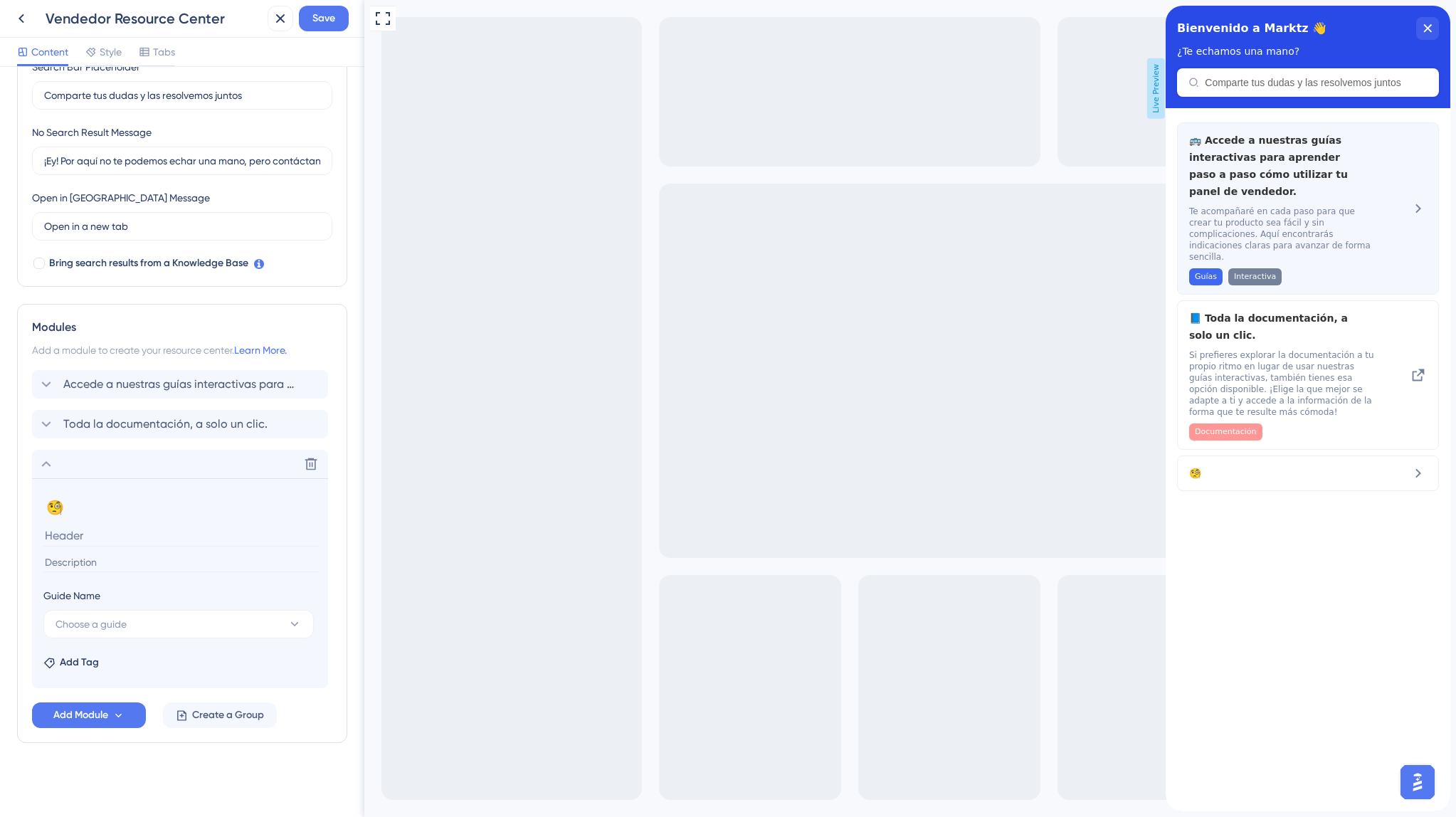
click at [1222, 215] on span "Te acompañaré en cada paso para que crear tu producto sea fácil y sin complicac…" at bounding box center [1284, 234] width 190 height 57
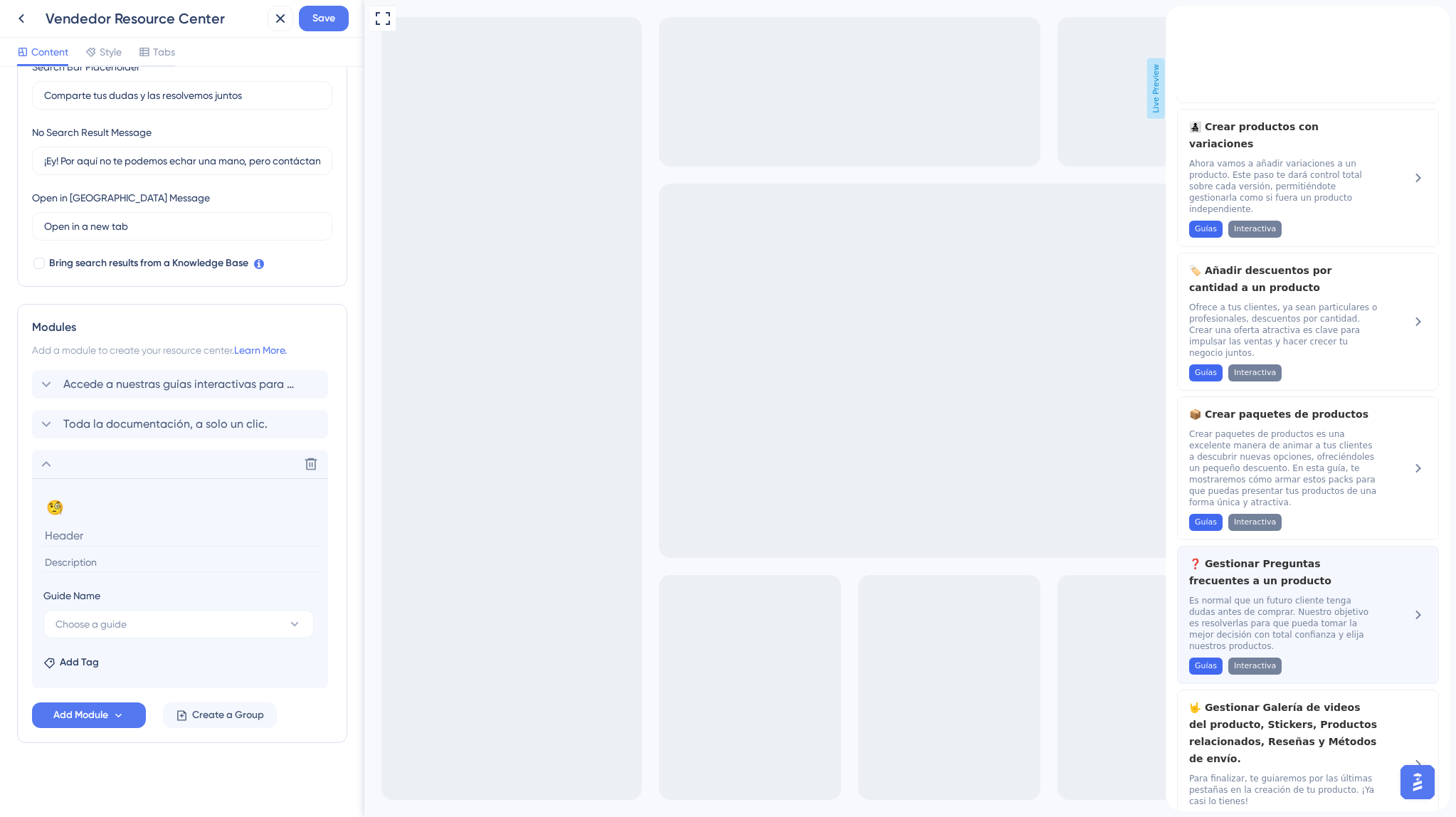
scroll to position [996, 0]
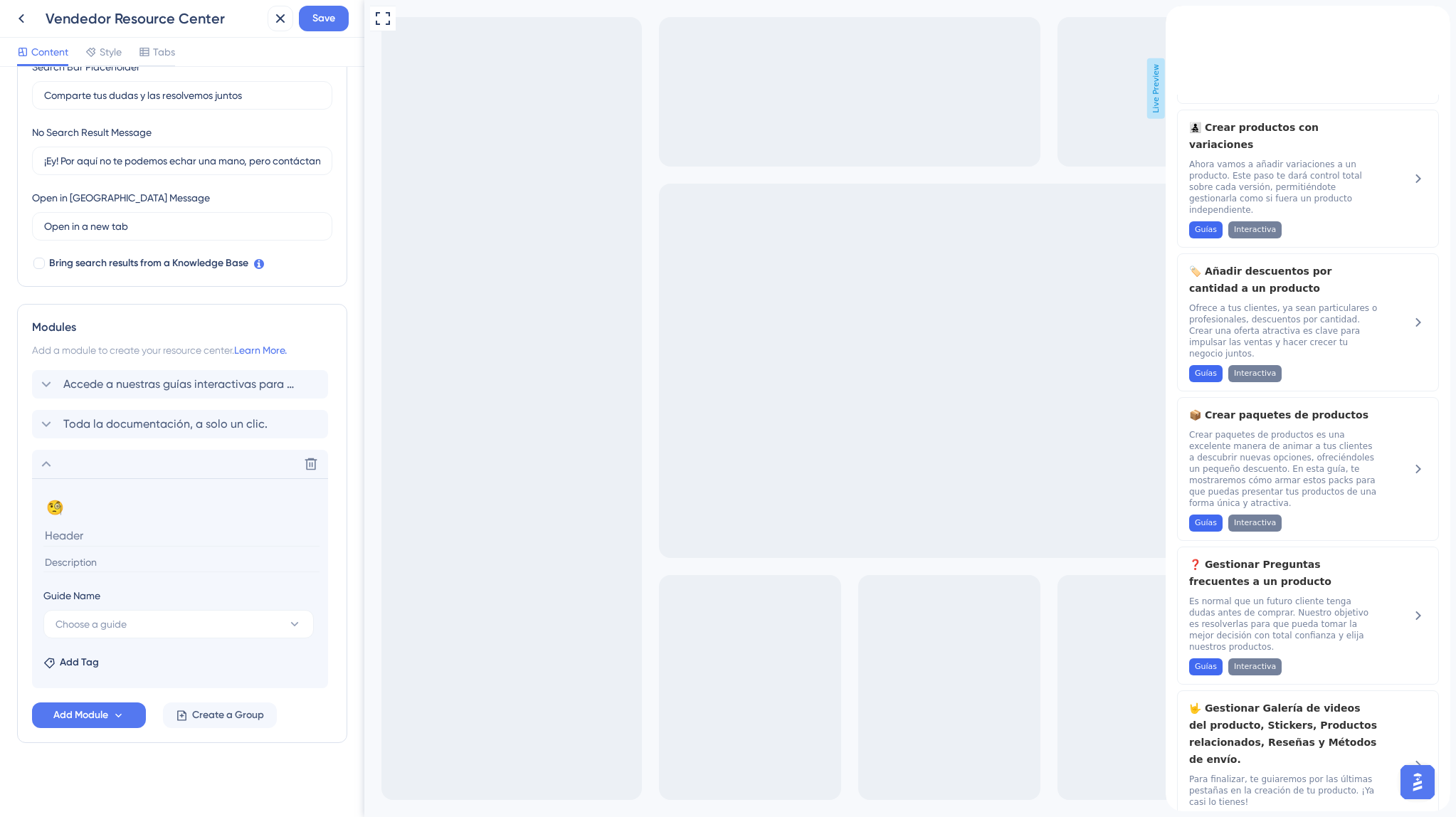
click at [112, 531] on input at bounding box center [181, 535] width 276 height 22
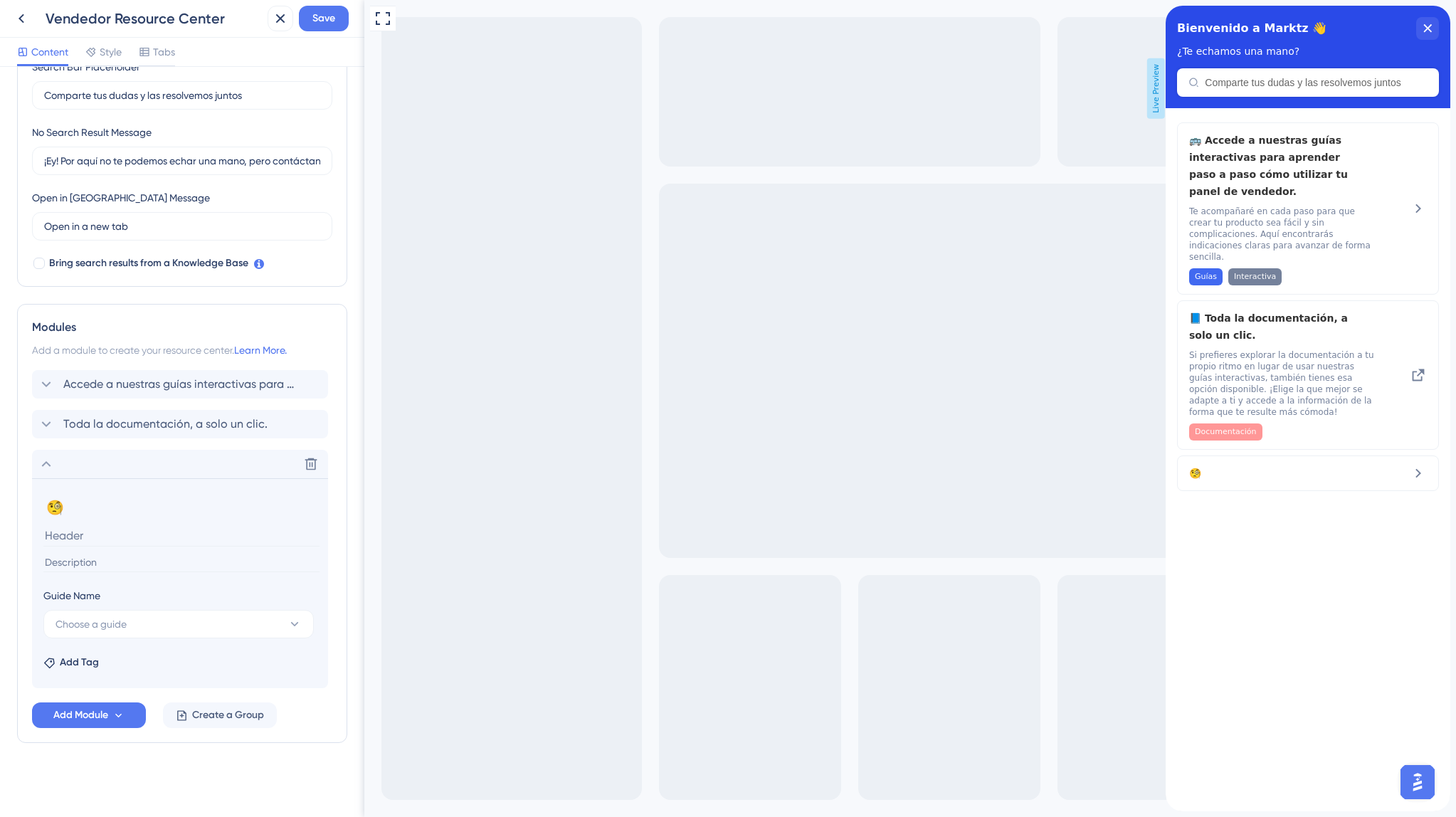
scroll to position [0, 0]
paste input "¿Alguien duda de un producto?"
click at [125, 560] on input at bounding box center [181, 562] width 276 height 19
click at [150, 545] on input "¿Alguien duda de un producto?" at bounding box center [181, 535] width 276 height 22
click at [150, 545] on input "¿Alguien duda de un producto?" at bounding box center [181, 536] width 276 height 22
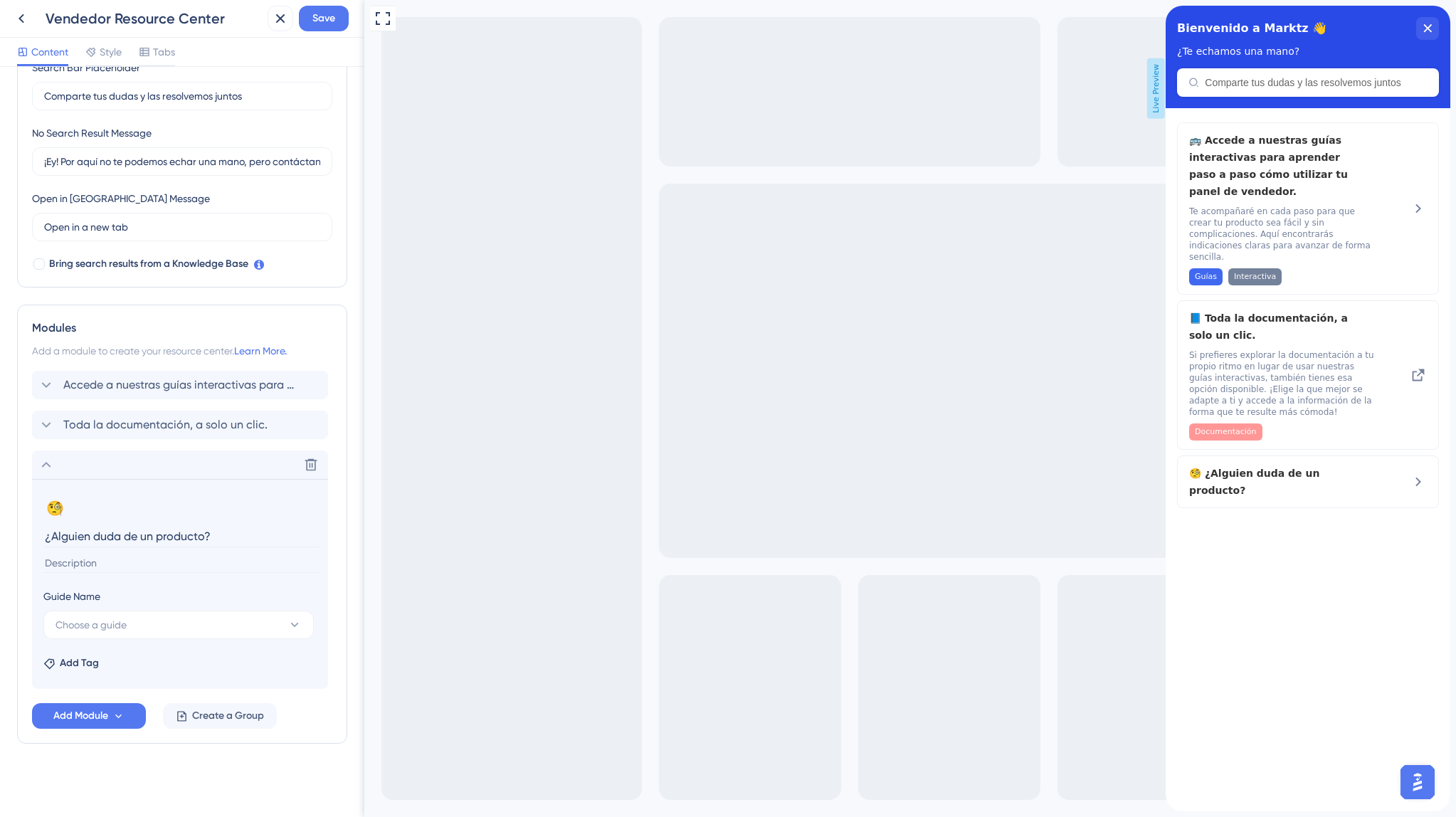
click at [150, 545] on input "¿Alguien duda de un producto?" at bounding box center [181, 536] width 276 height 22
paste input "tiene dudas sobre un producto? 🤔"
type input "¿Alguien tiene dudas sobre un producto? 🤔"
click at [104, 562] on input at bounding box center [181, 564] width 276 height 19
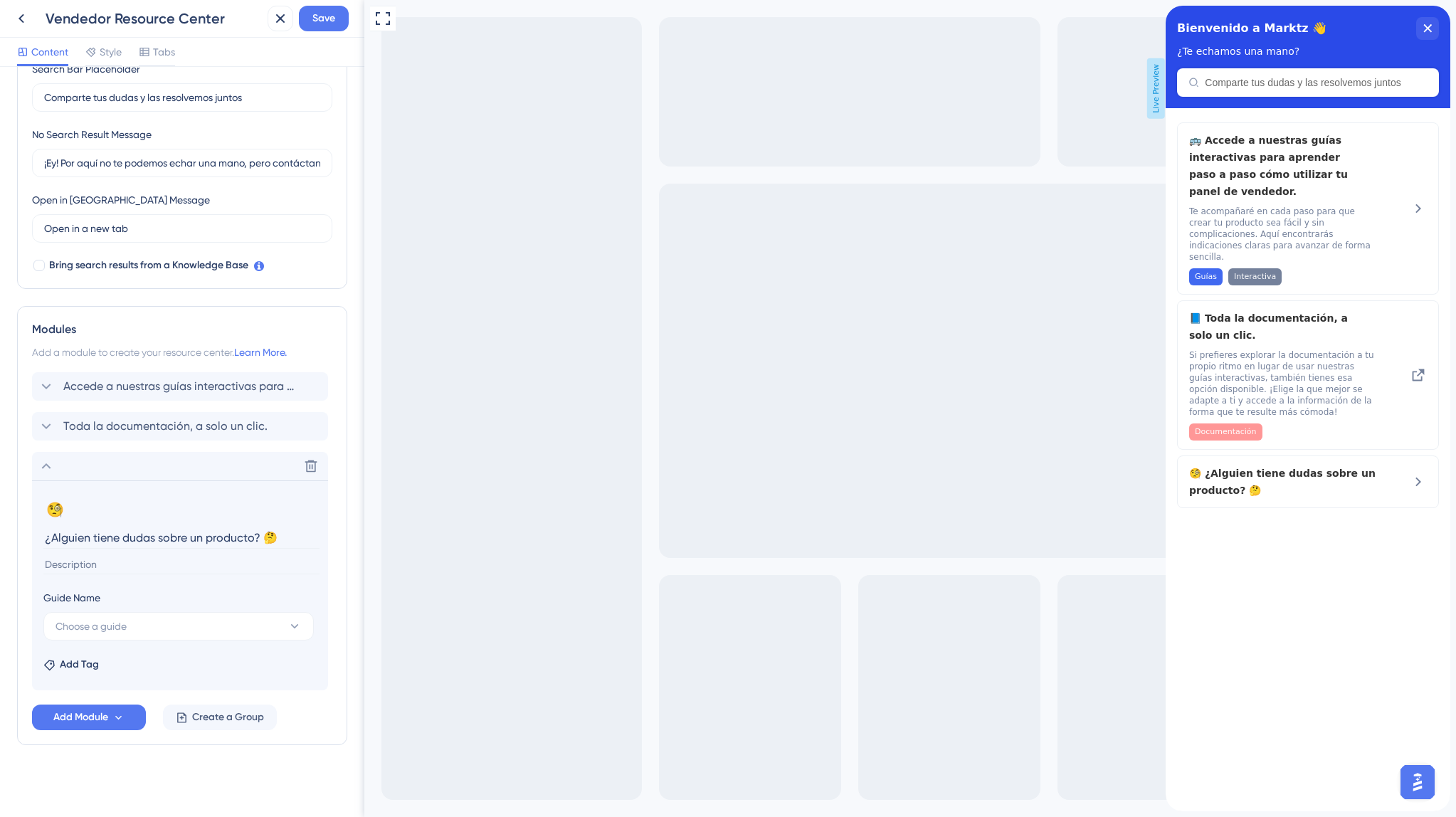
paste input "En la página de tu producto los usuarios tendrán la opción de realizarte una pr…"
type input "En la página de tu producto los usuarios tendrán la opción de realizarte una pr…"
click at [72, 667] on span "Add Tag" at bounding box center [79, 664] width 39 height 17
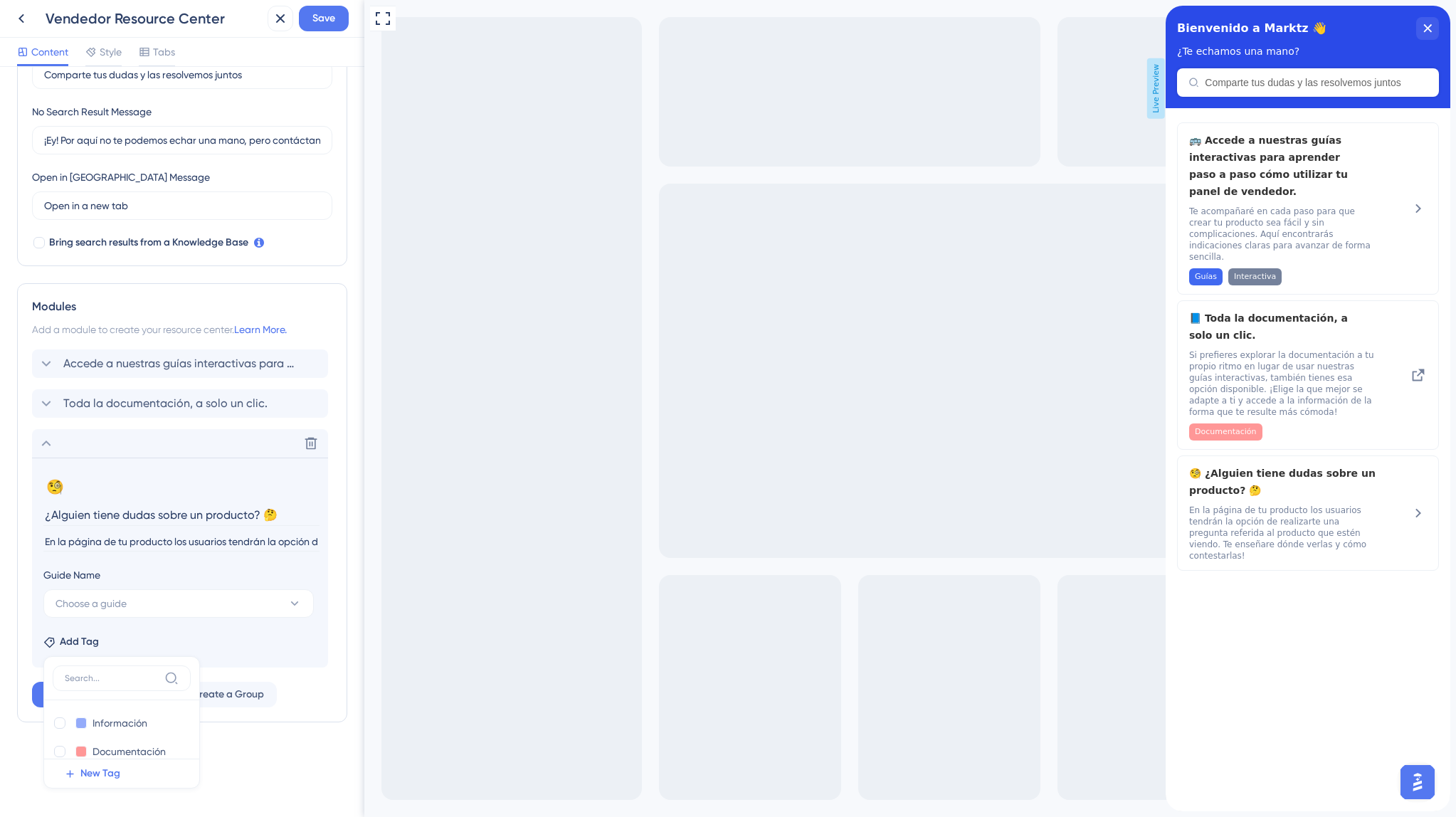
scroll to position [73, 0]
click at [61, 735] on div at bounding box center [59, 735] width 11 height 11
checkbox input "true"
click at [98, 707] on div at bounding box center [99, 707] width 11 height 11
checkbox input "true"
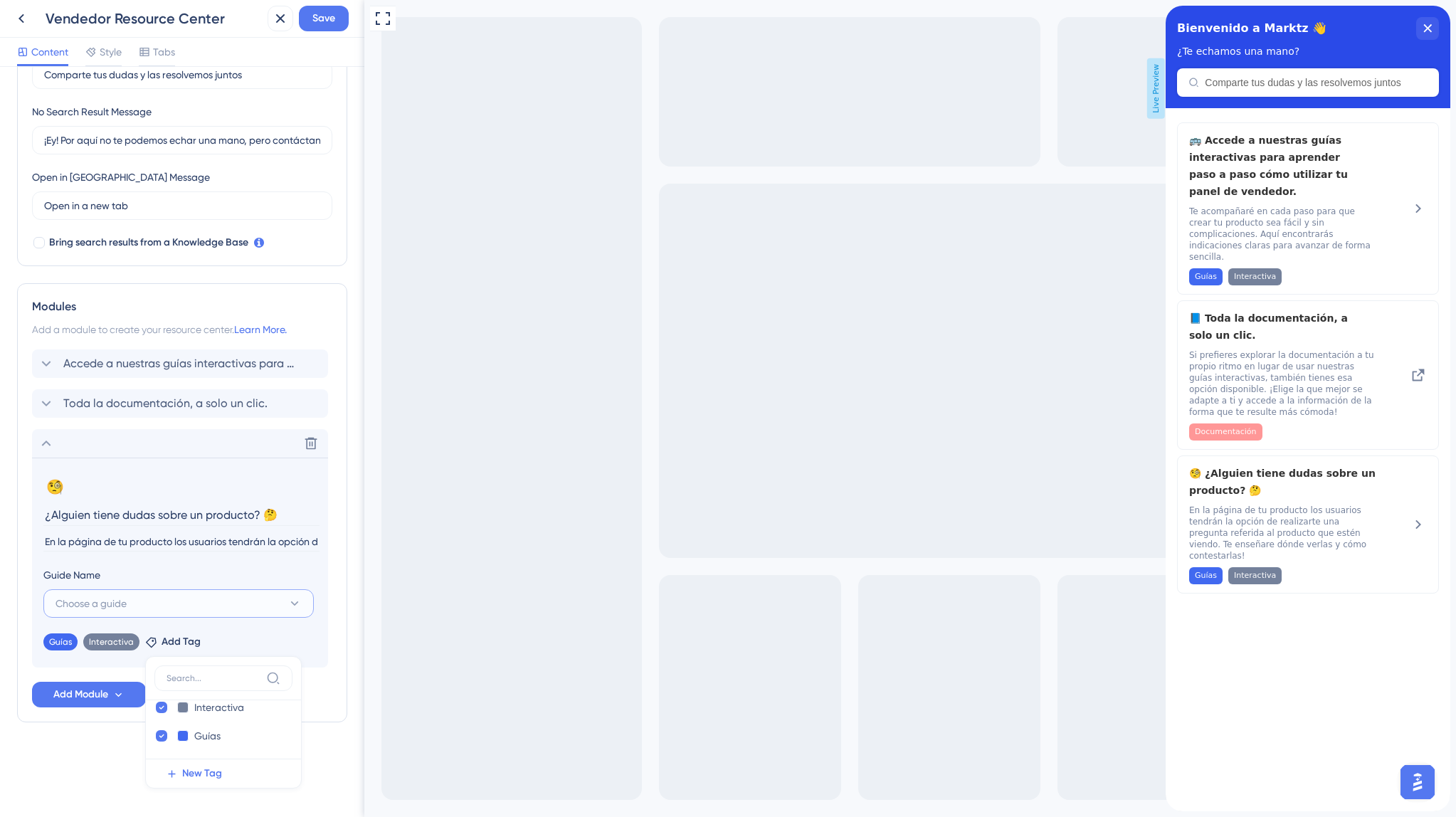
click at [172, 596] on button "Choose a guide" at bounding box center [178, 604] width 270 height 29
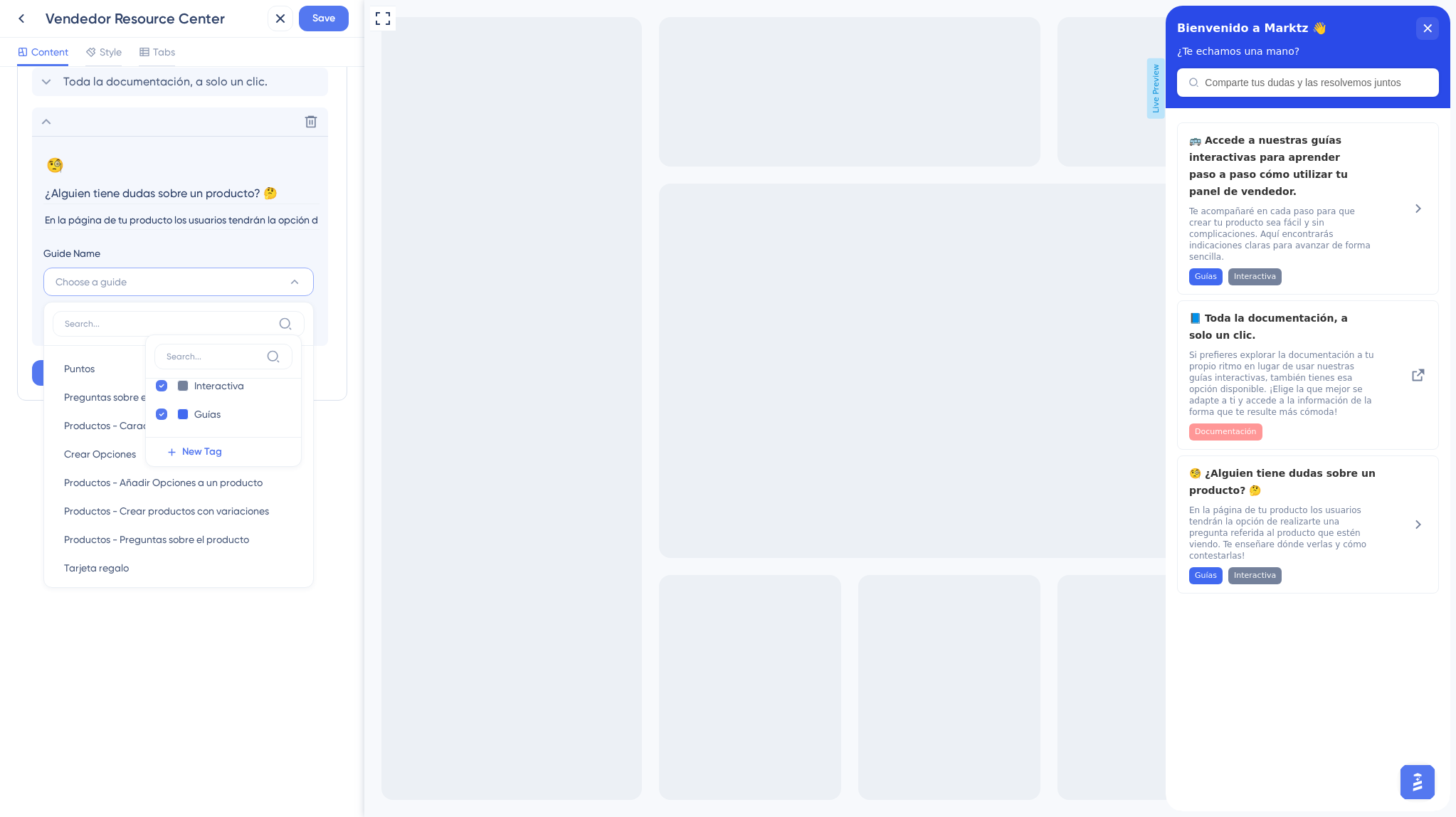
scroll to position [400, 0]
click at [154, 541] on span "Productos - Preguntas sobre el producto" at bounding box center [157, 538] width 185 height 17
type input "Productos - Preguntas sobre el producto"
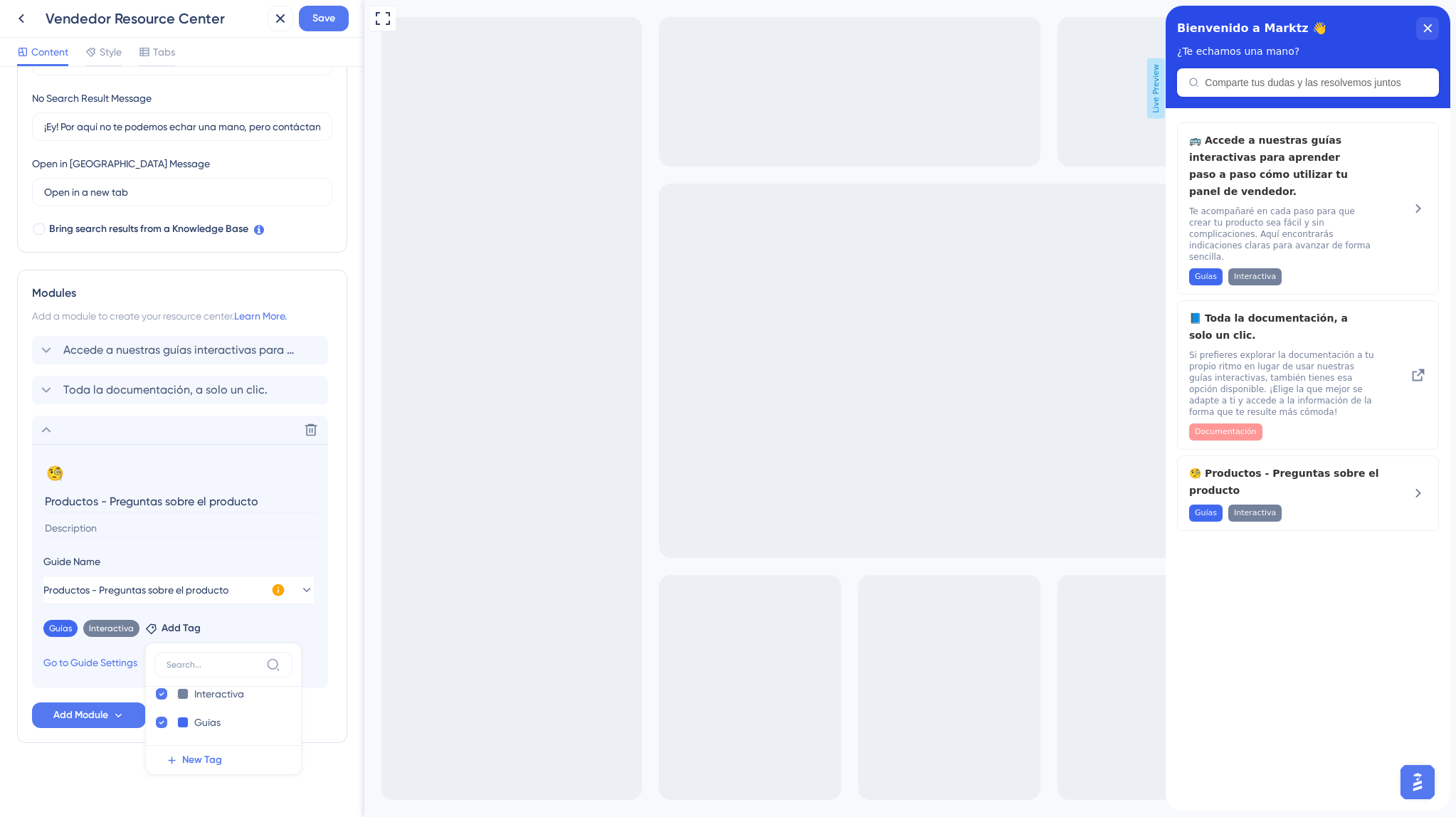
scroll to position [327, 0]
click at [303, 628] on div "Guías Remove Interactiva Remove Add Tag Información Información Delete Document…" at bounding box center [179, 626] width 273 height 23
click at [97, 533] on input at bounding box center [181, 528] width 276 height 19
paste input "En la página de tu producto los usuarios tendrán la opción de realizarte una pr…"
type input "En la página de tu producto los usuarios tendrán la opción de realizarte una pr…"
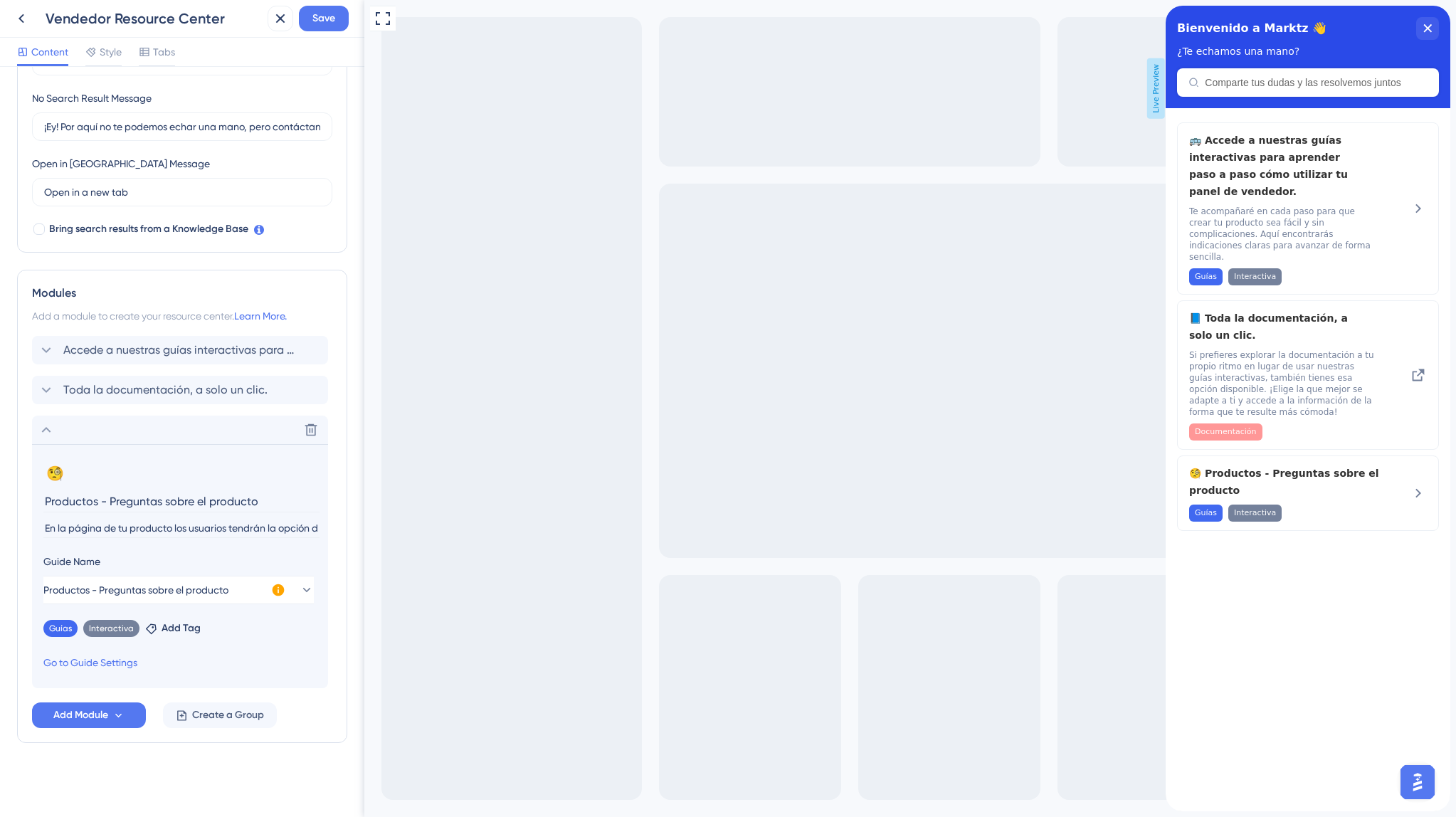
scroll to position [0, 513]
click at [155, 356] on span "Accede a nuestras guías interactivas para aprender paso a paso cómo utilizar tu…" at bounding box center [181, 350] width 234 height 17
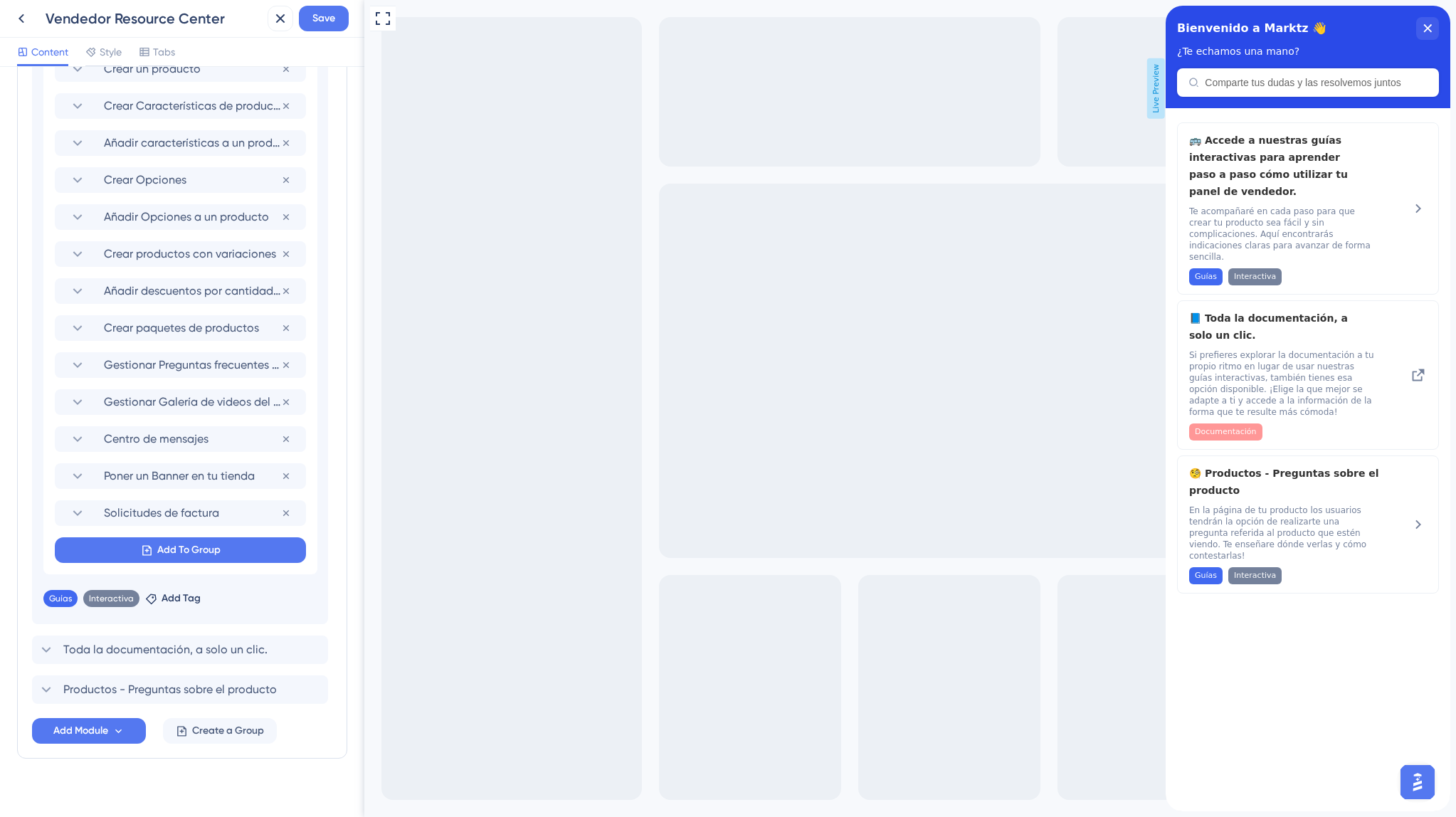
scroll to position [881, 0]
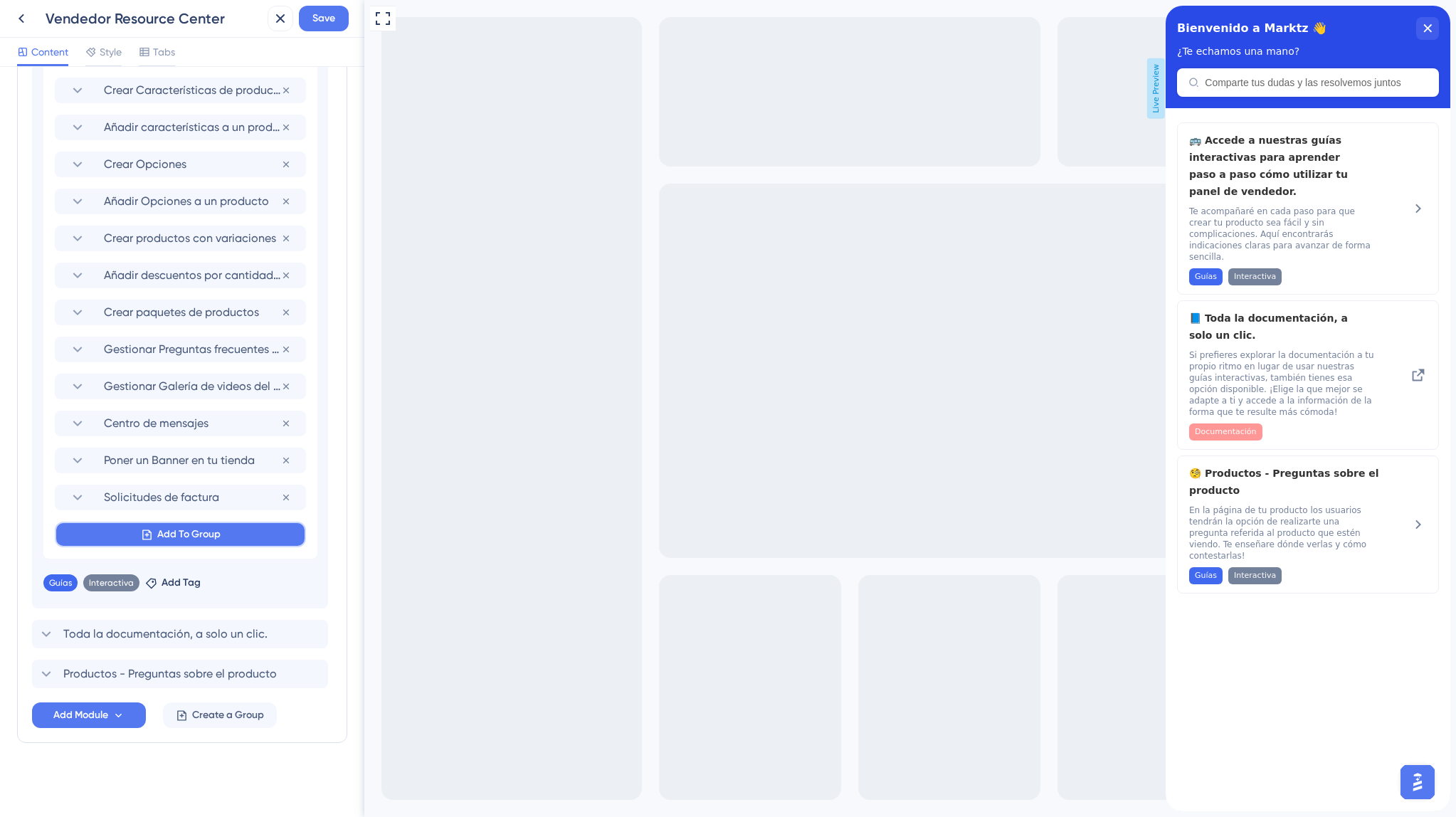
click at [202, 541] on span "Add To Group" at bounding box center [189, 534] width 64 height 17
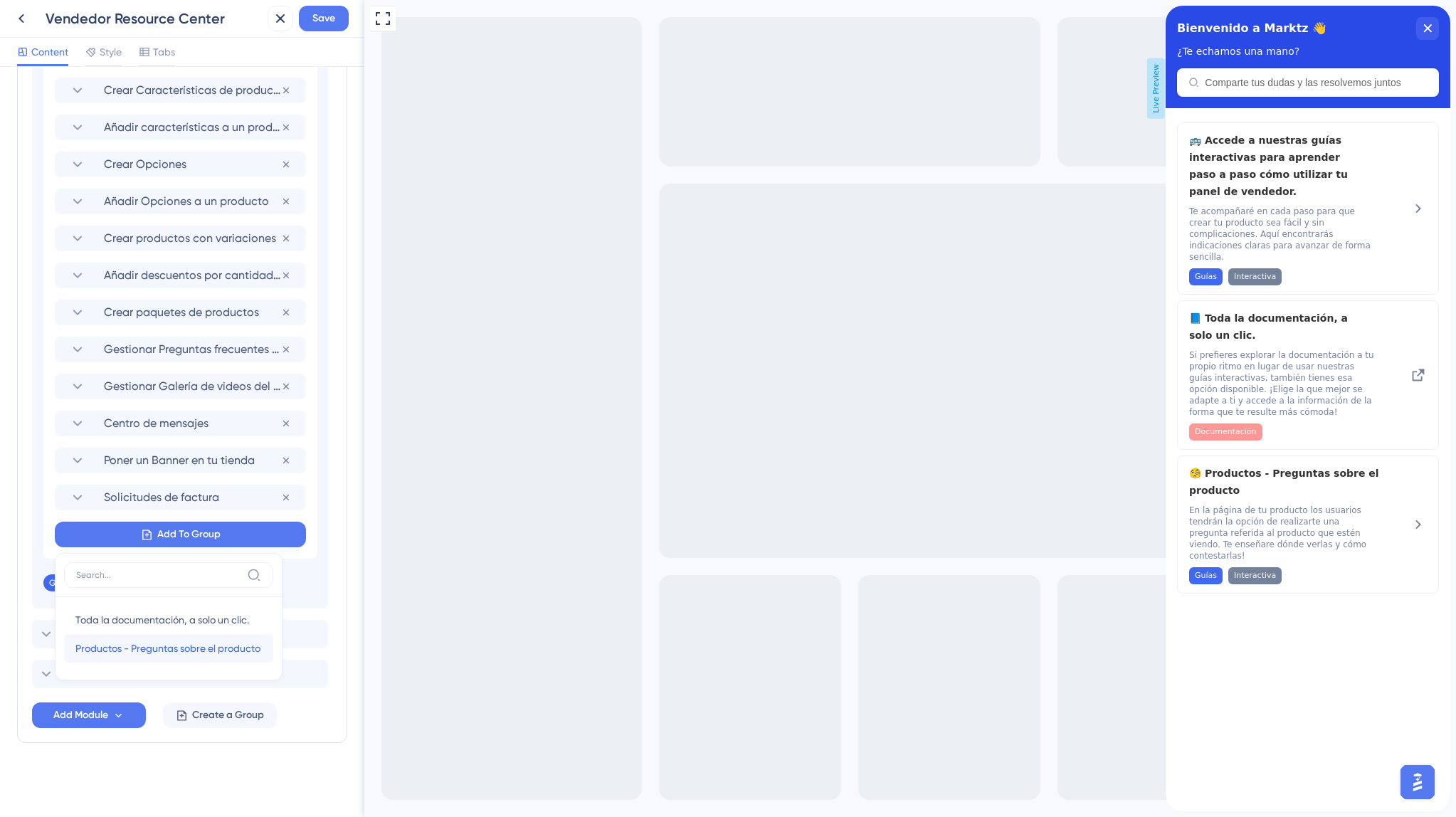
click at [174, 645] on span "Productos - Preguntas sobre el producto" at bounding box center [168, 648] width 185 height 17
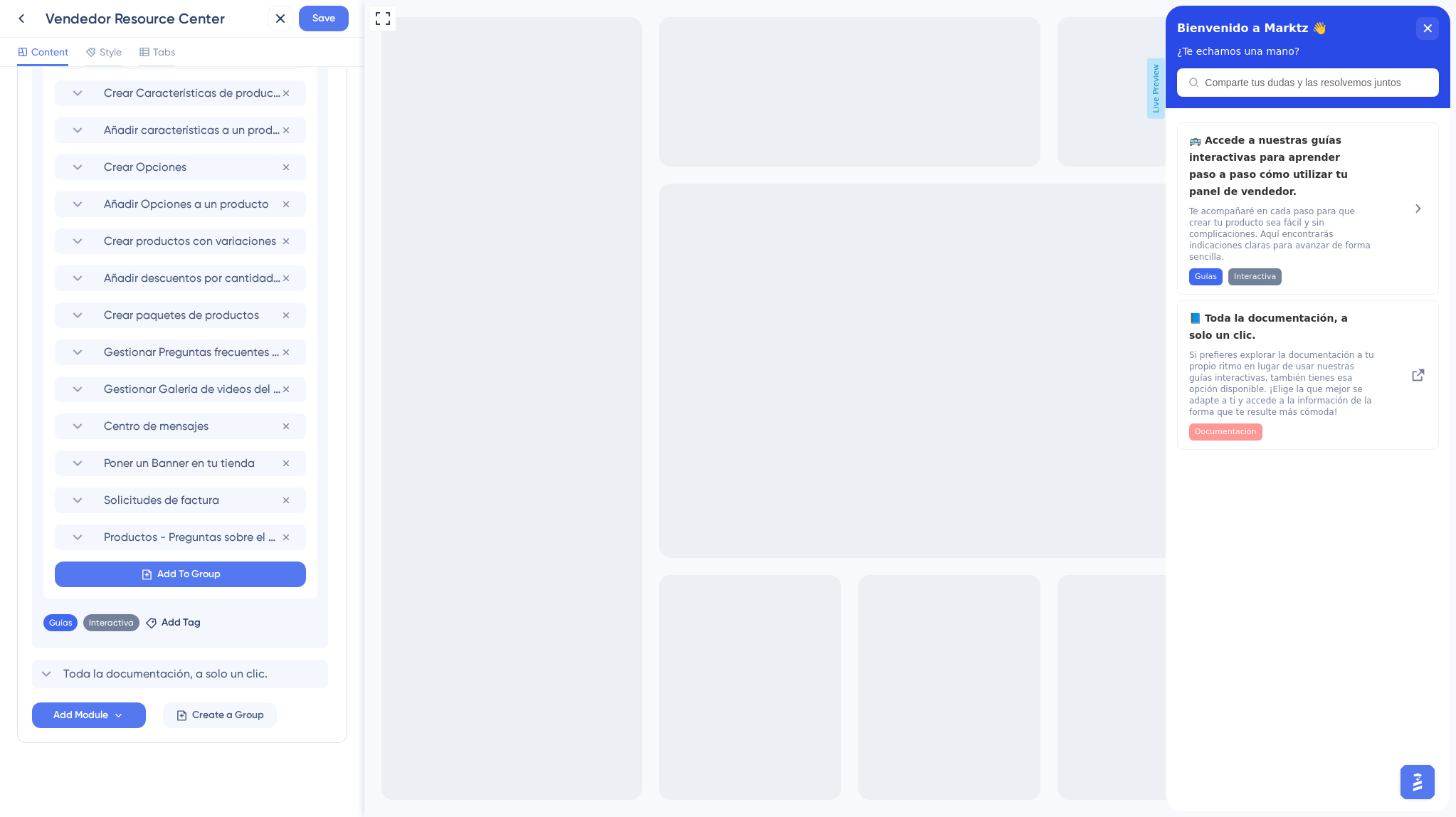
scroll to position [879, 0]
drag, startPoint x: 185, startPoint y: 538, endPoint x: 186, endPoint y: 346, distance: 192.0
click at [186, 346] on div "Paso a paso en tu panel de vendedor Remove from group Crear métodos de envío Re…" at bounding box center [180, 259] width 274 height 677
click at [314, 14] on span "Save" at bounding box center [324, 18] width 23 height 17
click at [277, 29] on icon at bounding box center [270, 26] width 14 height 14
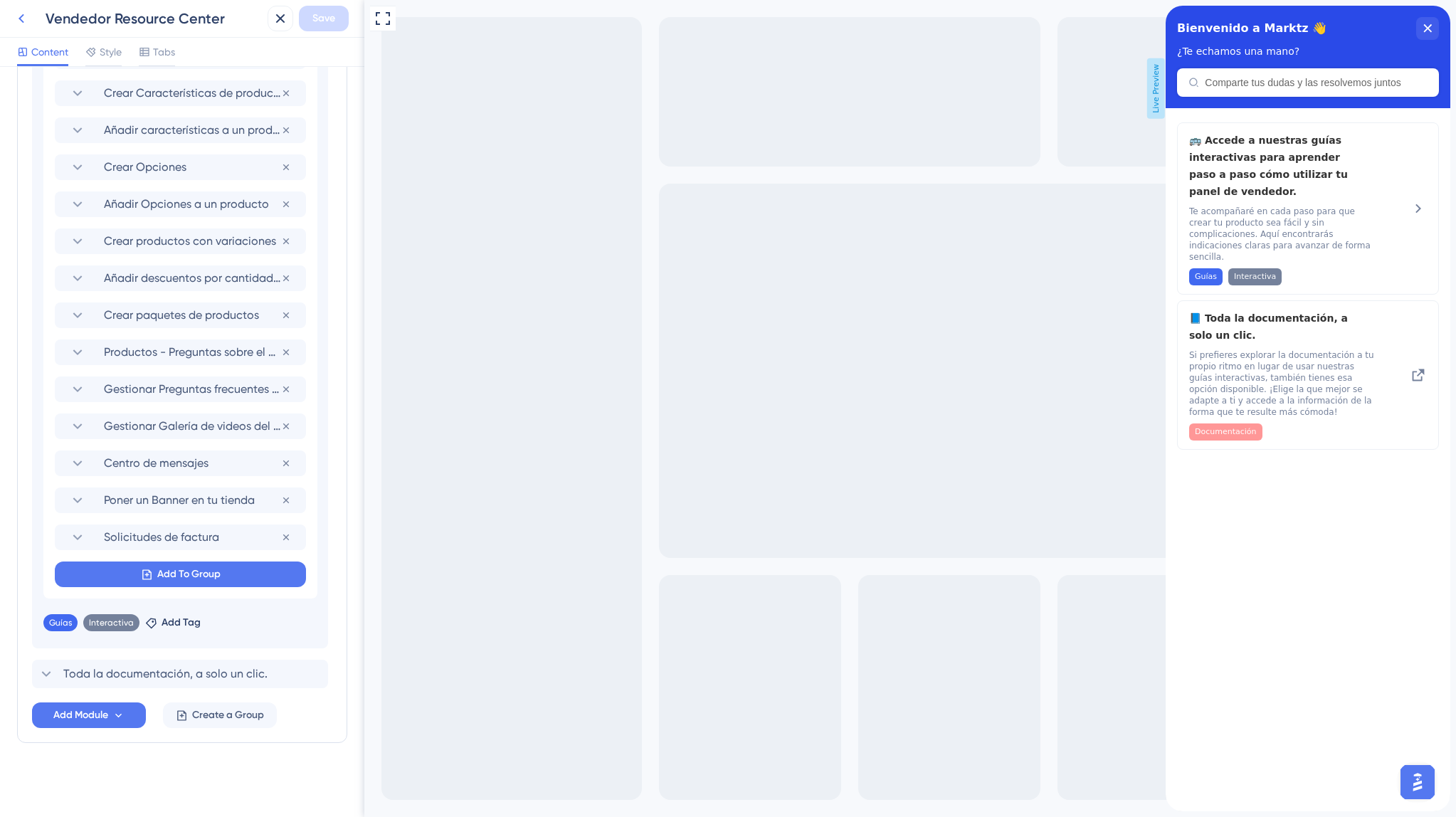
click at [23, 22] on icon at bounding box center [21, 18] width 17 height 17
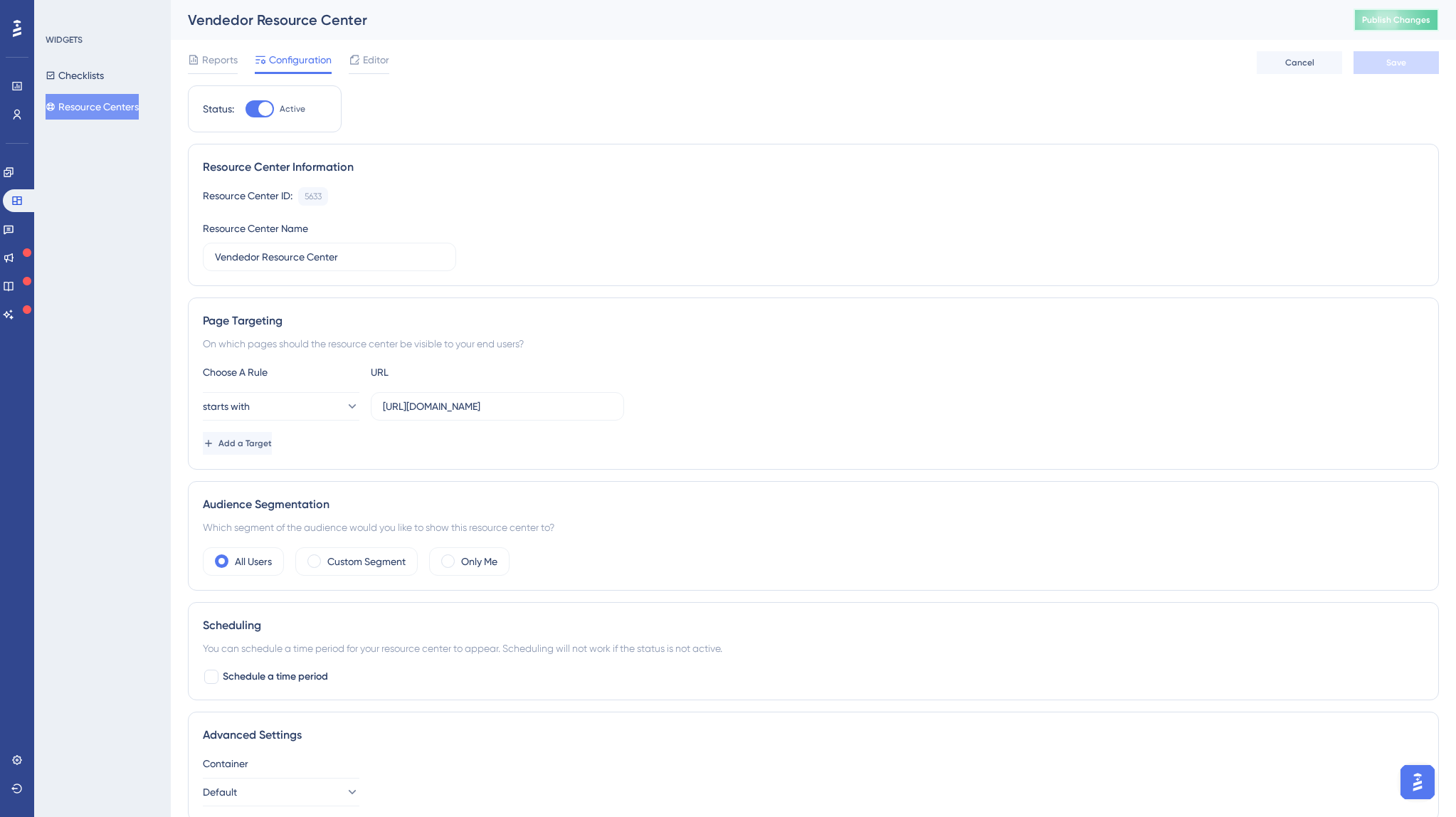
click at [1370, 21] on span "Publish Changes" at bounding box center [1395, 20] width 68 height 11
click at [358, 58] on icon at bounding box center [354, 59] width 11 height 11
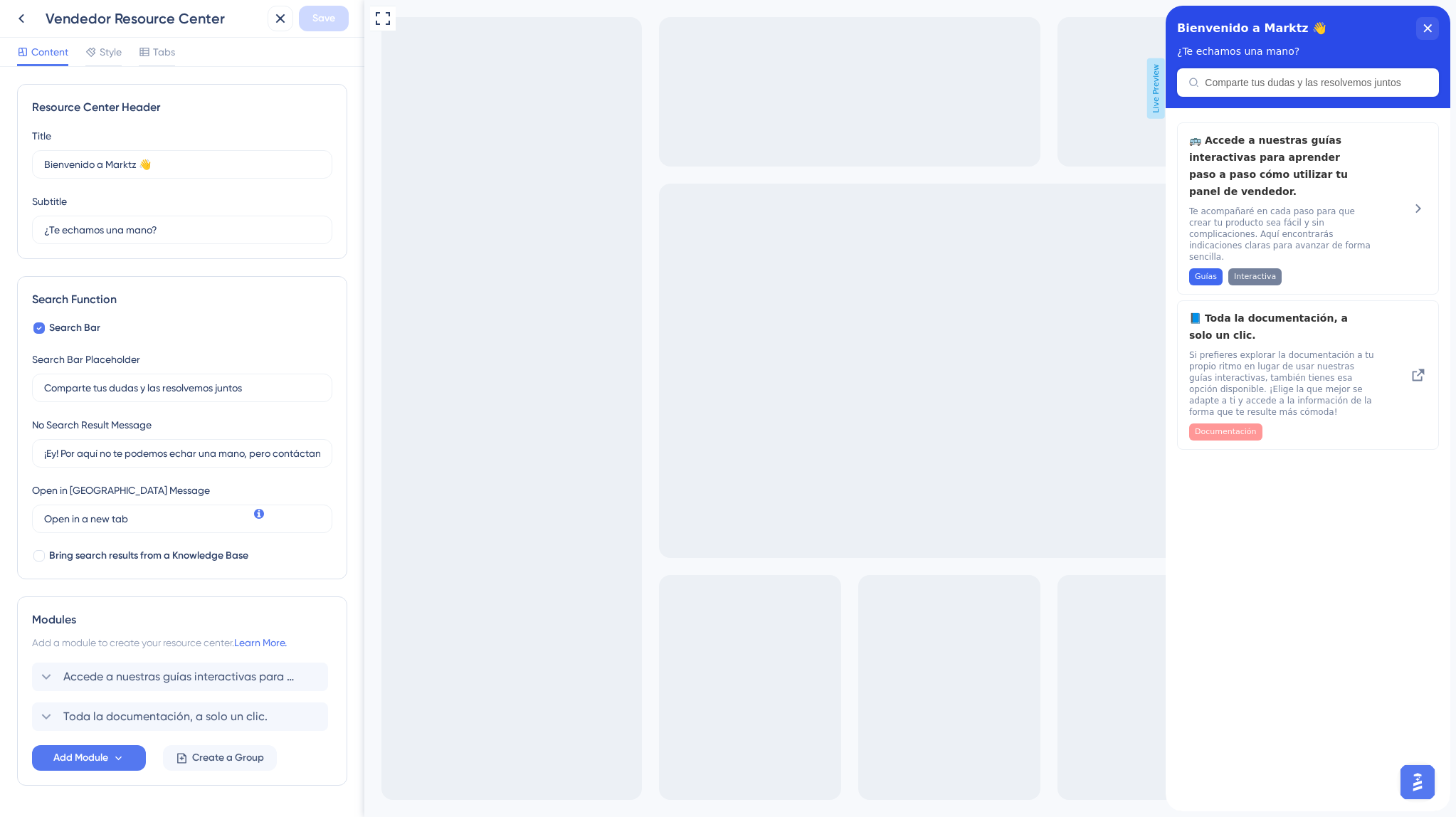
scroll to position [42, 0]
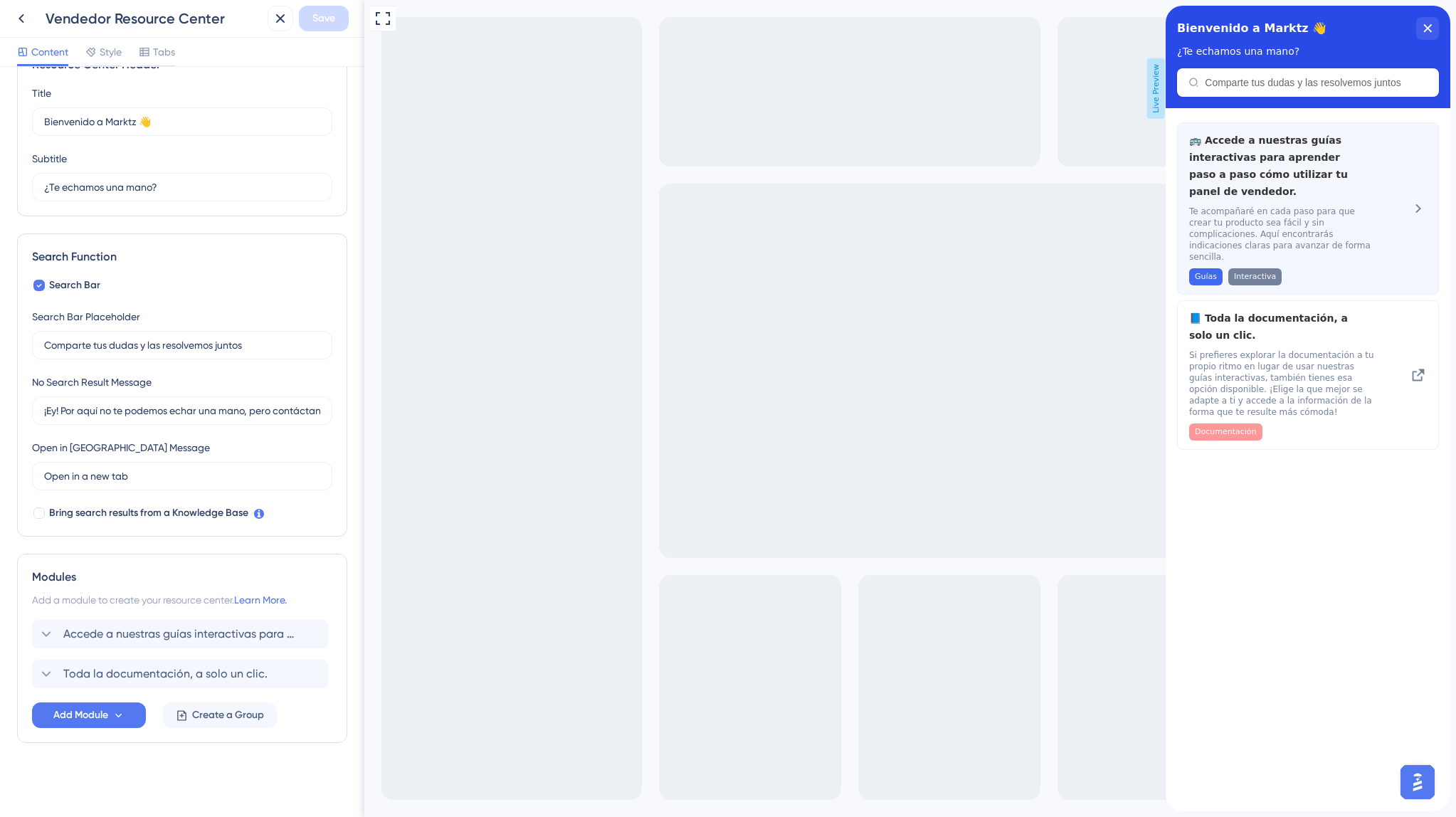
click at [1228, 253] on div "🚌 Accede a nuestras guías interactivas para aprender paso a paso cómo utilizar …" at bounding box center [1284, 208] width 190 height 154
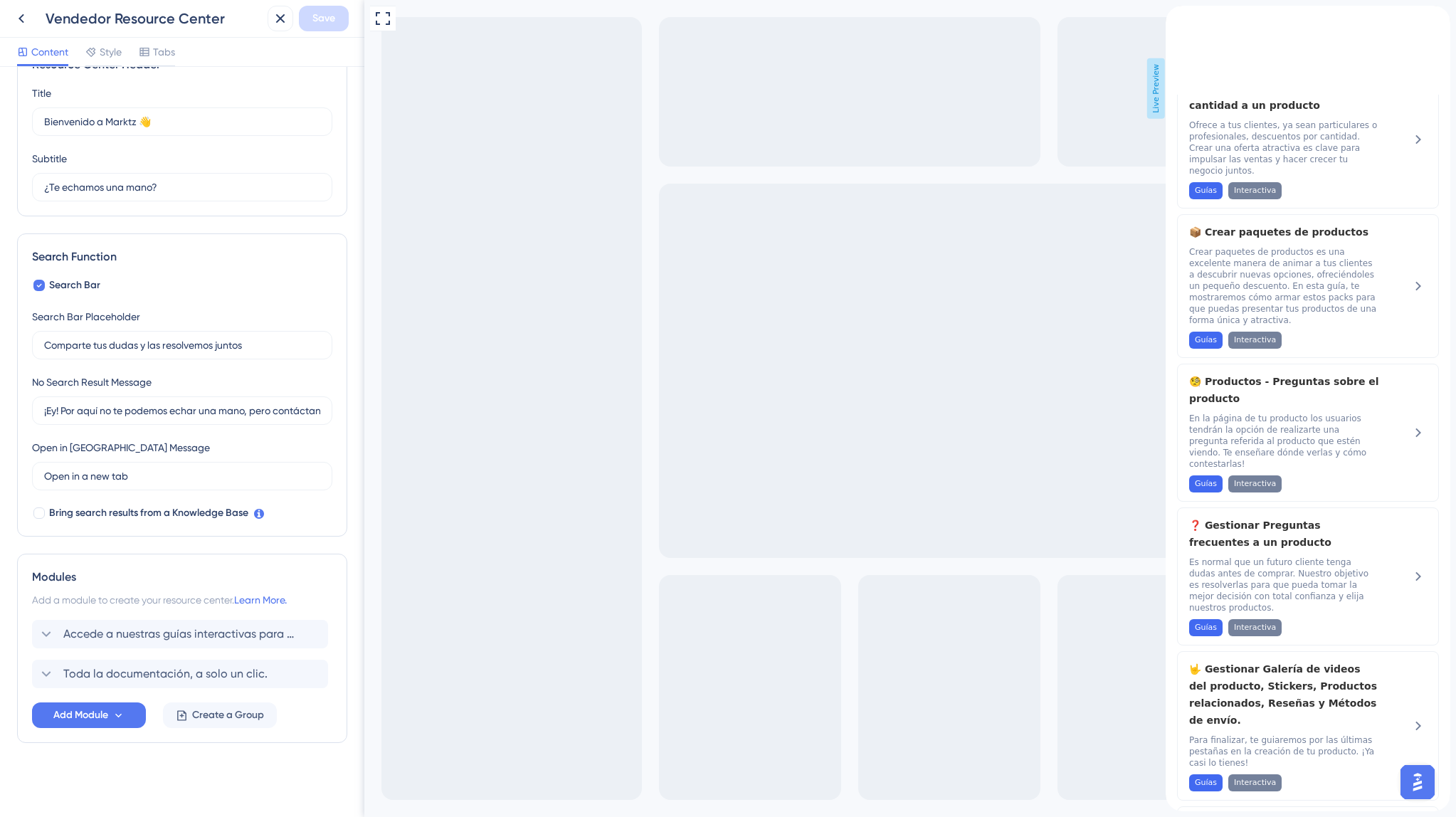
scroll to position [1178, 0]
click at [25, 14] on icon at bounding box center [21, 18] width 17 height 17
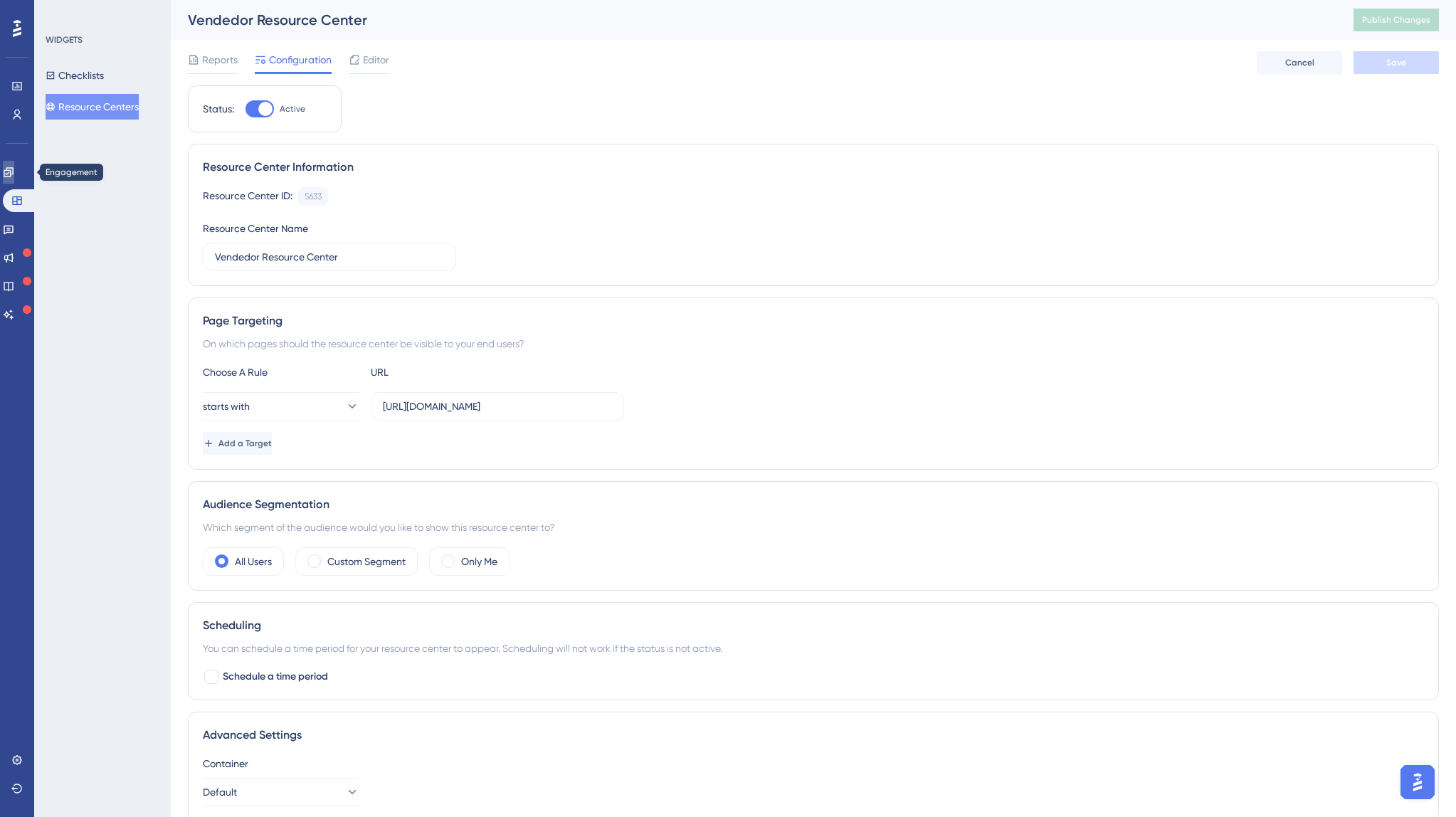
click at [13, 173] on icon at bounding box center [8, 172] width 9 height 9
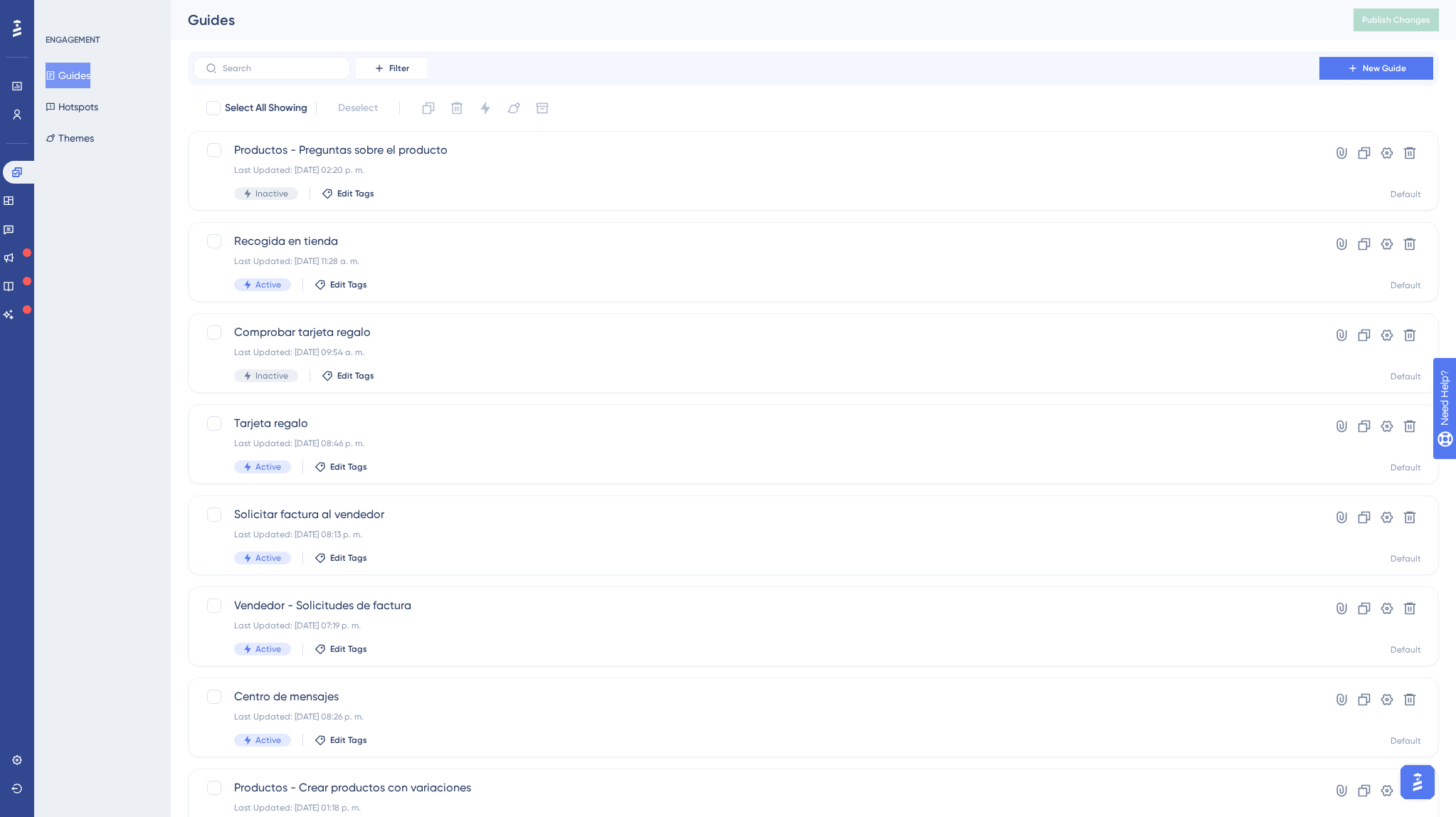
click at [86, 75] on button "Guides" at bounding box center [67, 76] width 45 height 26
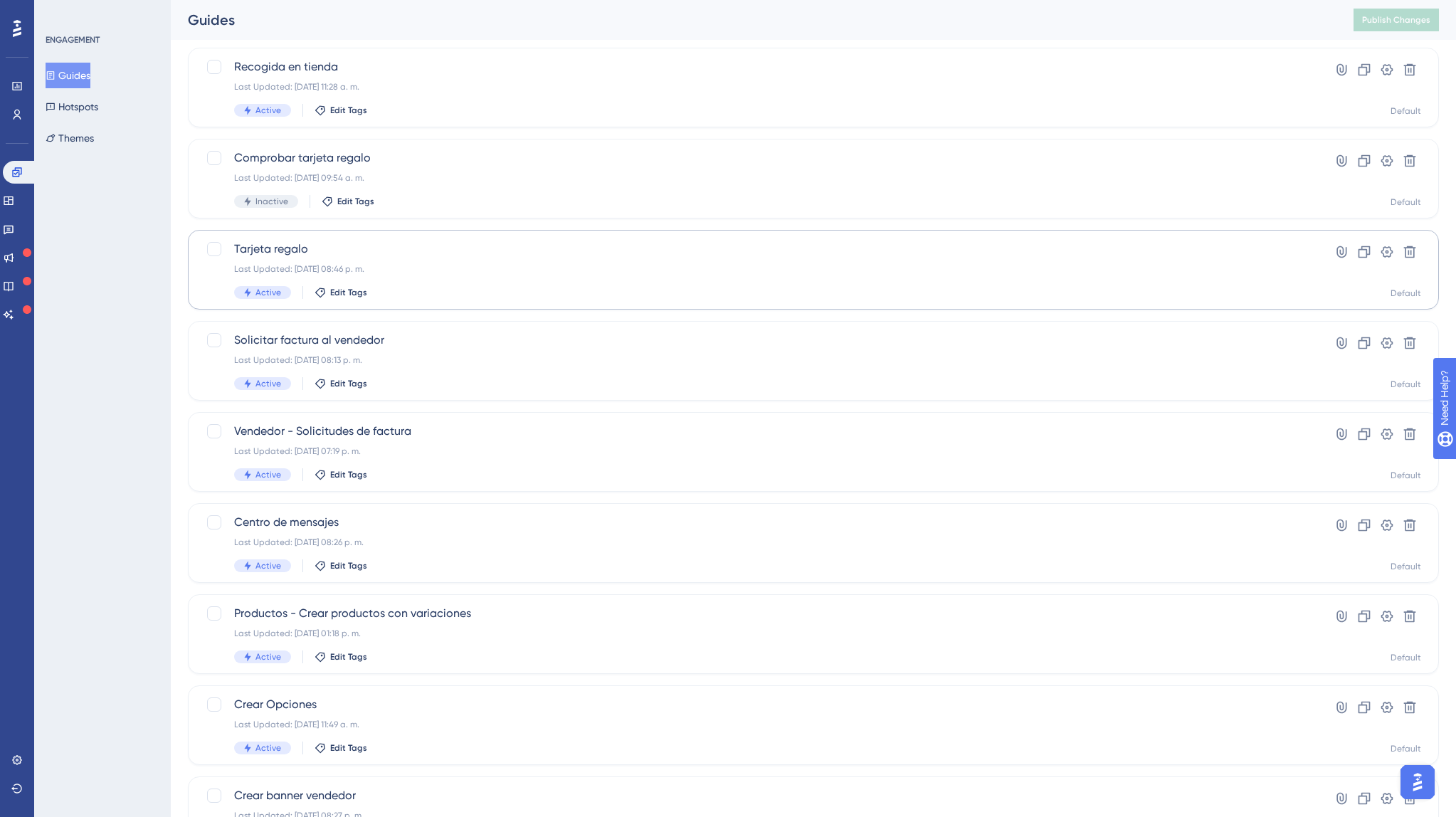
scroll to position [287, 0]
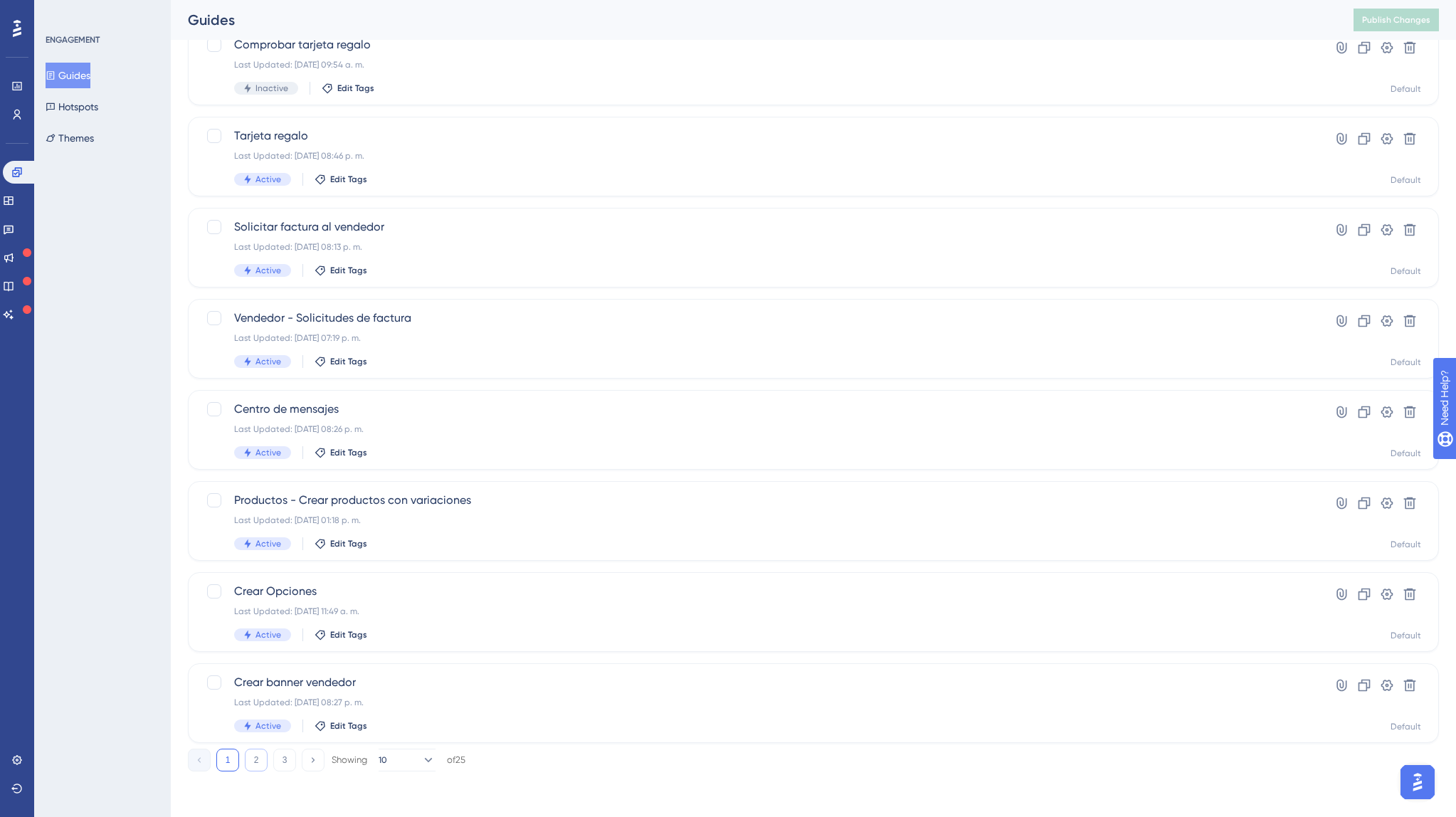
click at [267, 761] on button "2" at bounding box center [256, 760] width 23 height 23
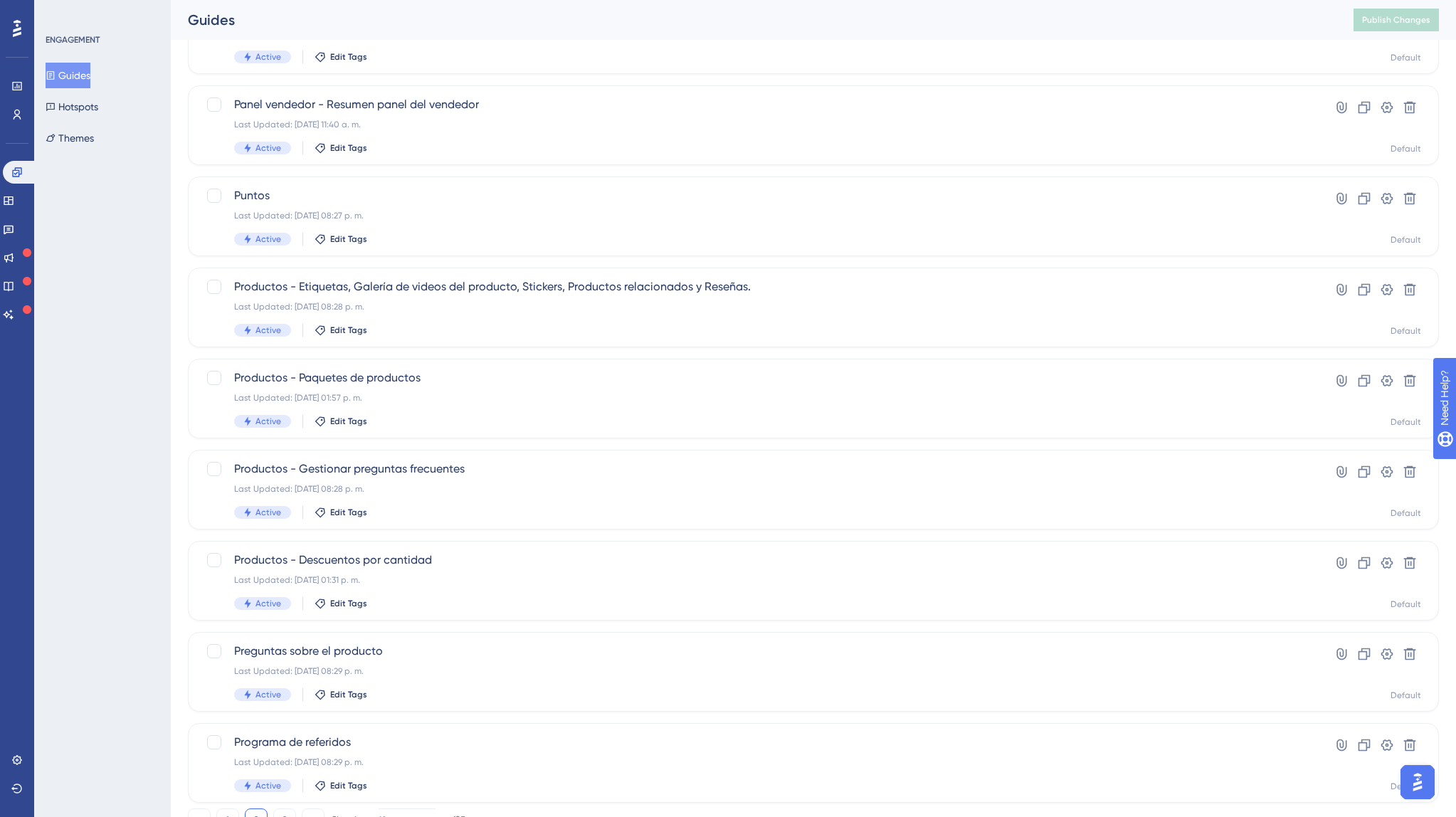
scroll to position [229, 0]
click at [396, 466] on span "Productos - Gestionar preguntas frecuentes" at bounding box center [756, 468] width 1045 height 17
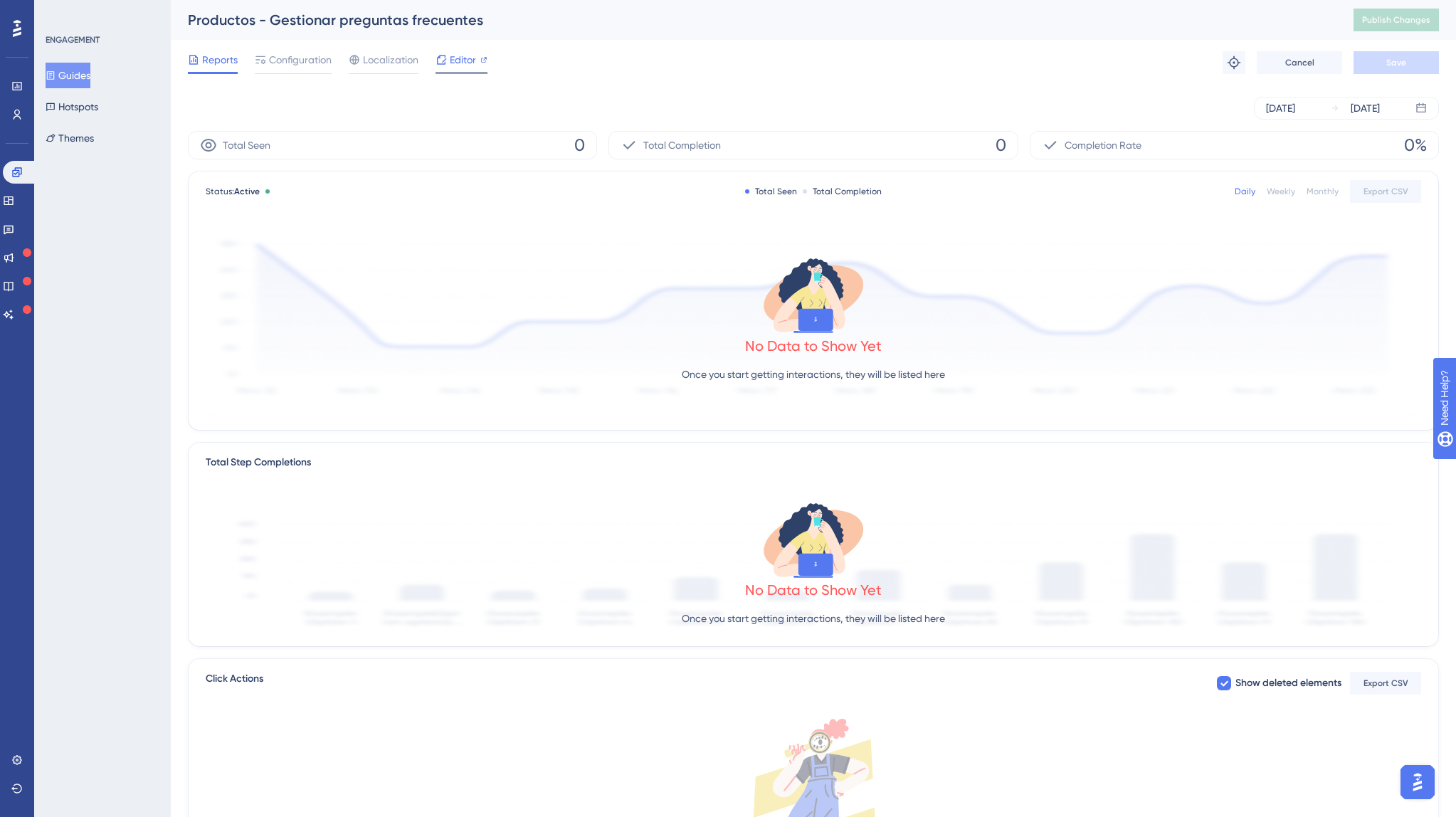
click at [455, 54] on span "Editor" at bounding box center [462, 60] width 26 height 17
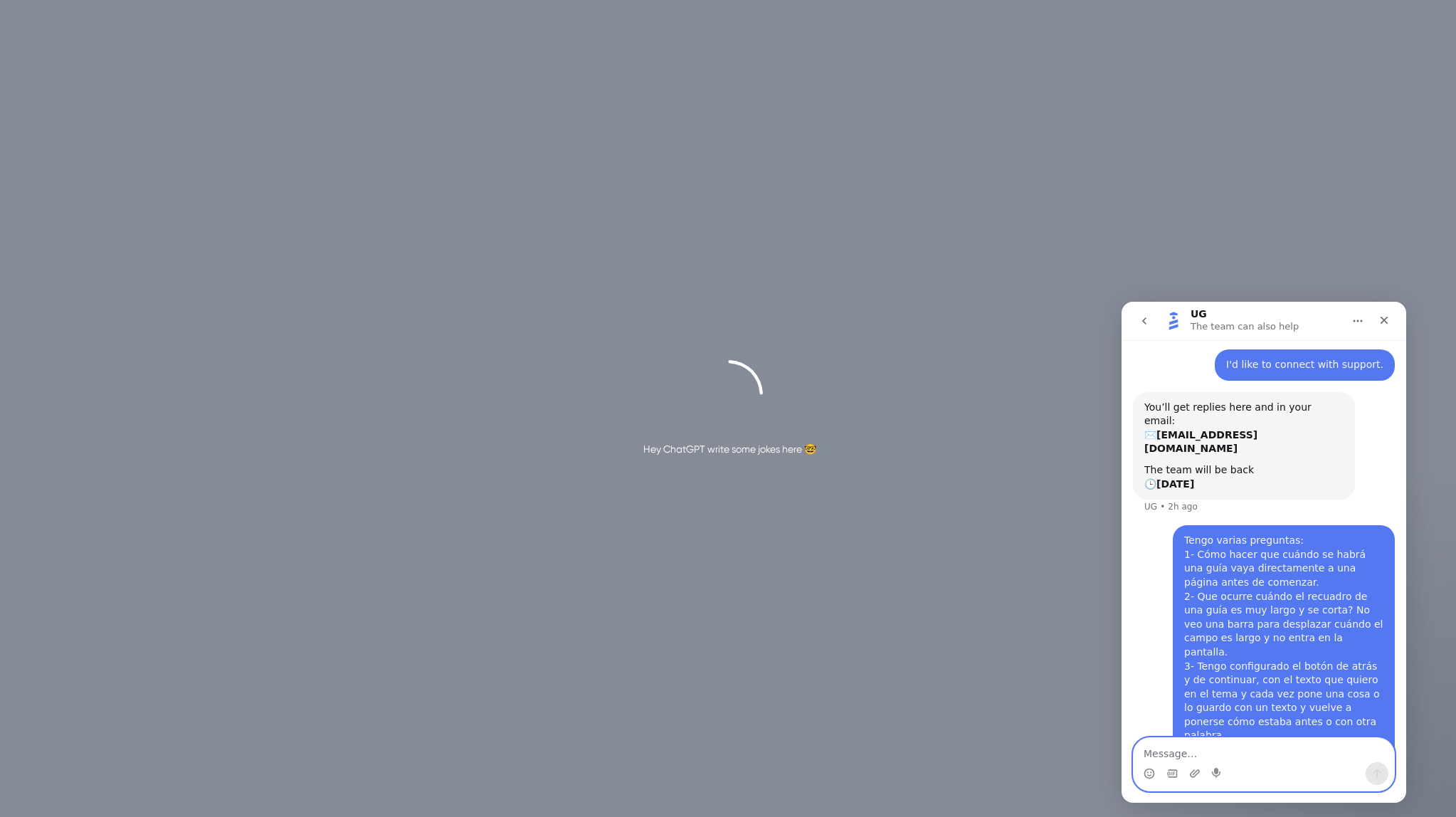
scroll to position [84, 0]
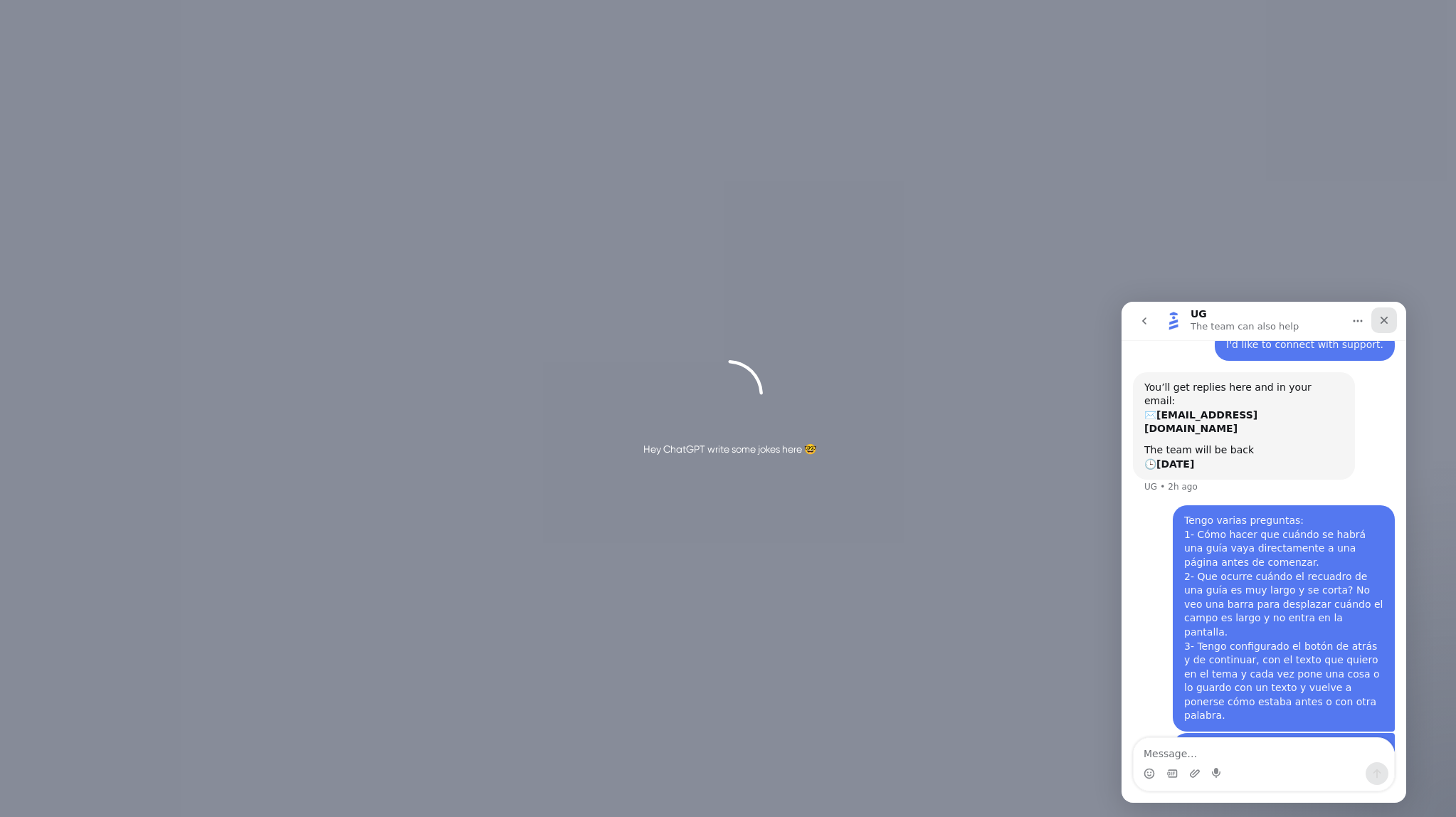
click at [1378, 319] on icon "Close" at bounding box center [1383, 320] width 11 height 11
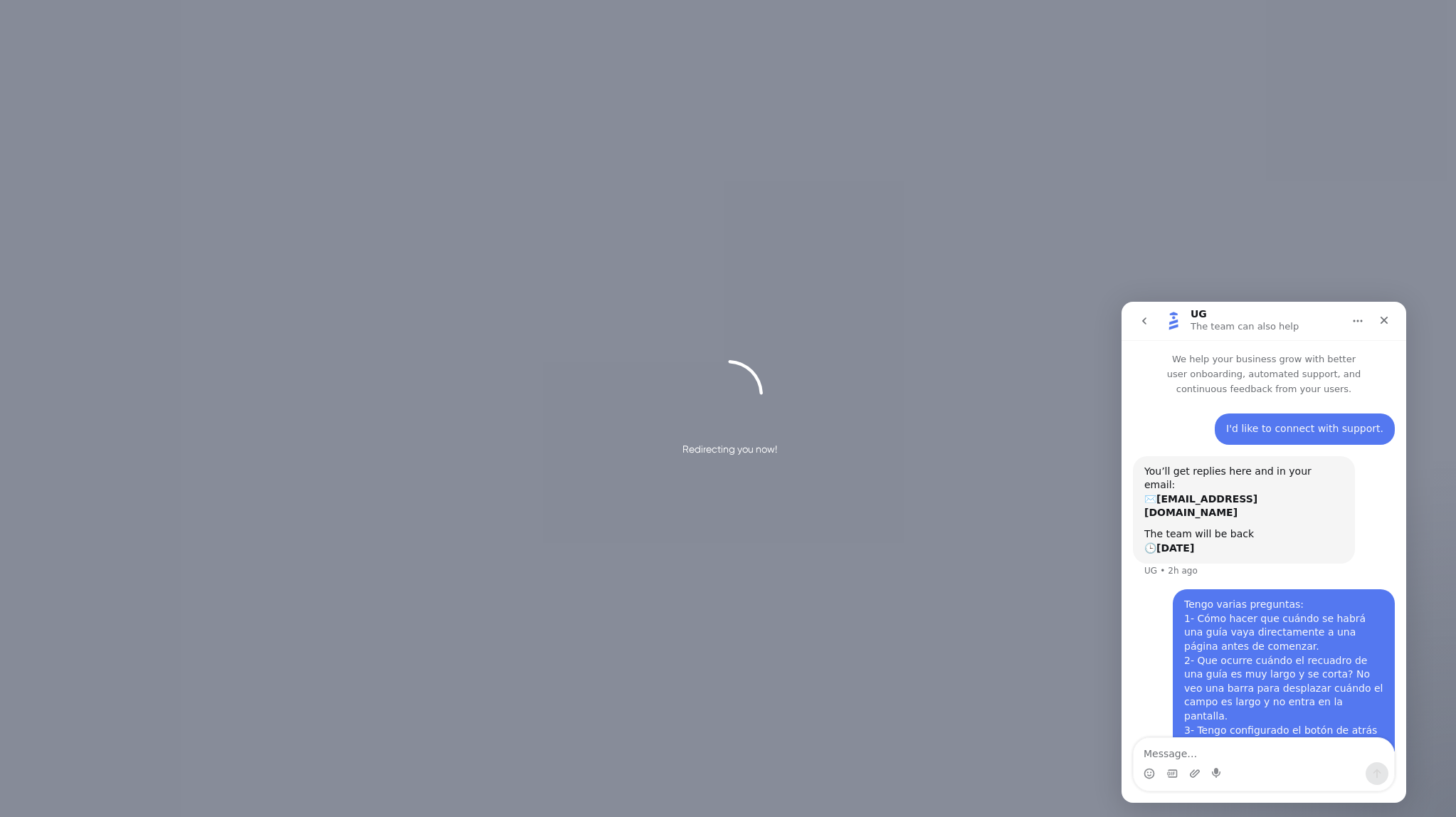
scroll to position [84, 0]
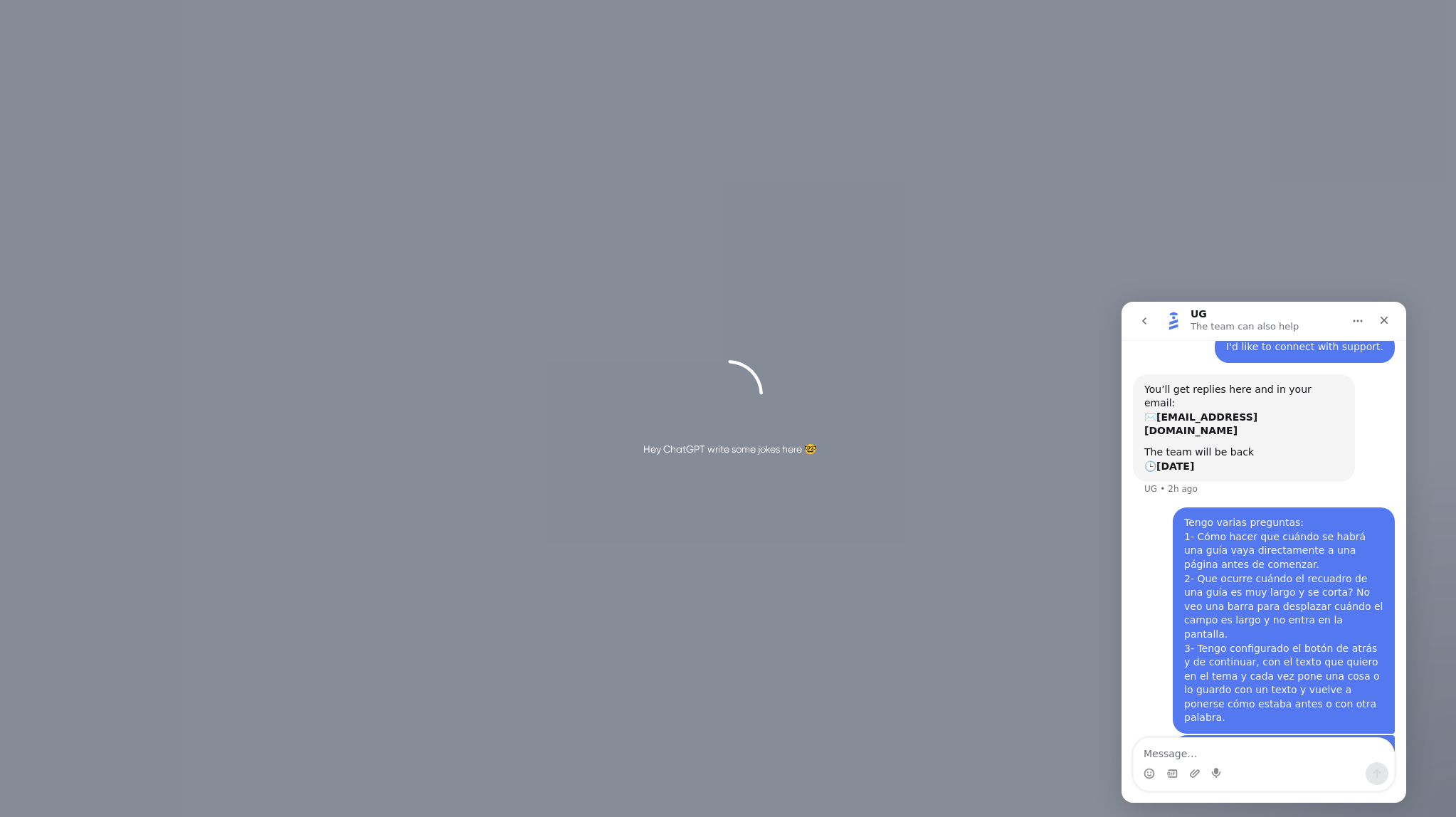
scroll to position [84, 0]
click at [1381, 321] on icon "Close" at bounding box center [1383, 320] width 11 height 11
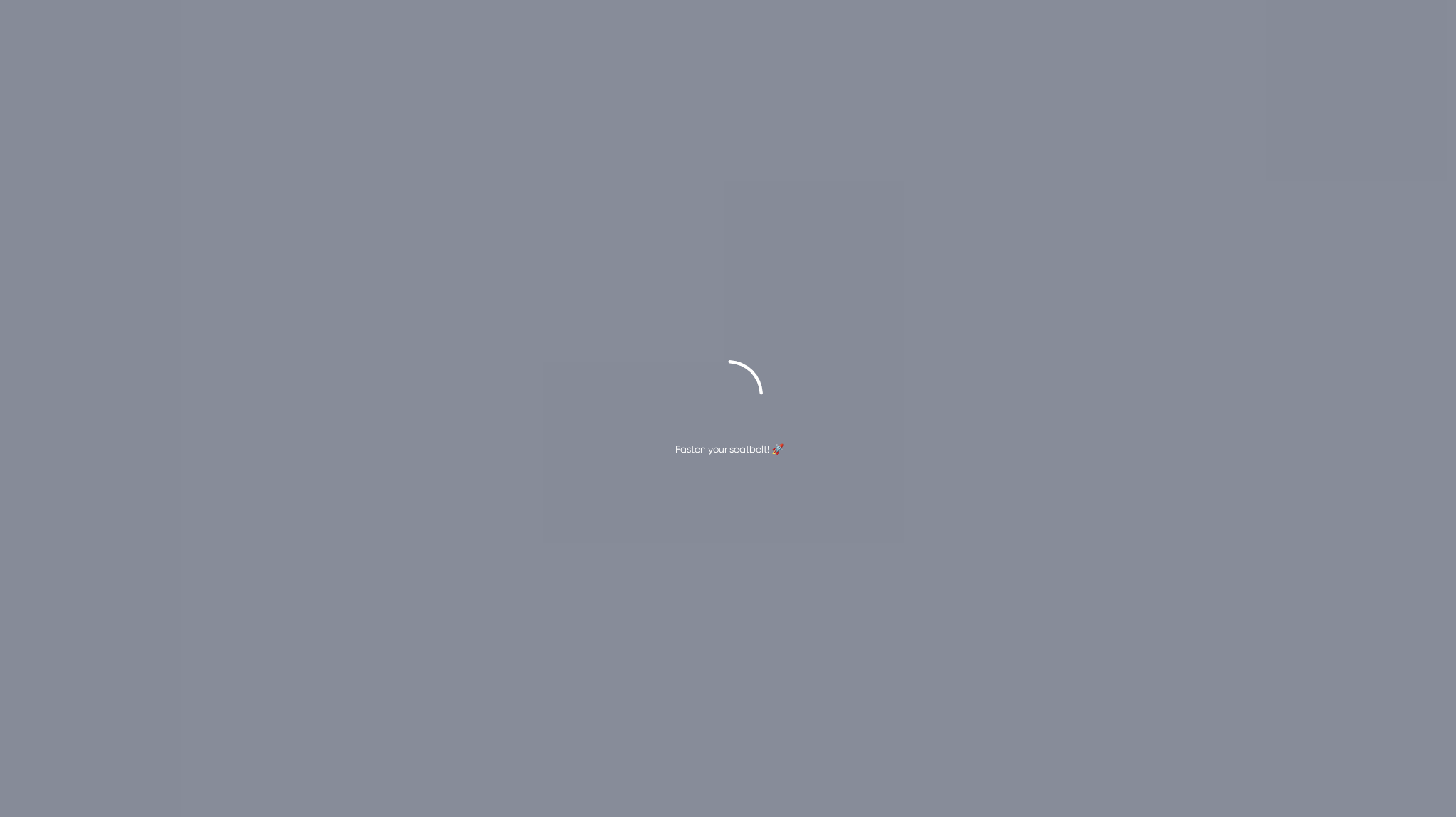
scroll to position [84, 0]
